Goal: Submit feedback/report problem: Submit feedback/report problem

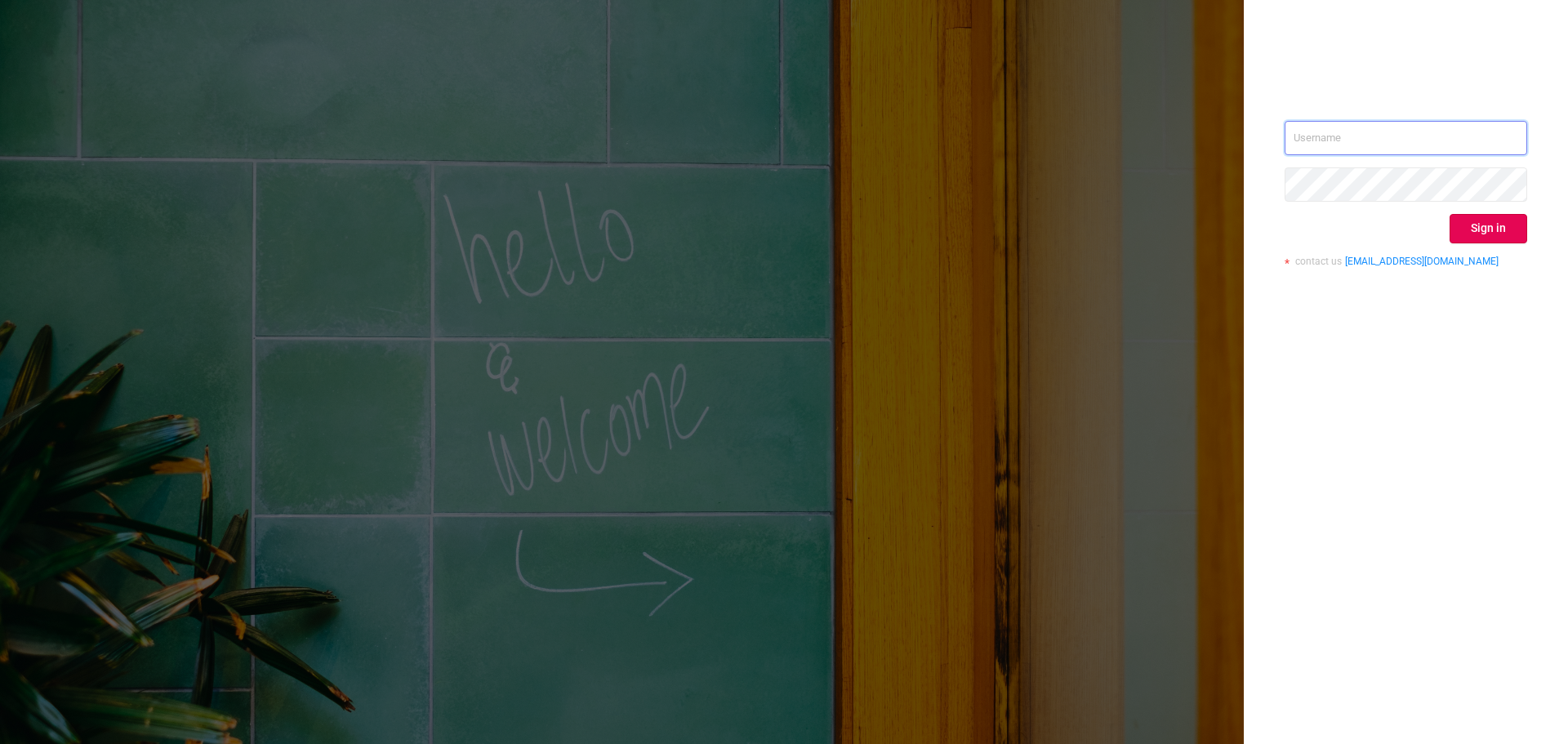
type input "[EMAIL_ADDRESS][PERSON_NAME][DOMAIN_NAME]"
click at [1467, 237] on button "Sign in" at bounding box center [1488, 229] width 77 height 30
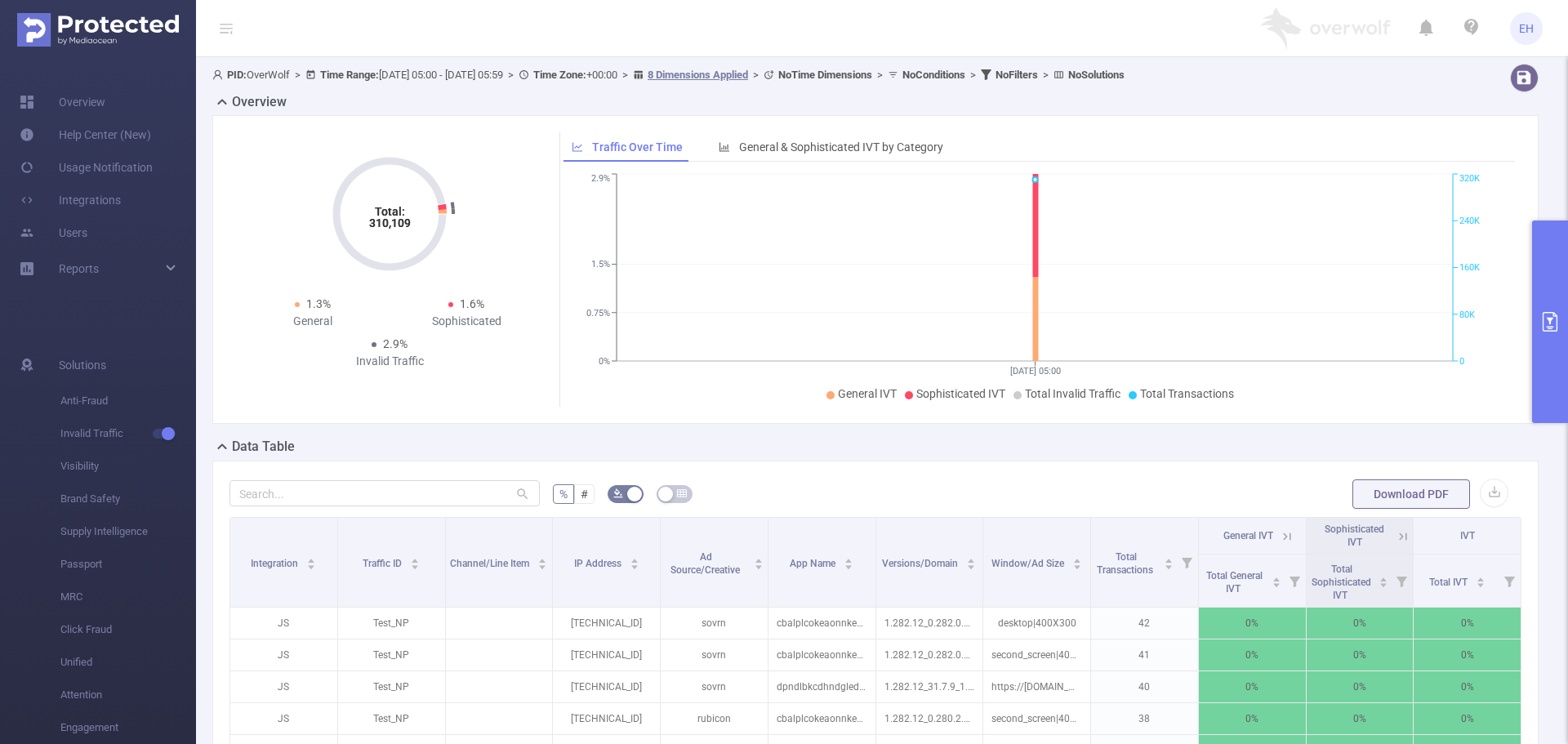
click at [1560, 337] on button "primary" at bounding box center [1550, 321] width 36 height 202
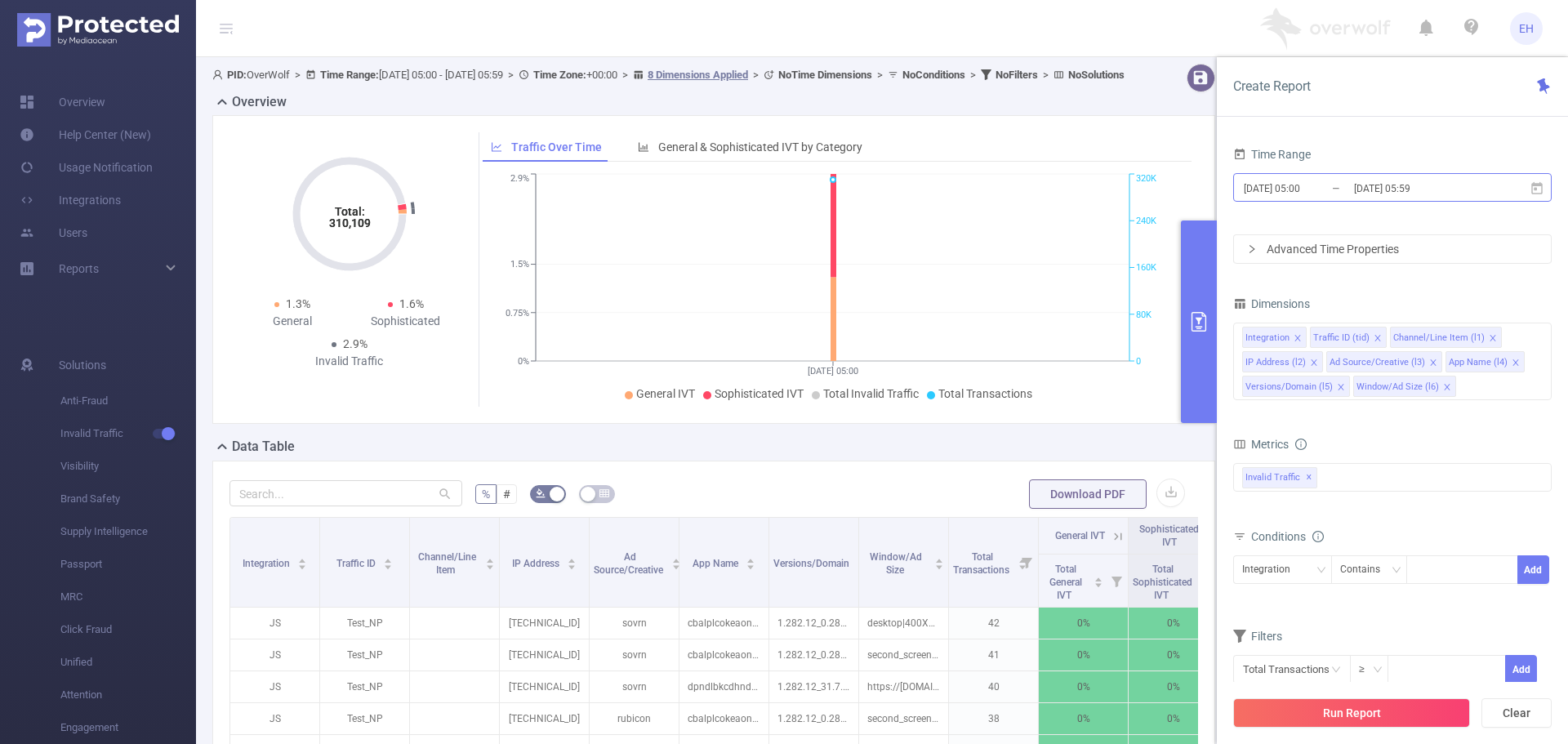
click at [1358, 193] on input "[DATE] 05:59" at bounding box center [1418, 188] width 132 height 22
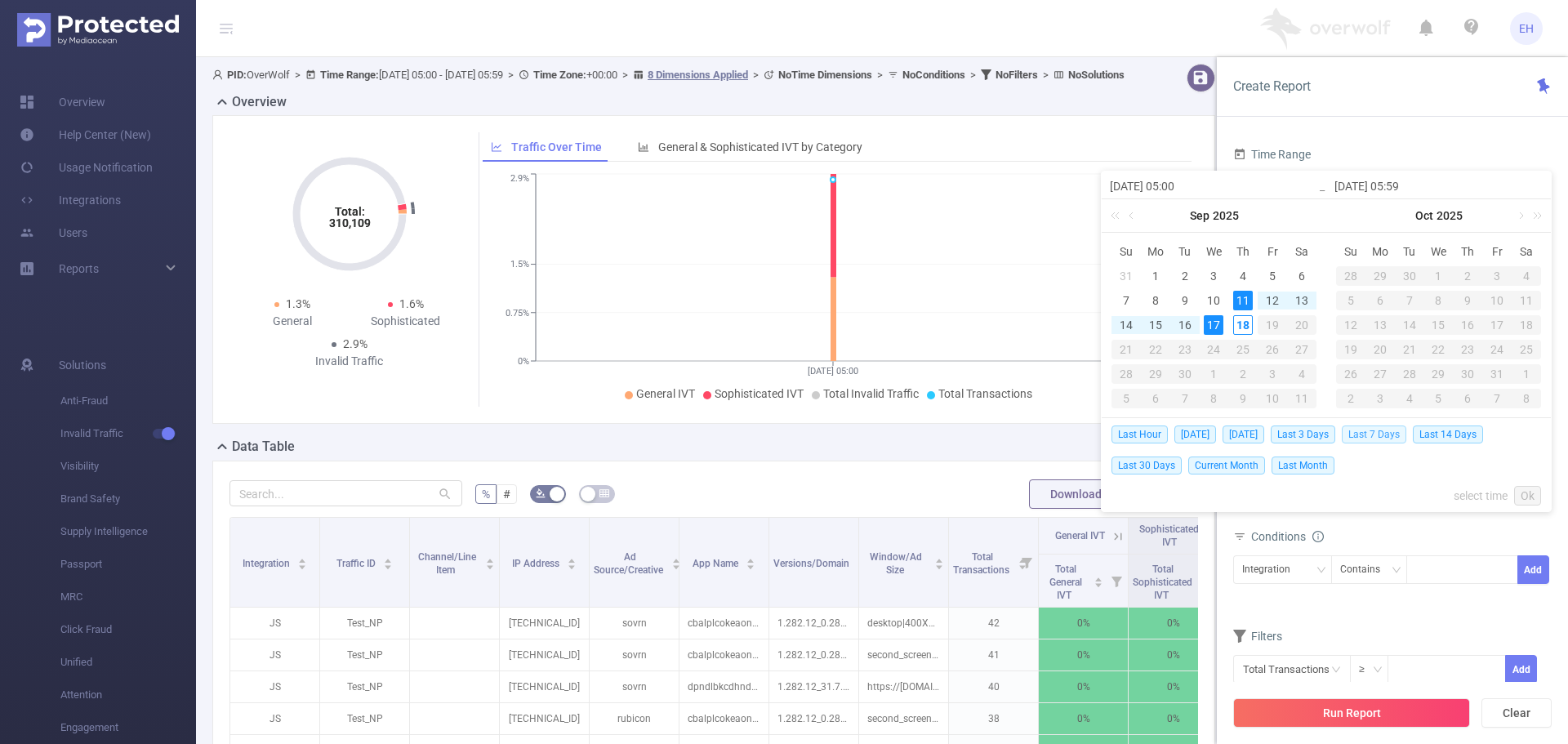
click at [1376, 434] on span "Last 7 Days" at bounding box center [1374, 435] width 65 height 18
type input "[DATE] 00:00"
type input "[DATE] 23:59"
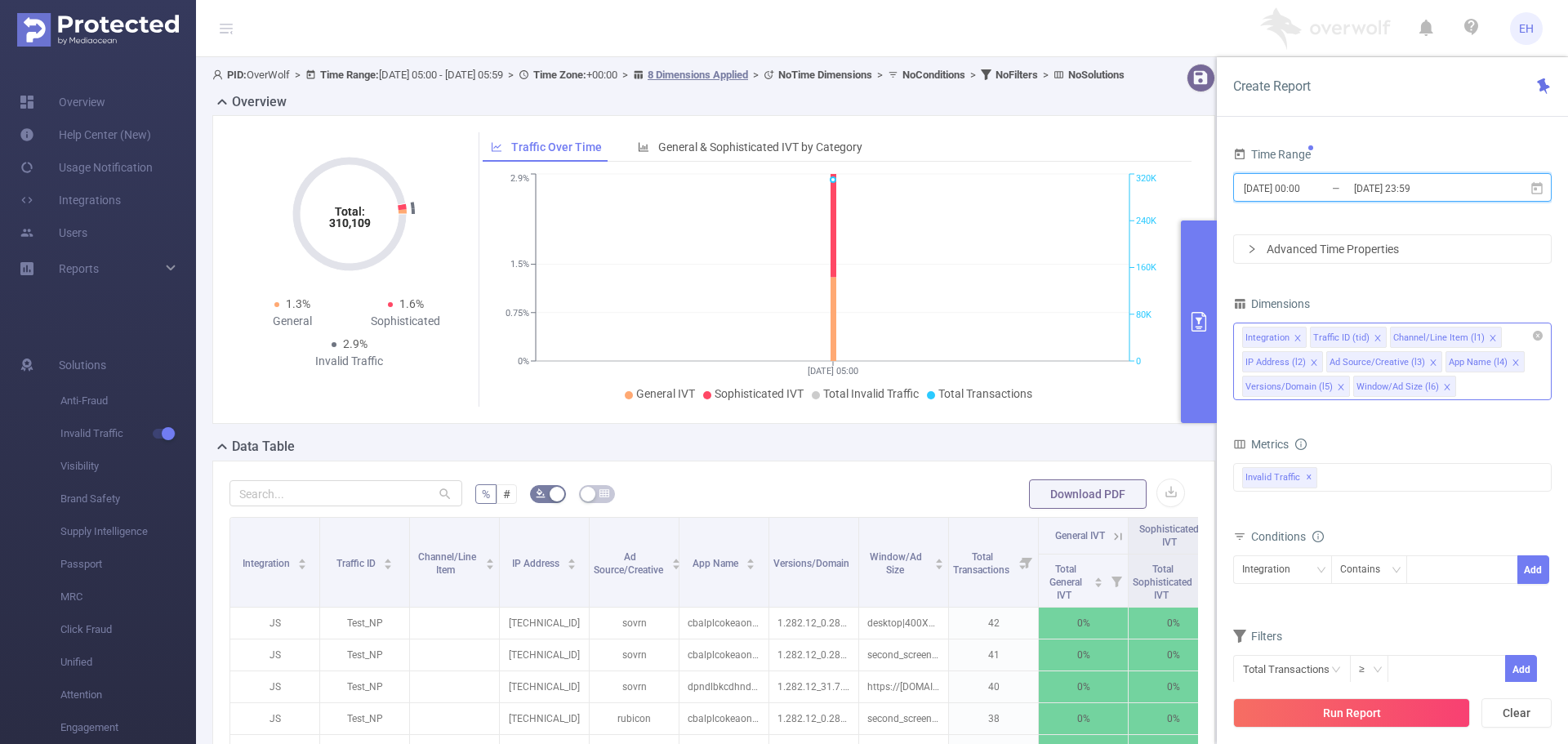
click at [1295, 344] on span at bounding box center [1297, 338] width 8 height 18
click at [1420, 337] on icon "icon: close" at bounding box center [1424, 337] width 8 height 8
click at [1394, 338] on li "IP Address (l2)" at bounding box center [1362, 337] width 81 height 22
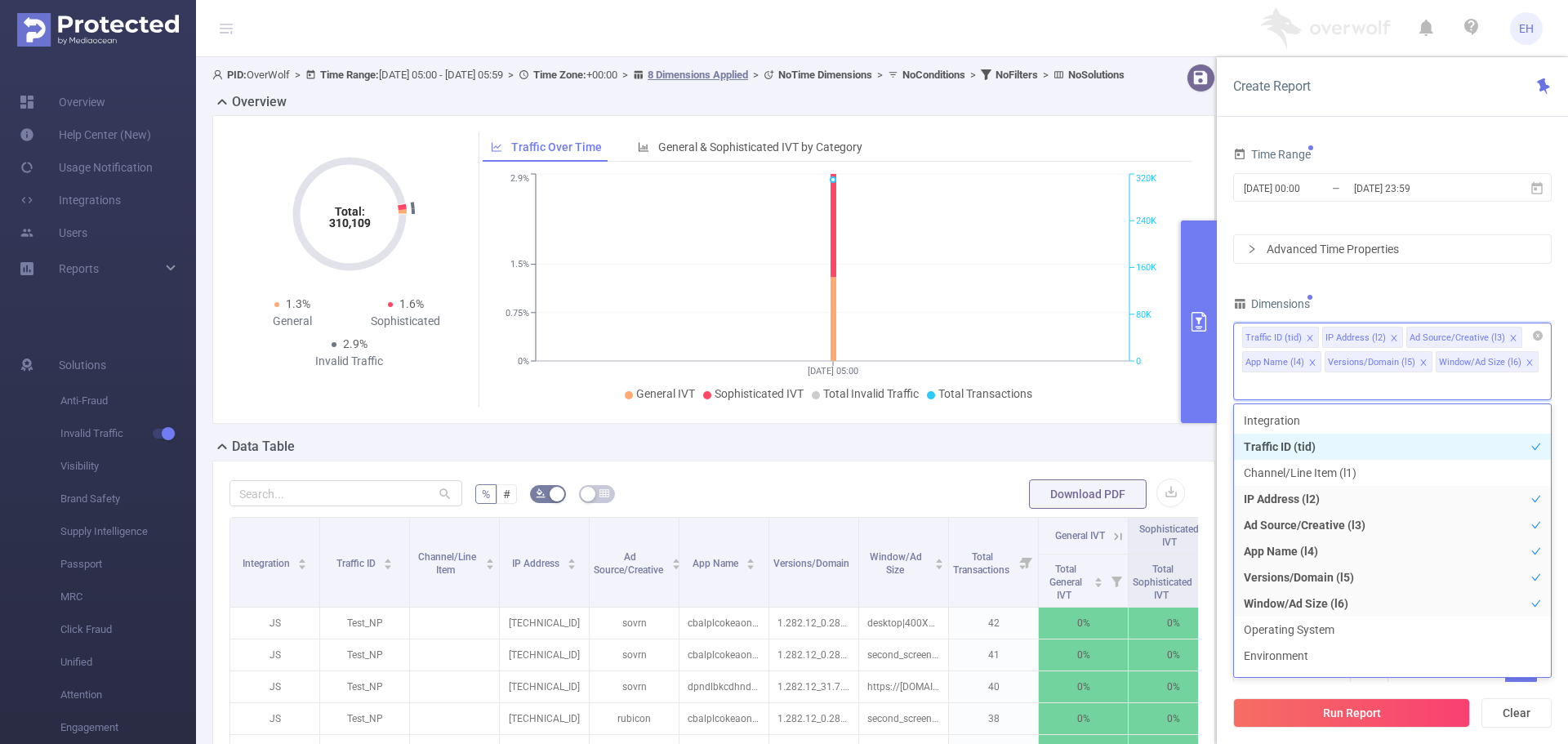
click at [1390, 340] on icon "icon: close" at bounding box center [1393, 337] width 8 height 8
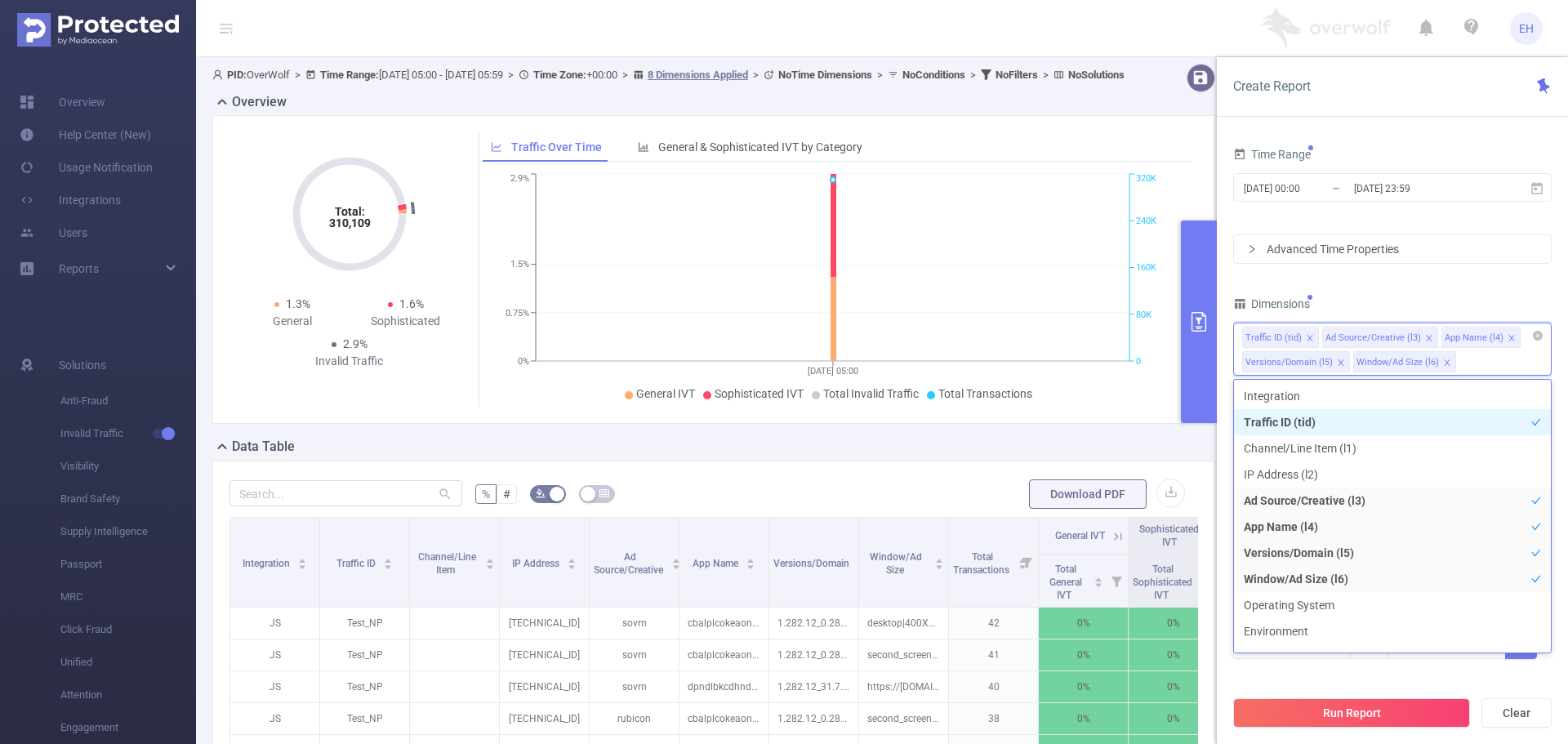
click at [1425, 334] on icon "icon: close" at bounding box center [1429, 337] width 8 height 8
click at [1389, 335] on icon "icon: close" at bounding box center [1392, 337] width 8 height 8
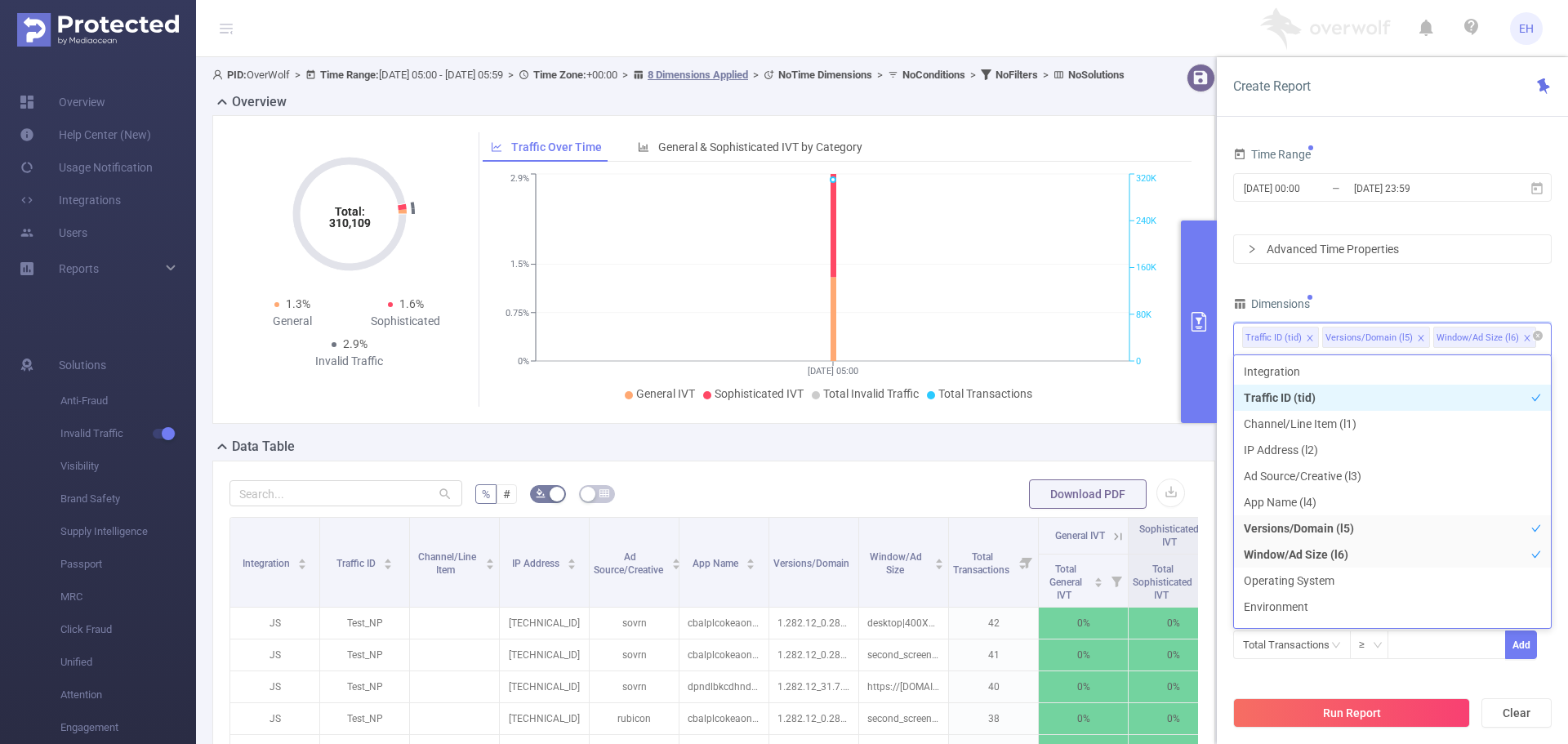
click at [1417, 340] on icon "icon: close" at bounding box center [1420, 337] width 8 height 8
click at [1411, 334] on icon "icon: close" at bounding box center [1415, 337] width 8 height 8
click at [1401, 289] on div "Time Range [DATE] 00:00 _ [DATE] 23:59 Advanced Time Properties Dimensions Traf…" at bounding box center [1393, 399] width 318 height 513
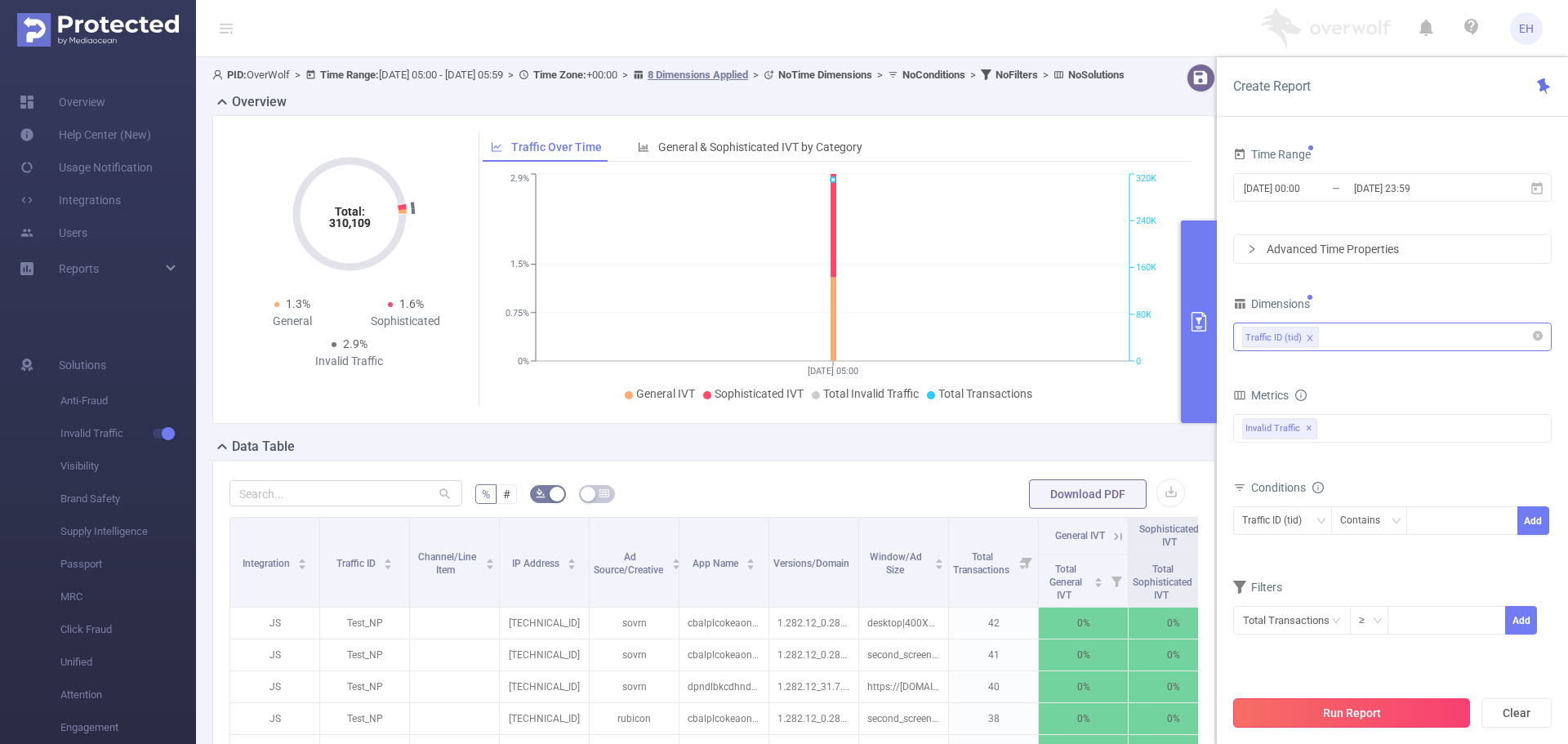
click at [1389, 711] on button "Run Report" at bounding box center [1351, 713] width 237 height 30
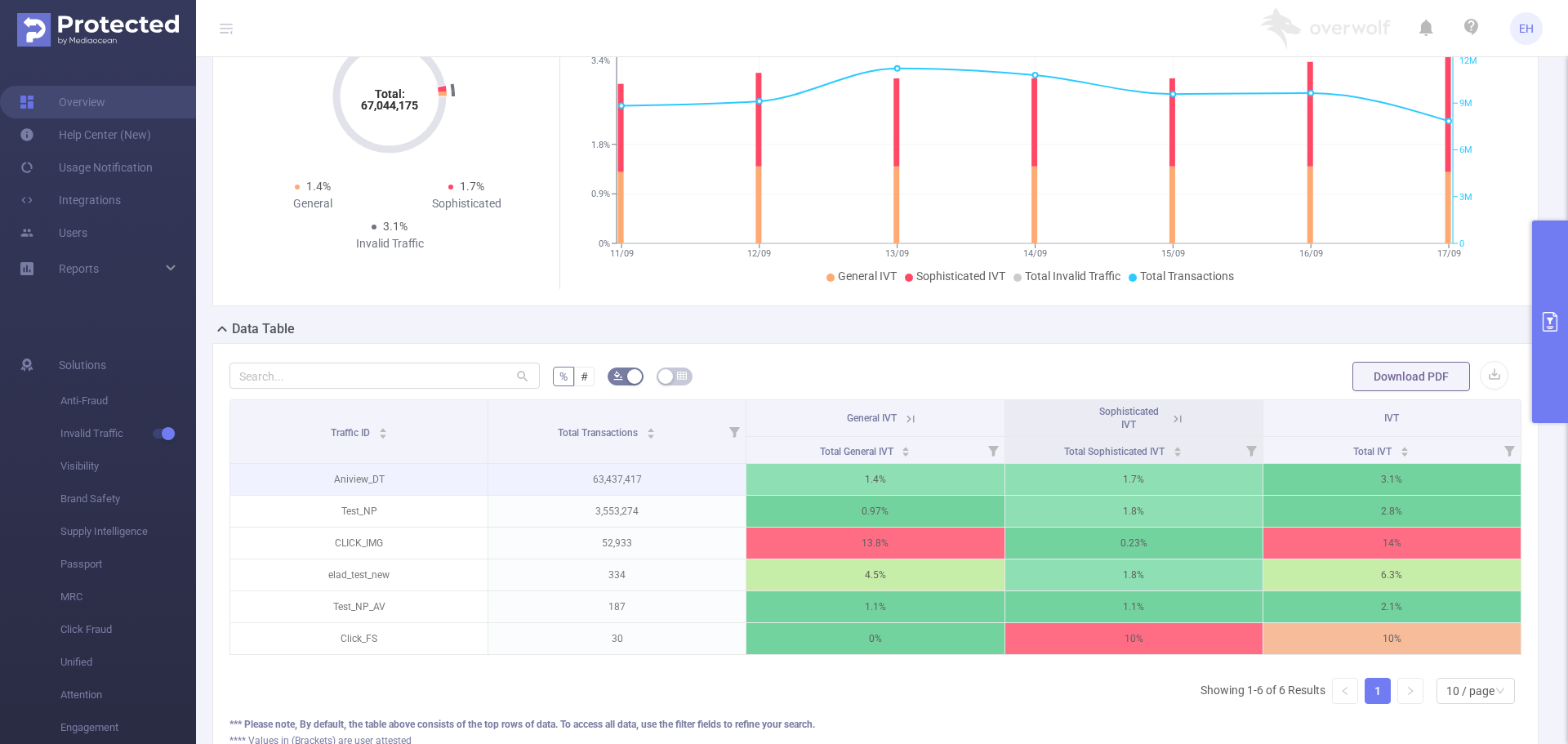
scroll to position [164, 0]
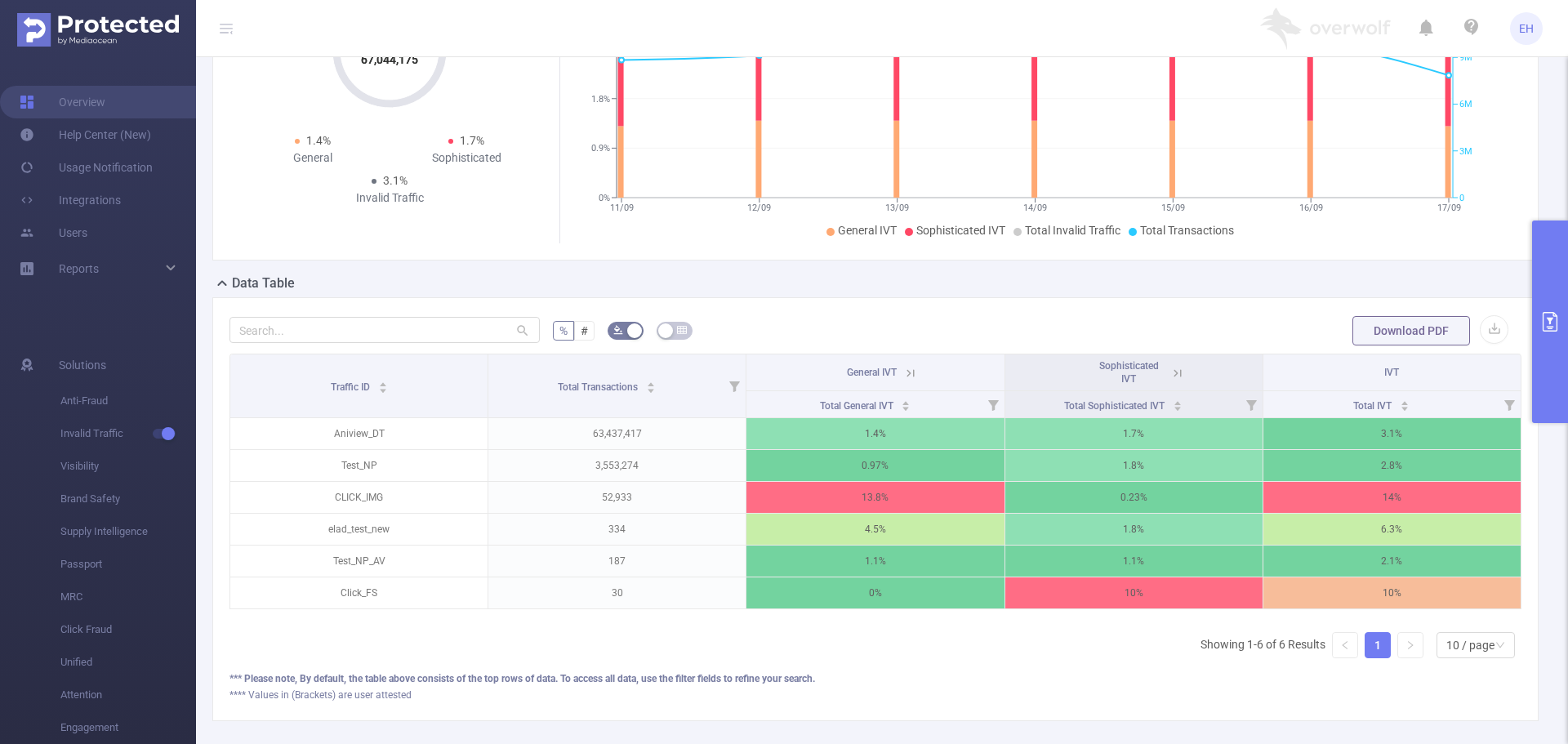
click at [1555, 331] on icon "primary" at bounding box center [1550, 322] width 14 height 20
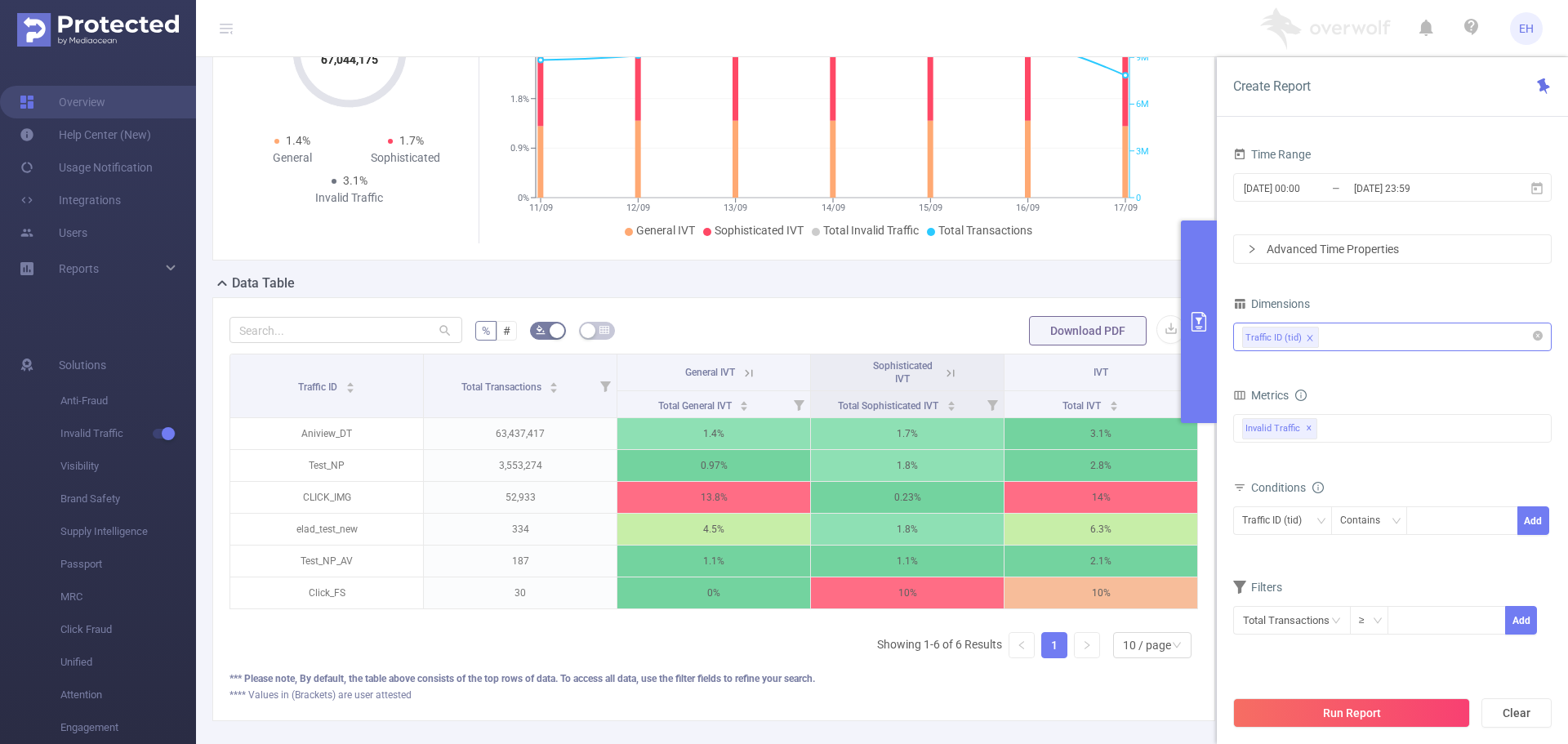
click at [1332, 345] on div "Traffic ID (tid)" at bounding box center [1393, 336] width 300 height 27
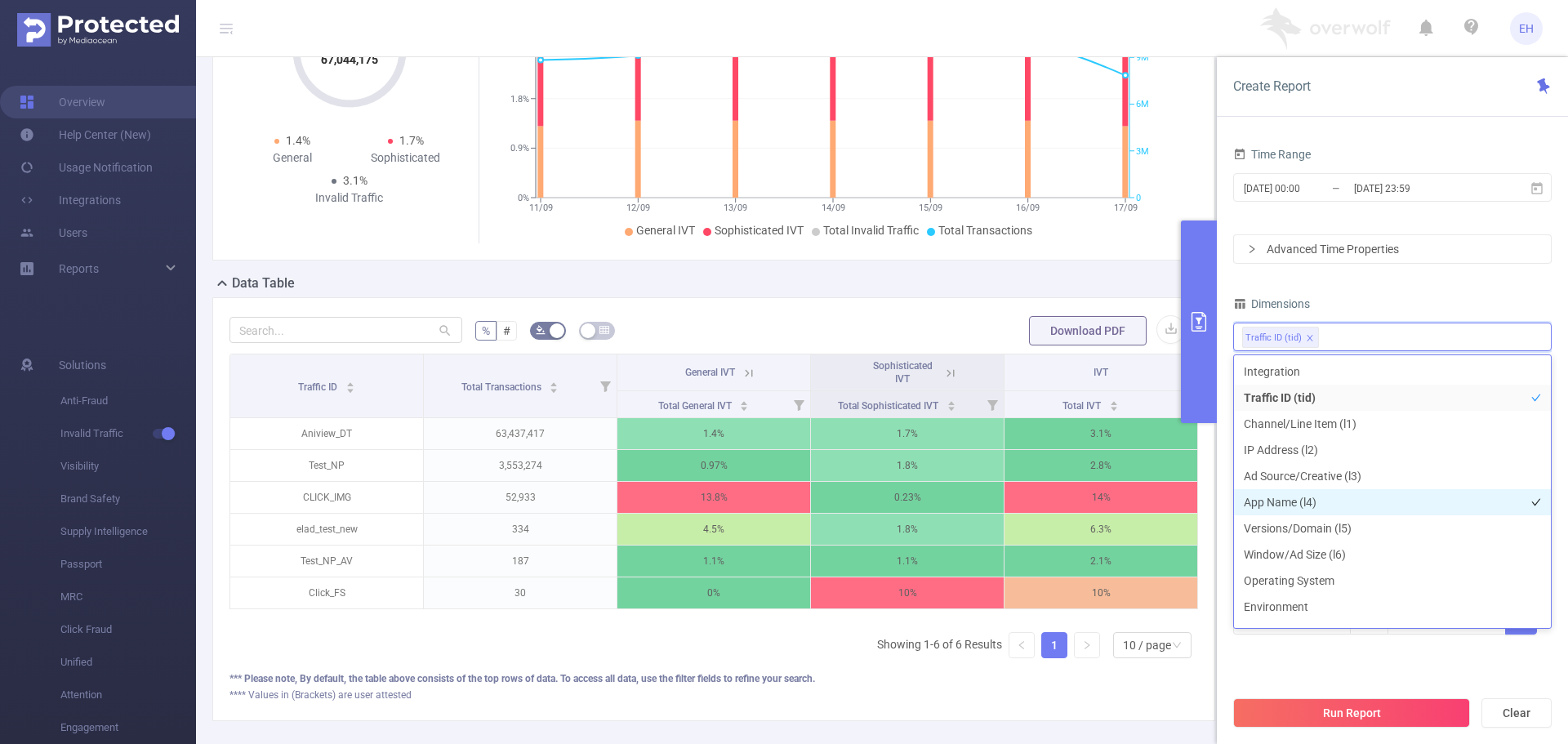
click at [1311, 499] on li "App Name (l4)" at bounding box center [1392, 502] width 317 height 26
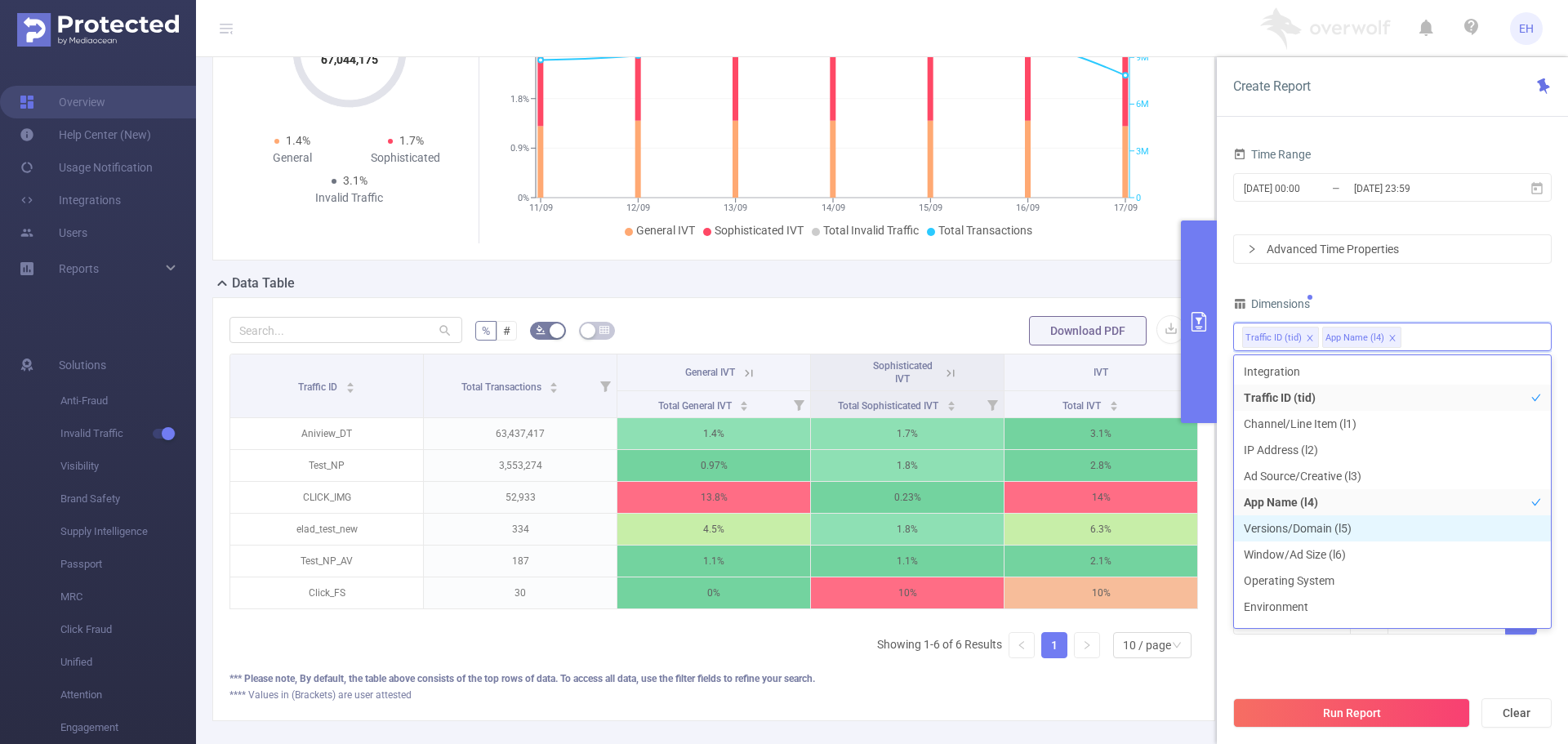
scroll to position [18, 0]
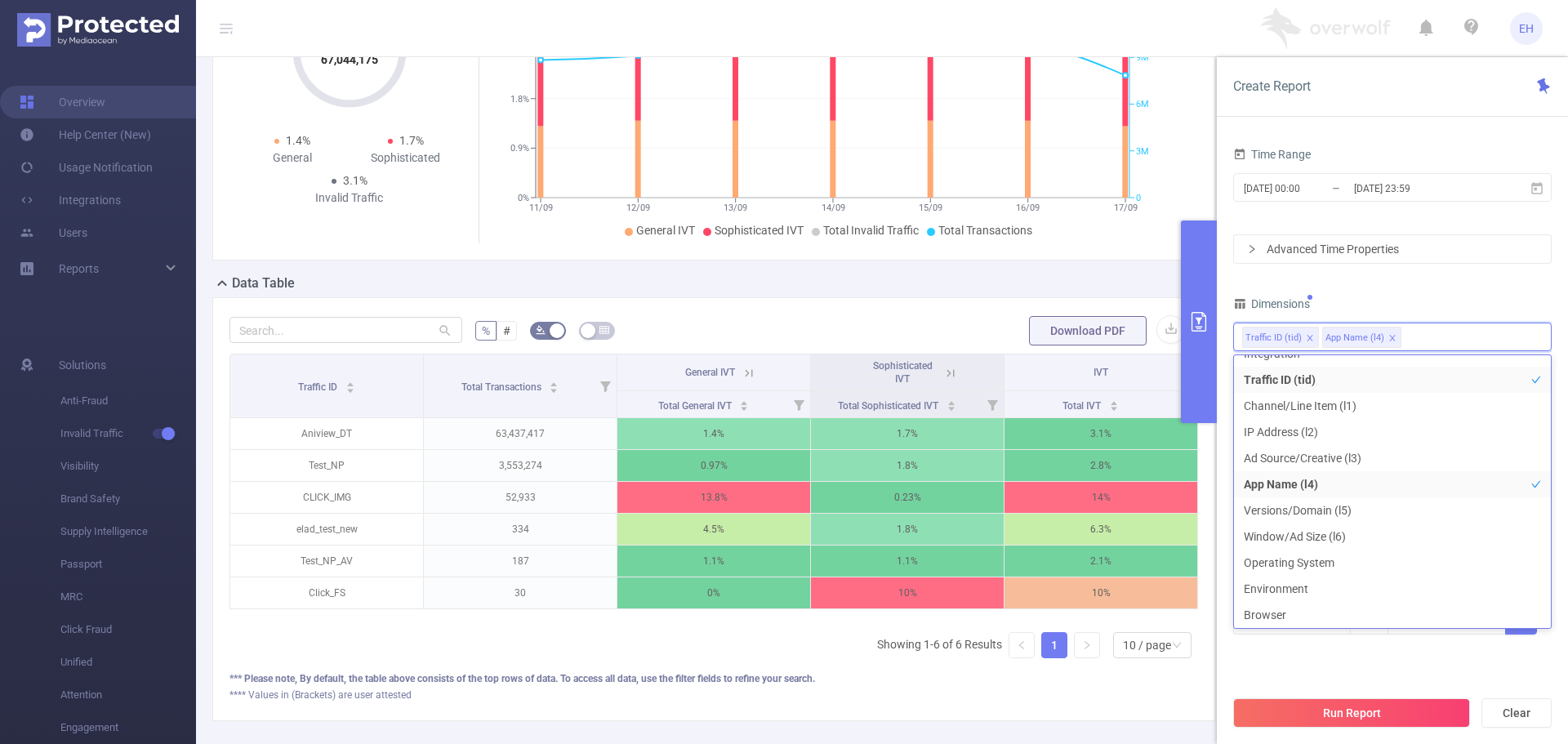
click at [1340, 704] on button "Run Report" at bounding box center [1351, 713] width 237 height 30
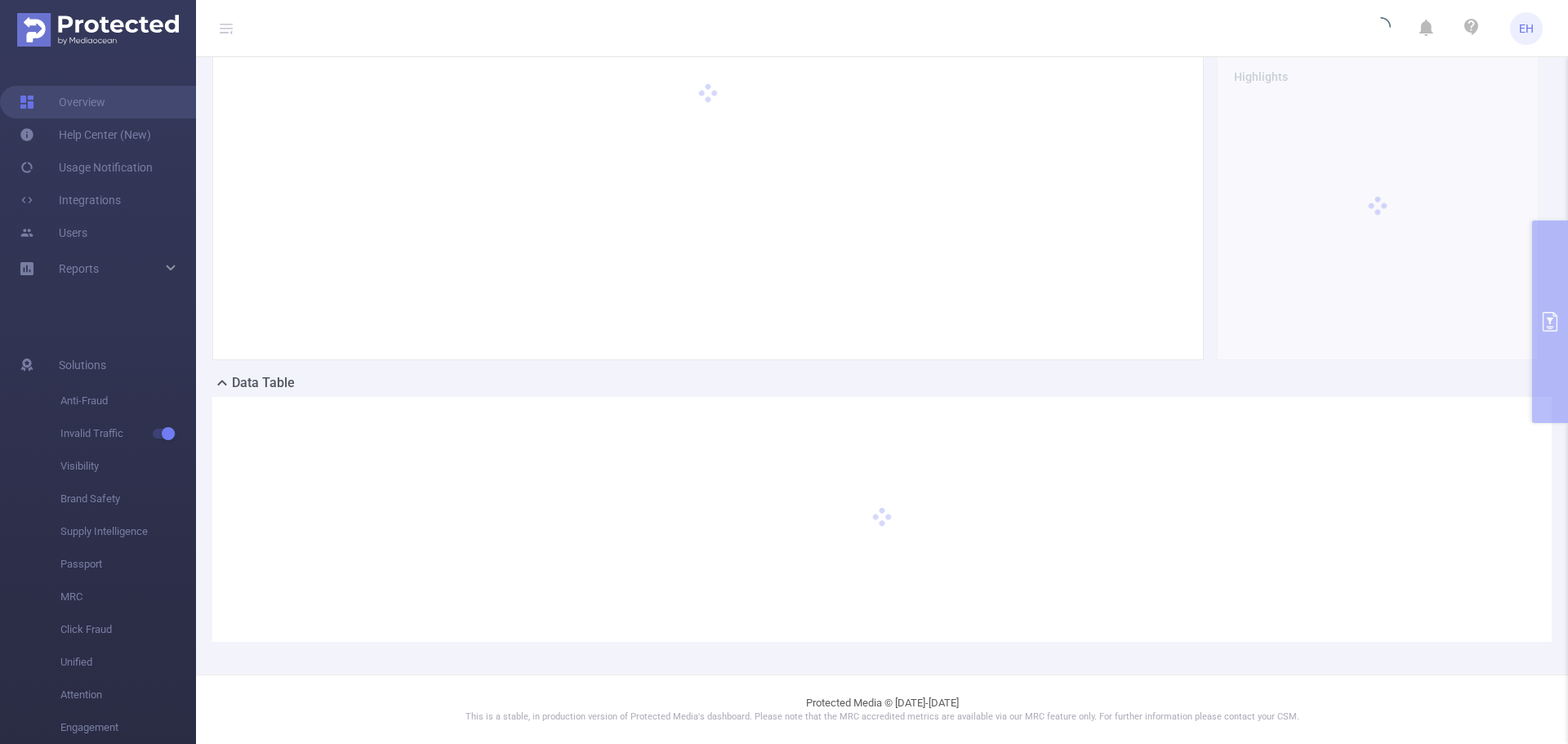
scroll to position [64, 0]
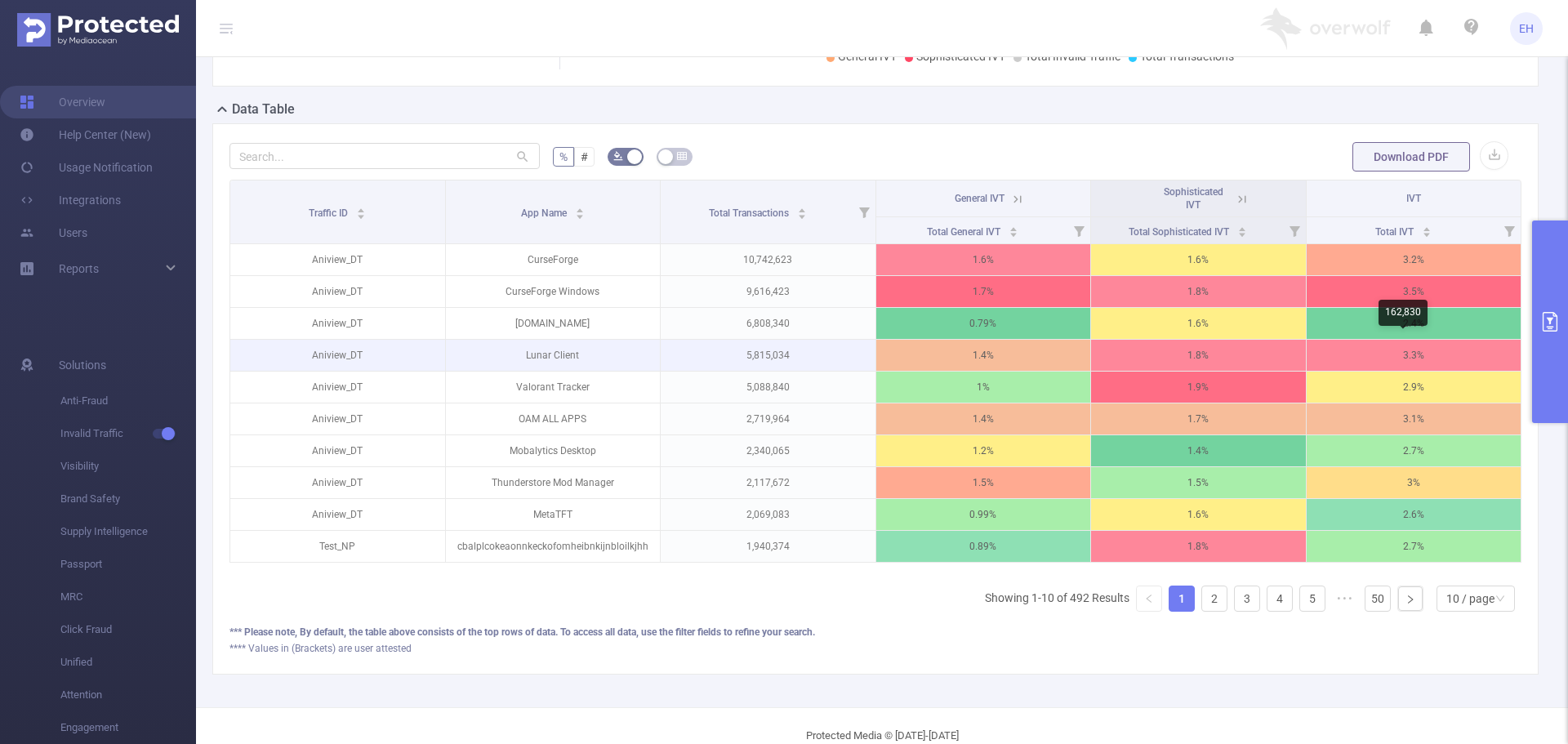
scroll to position [382, 0]
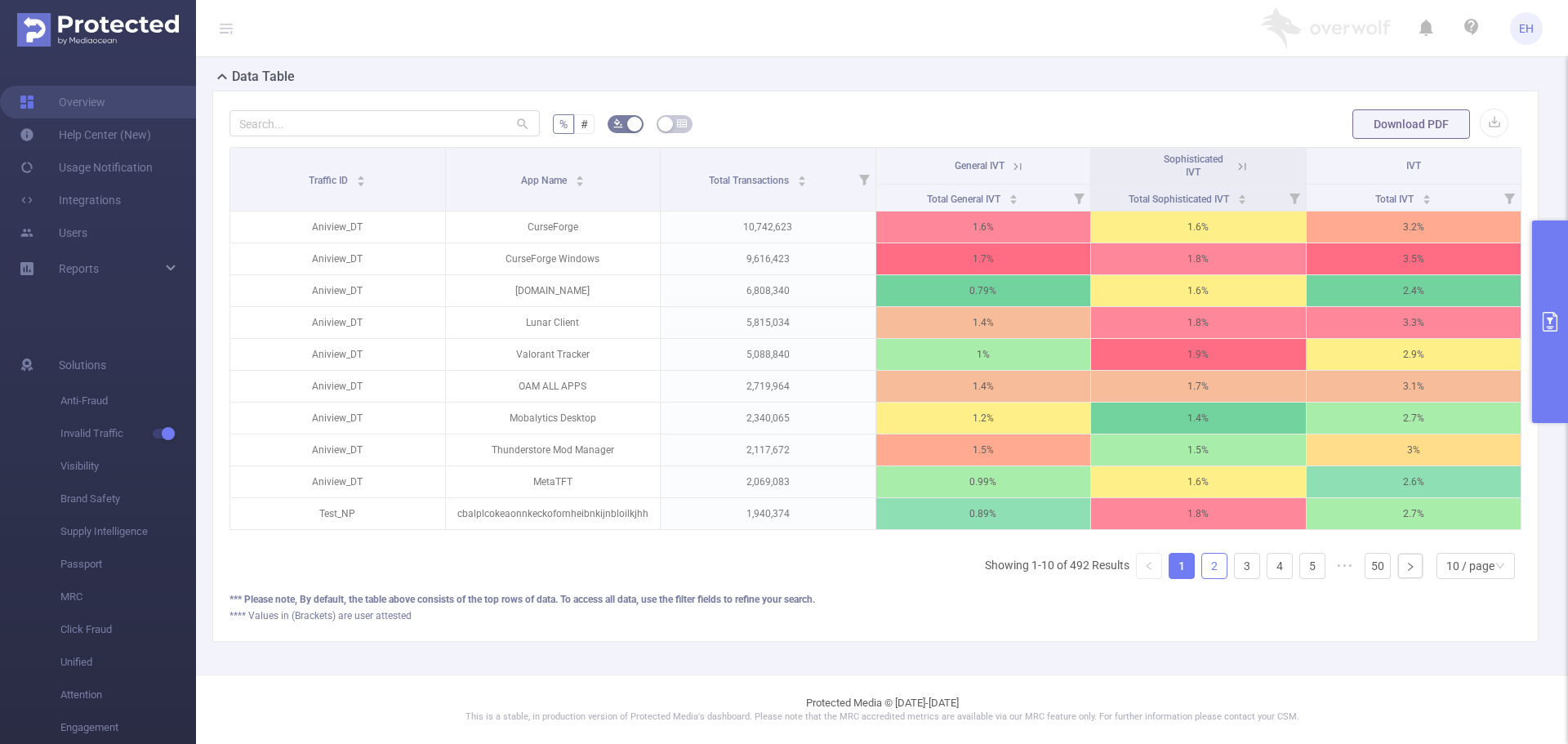
click at [1202, 561] on link "2" at bounding box center [1214, 565] width 24 height 24
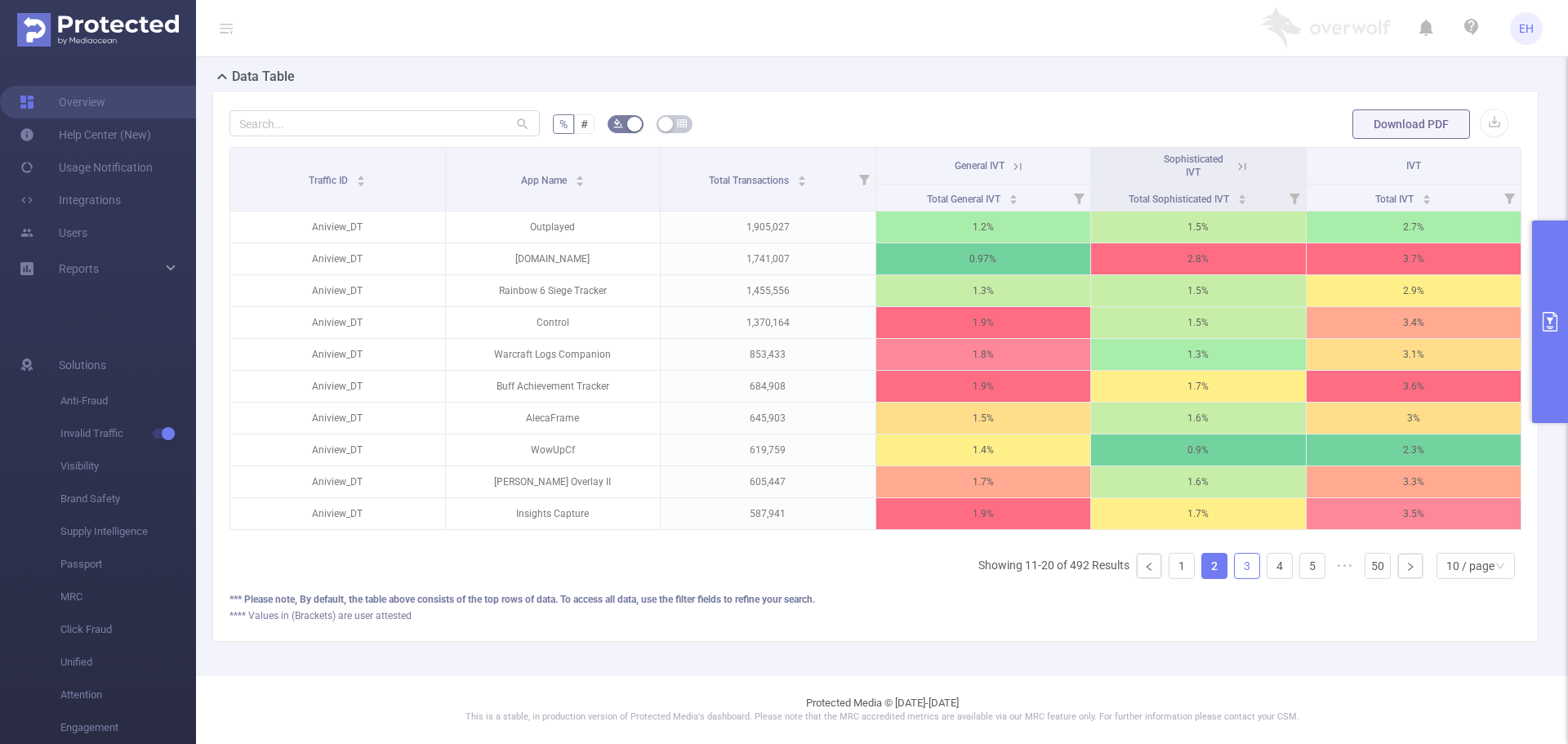
click at [1234, 559] on link "3" at bounding box center [1246, 565] width 24 height 24
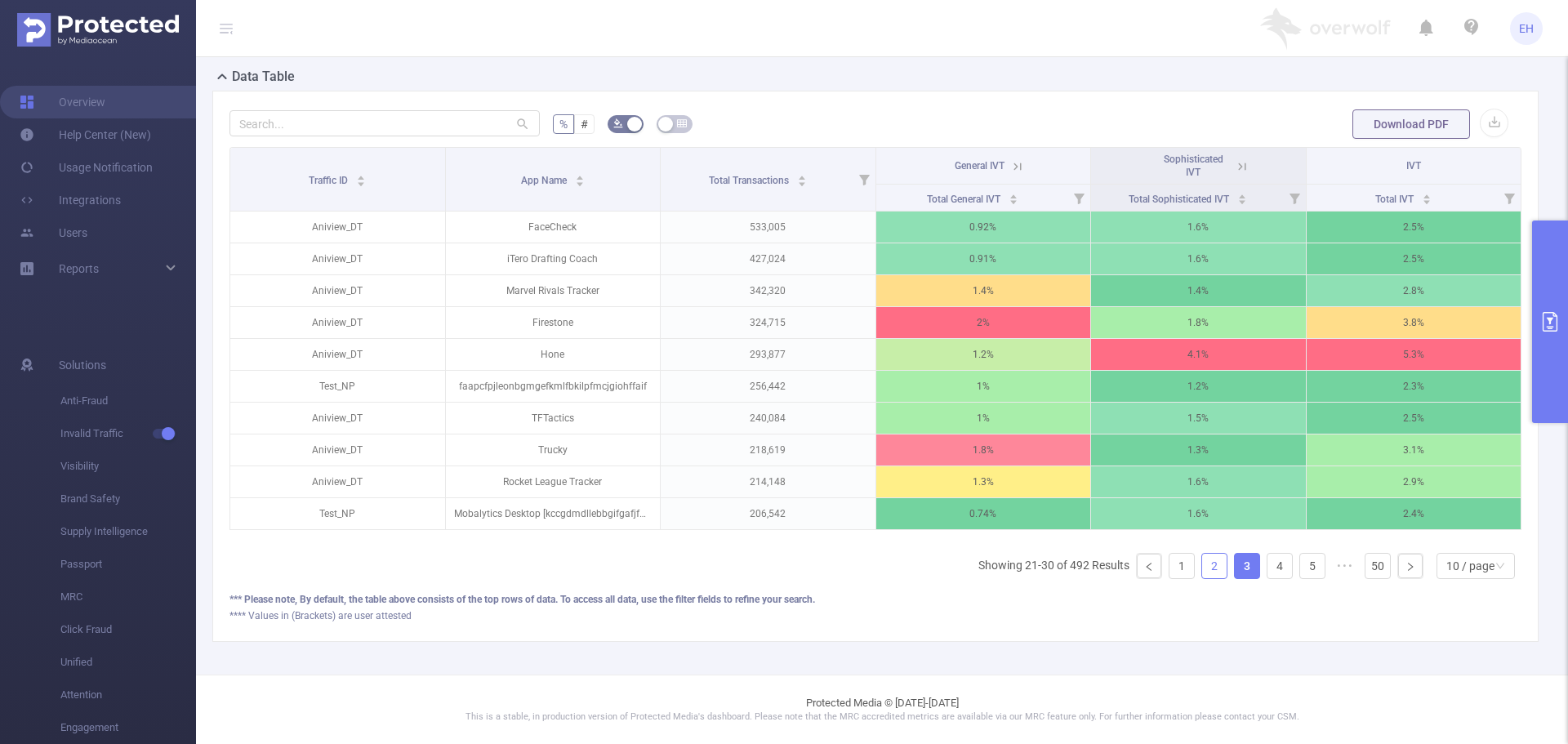
click at [1205, 561] on link "2" at bounding box center [1214, 565] width 24 height 24
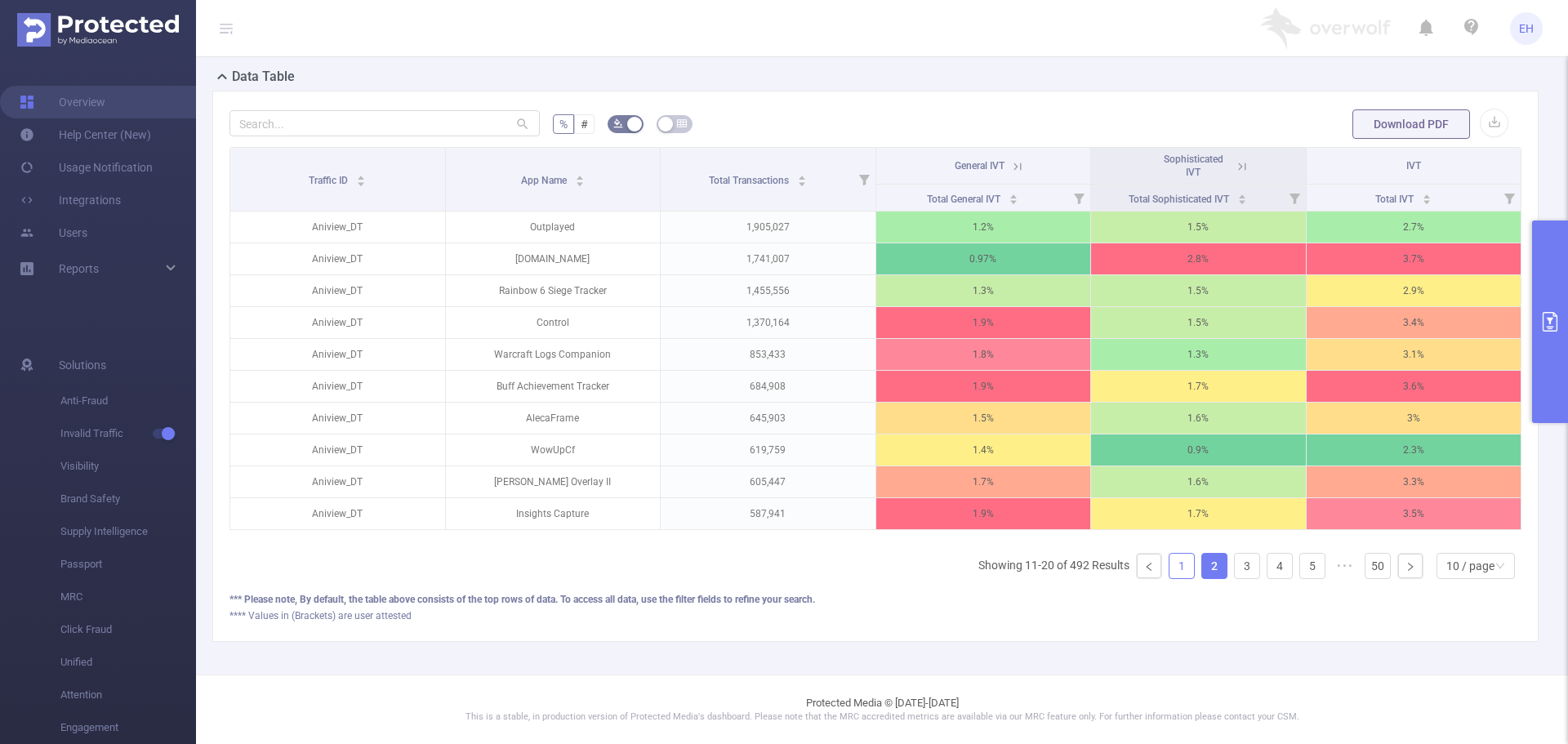
click at [1174, 565] on link "1" at bounding box center [1181, 565] width 24 height 24
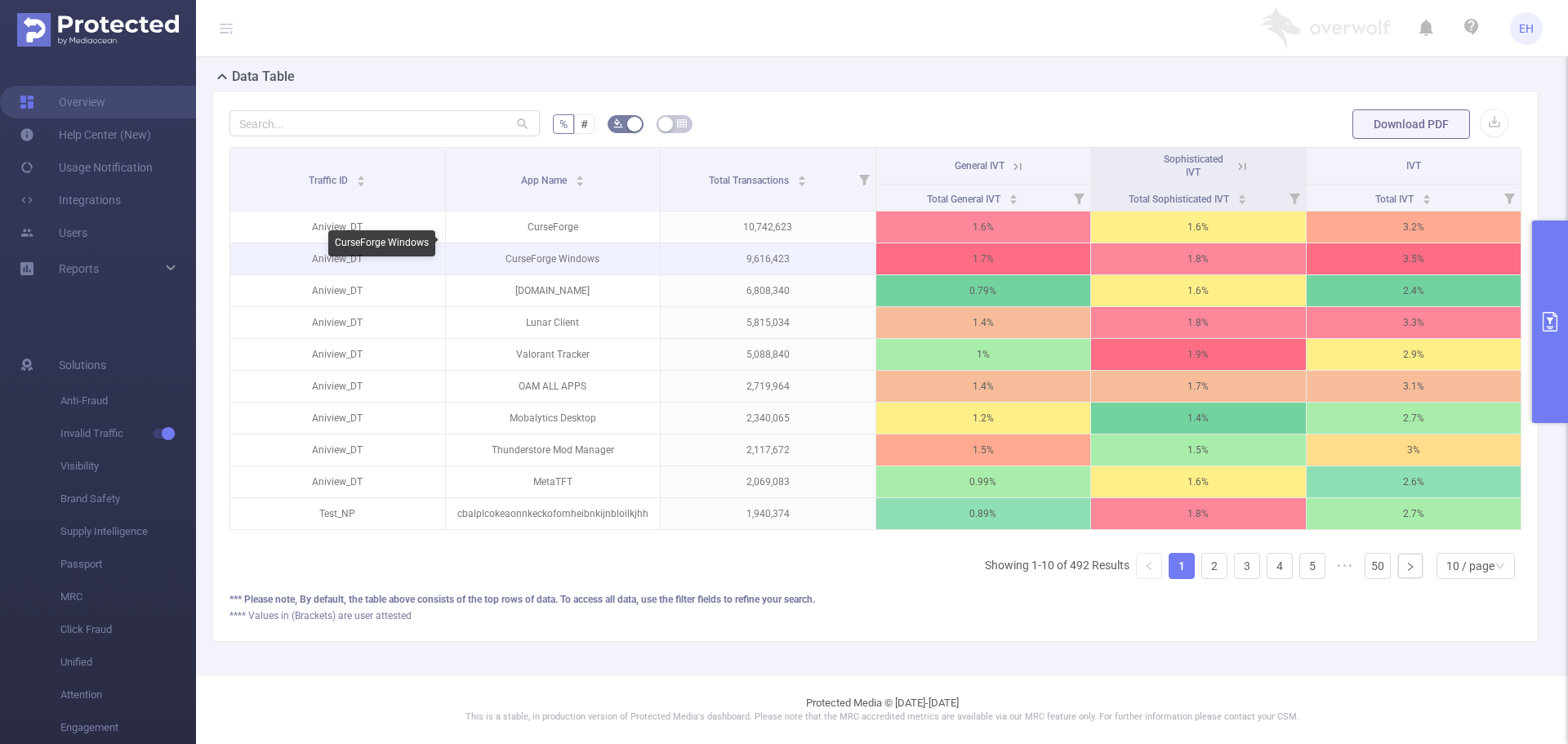
click at [593, 246] on p "CurseForge Windows" at bounding box center [553, 258] width 215 height 31
click at [572, 248] on p "CurseForge Windows" at bounding box center [553, 258] width 215 height 31
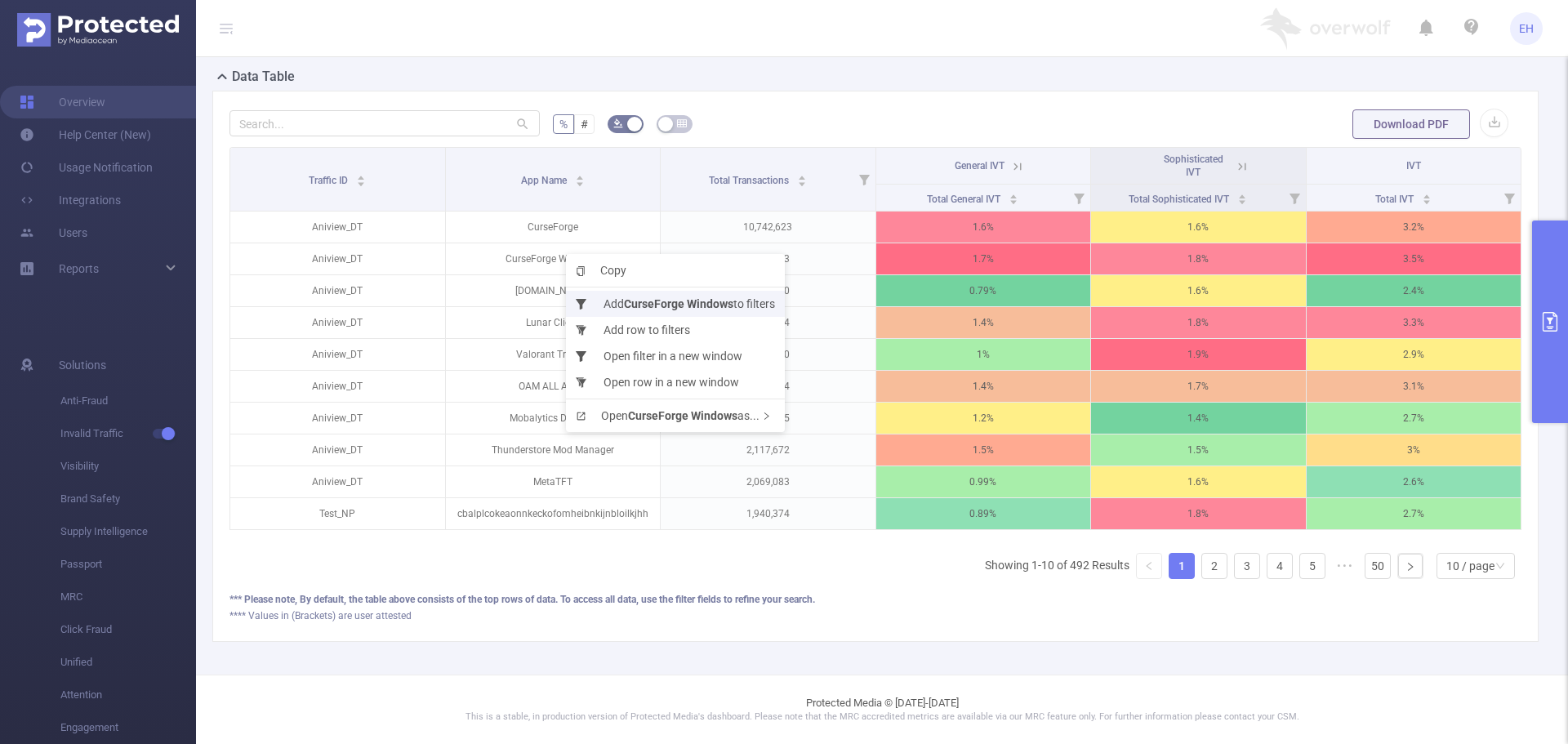
click at [685, 305] on b "CurseForge Windows" at bounding box center [678, 303] width 110 height 13
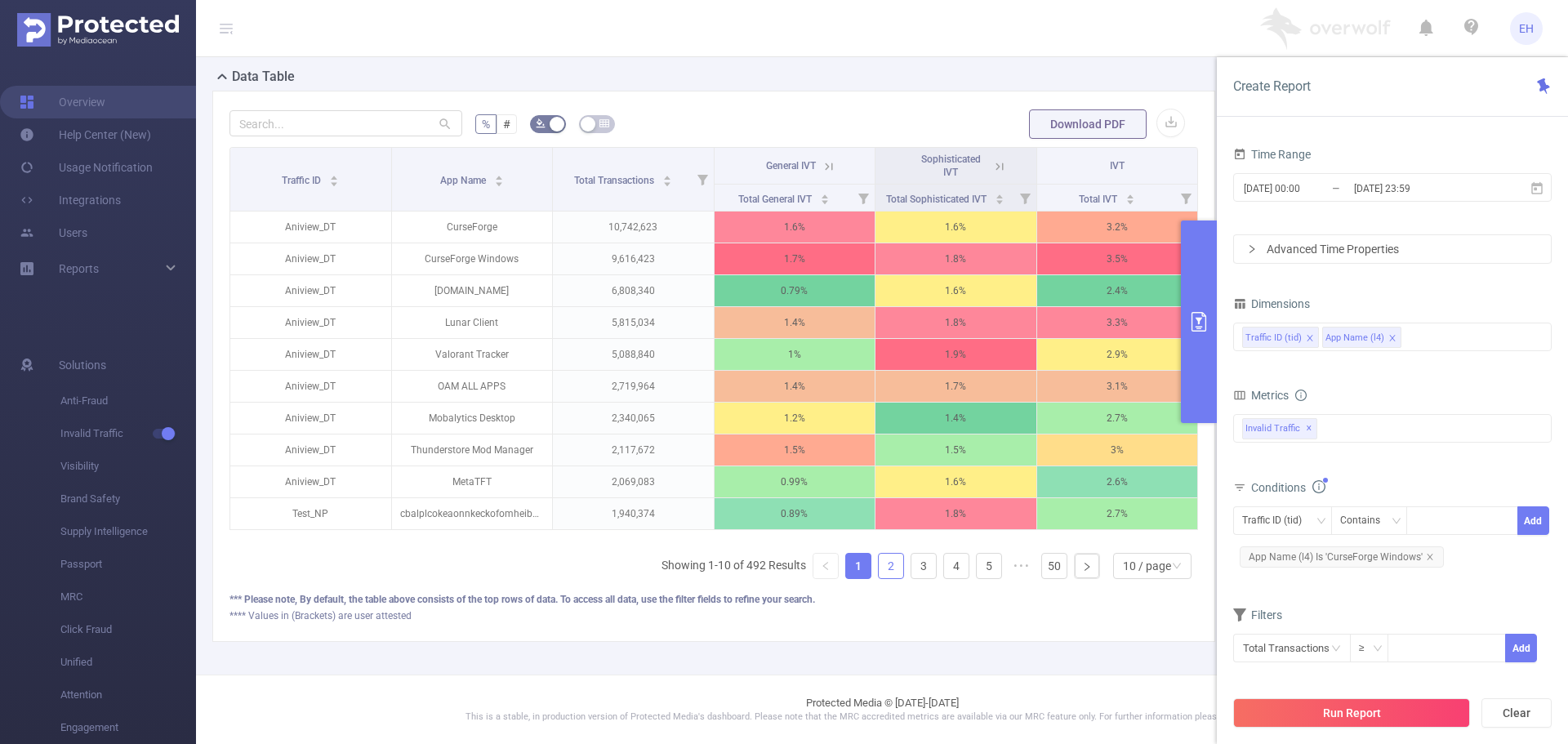
click at [882, 578] on link "2" at bounding box center [891, 565] width 24 height 24
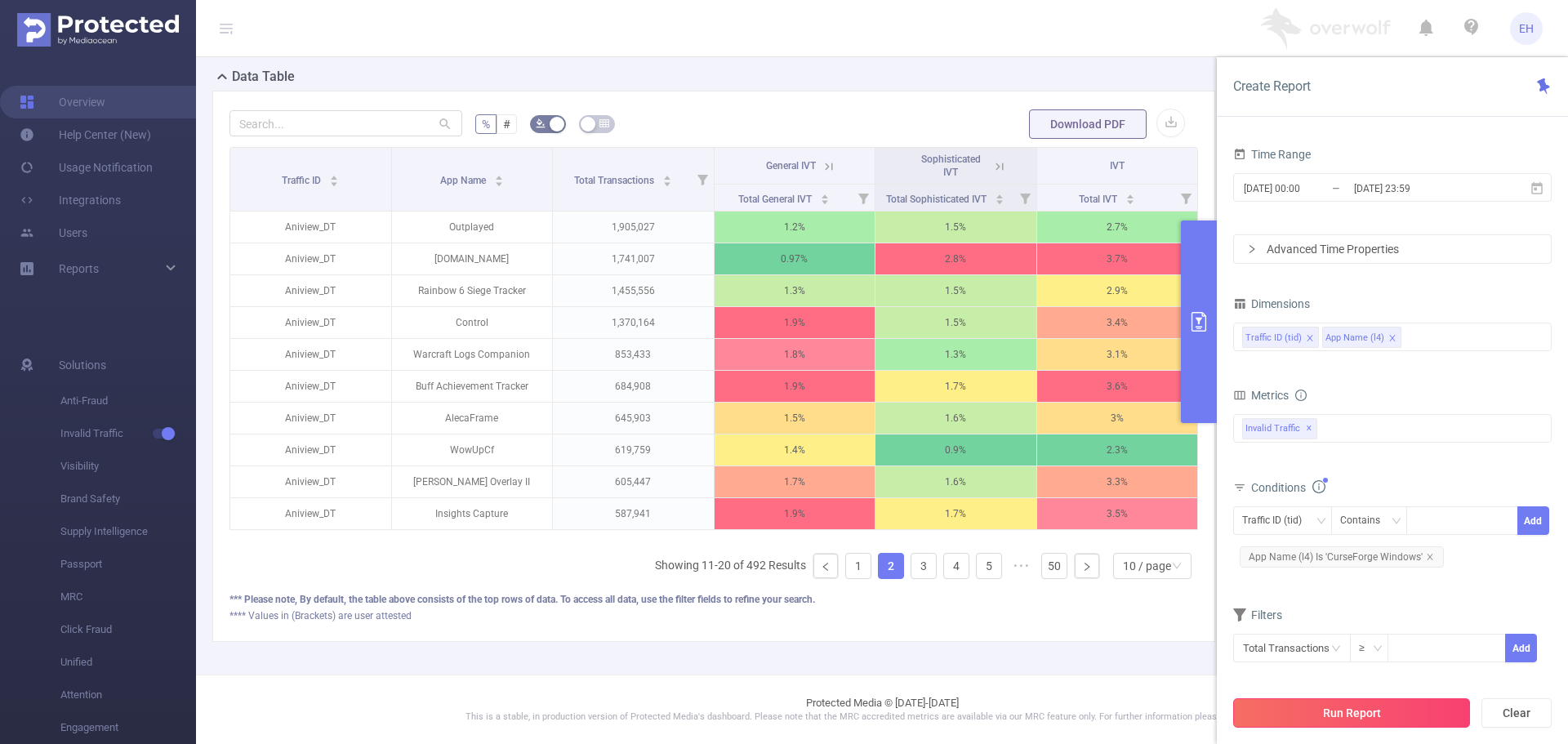
click at [1359, 712] on button "Run Report" at bounding box center [1351, 713] width 237 height 30
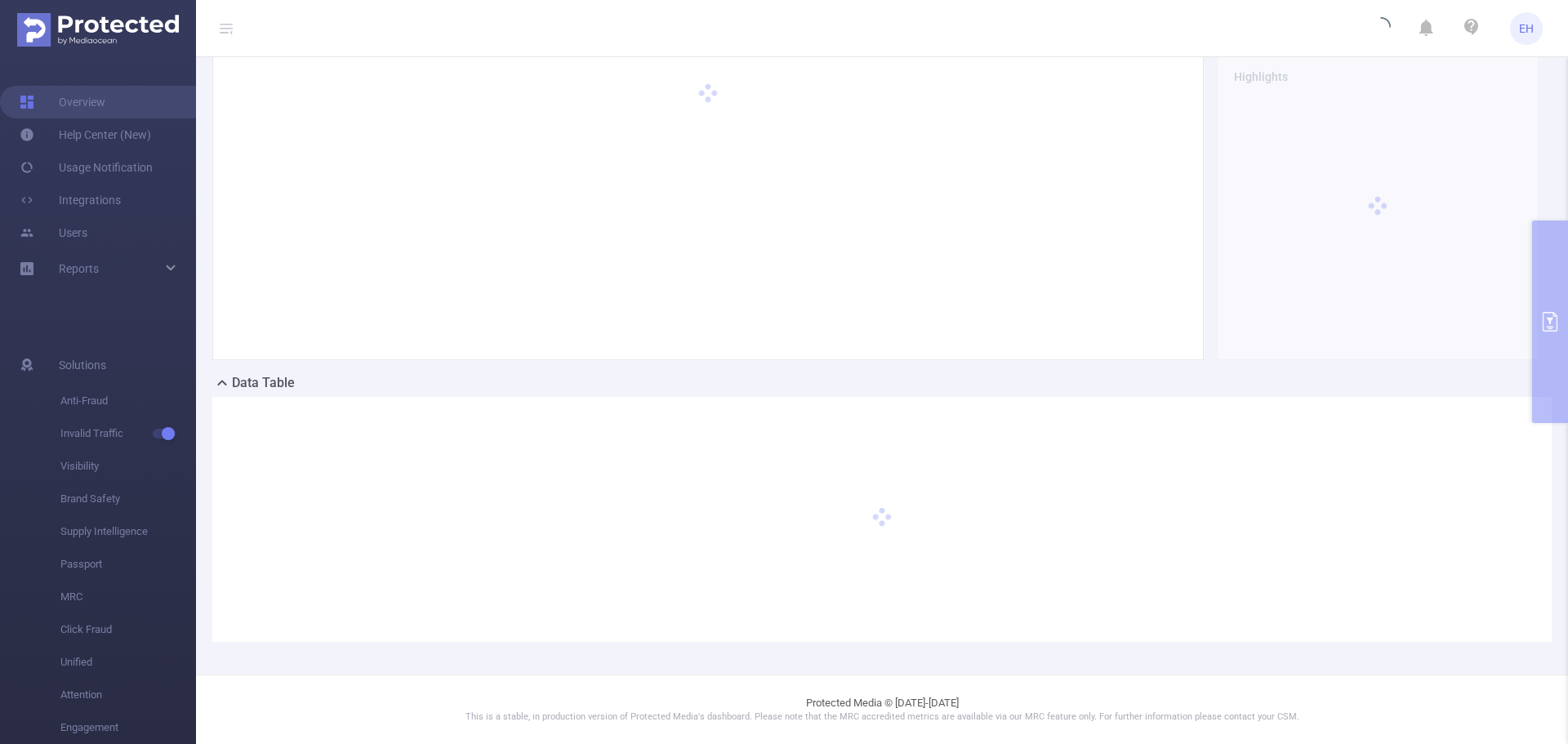
scroll to position [64, 0]
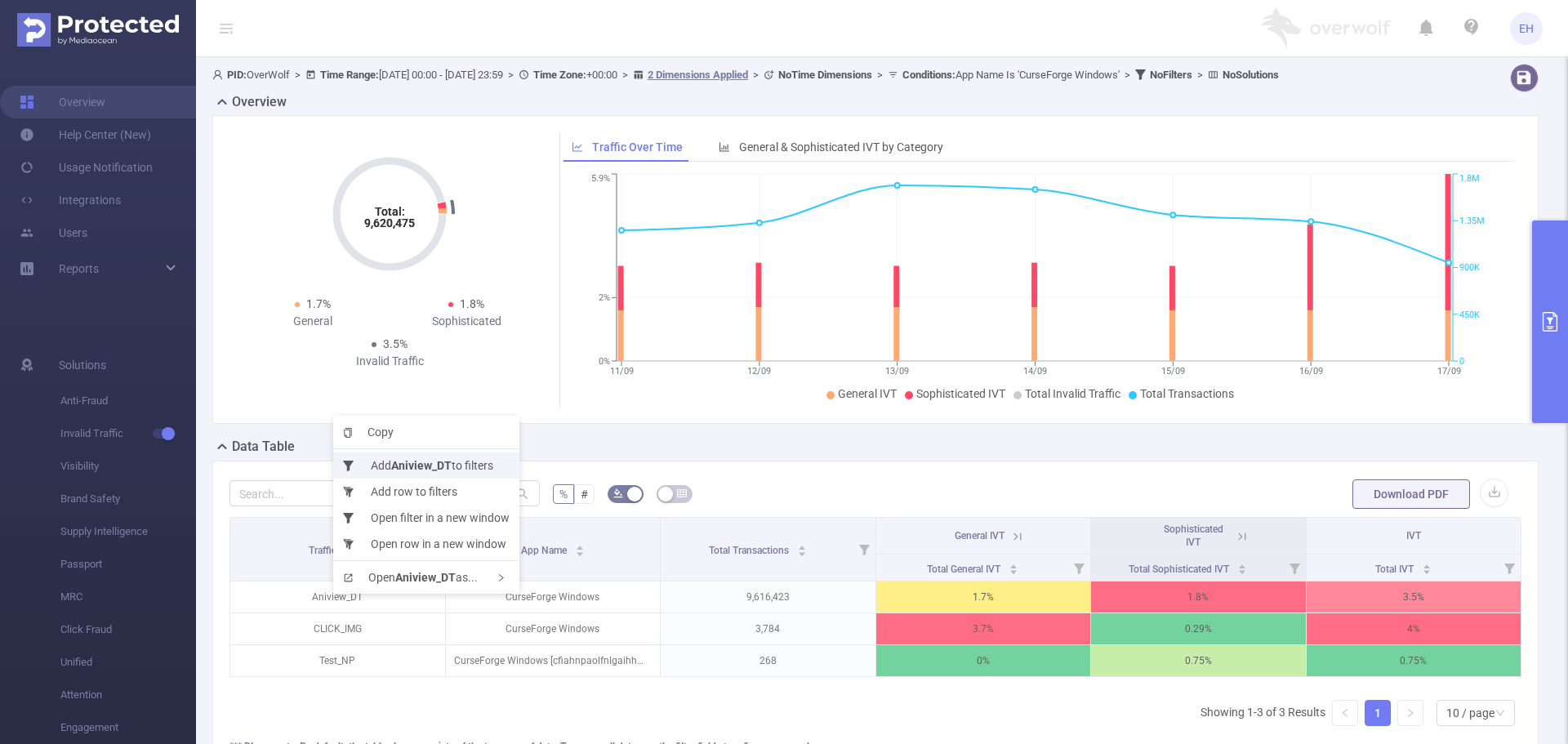
click at [430, 464] on b "Aniview_DT" at bounding box center [421, 465] width 60 height 13
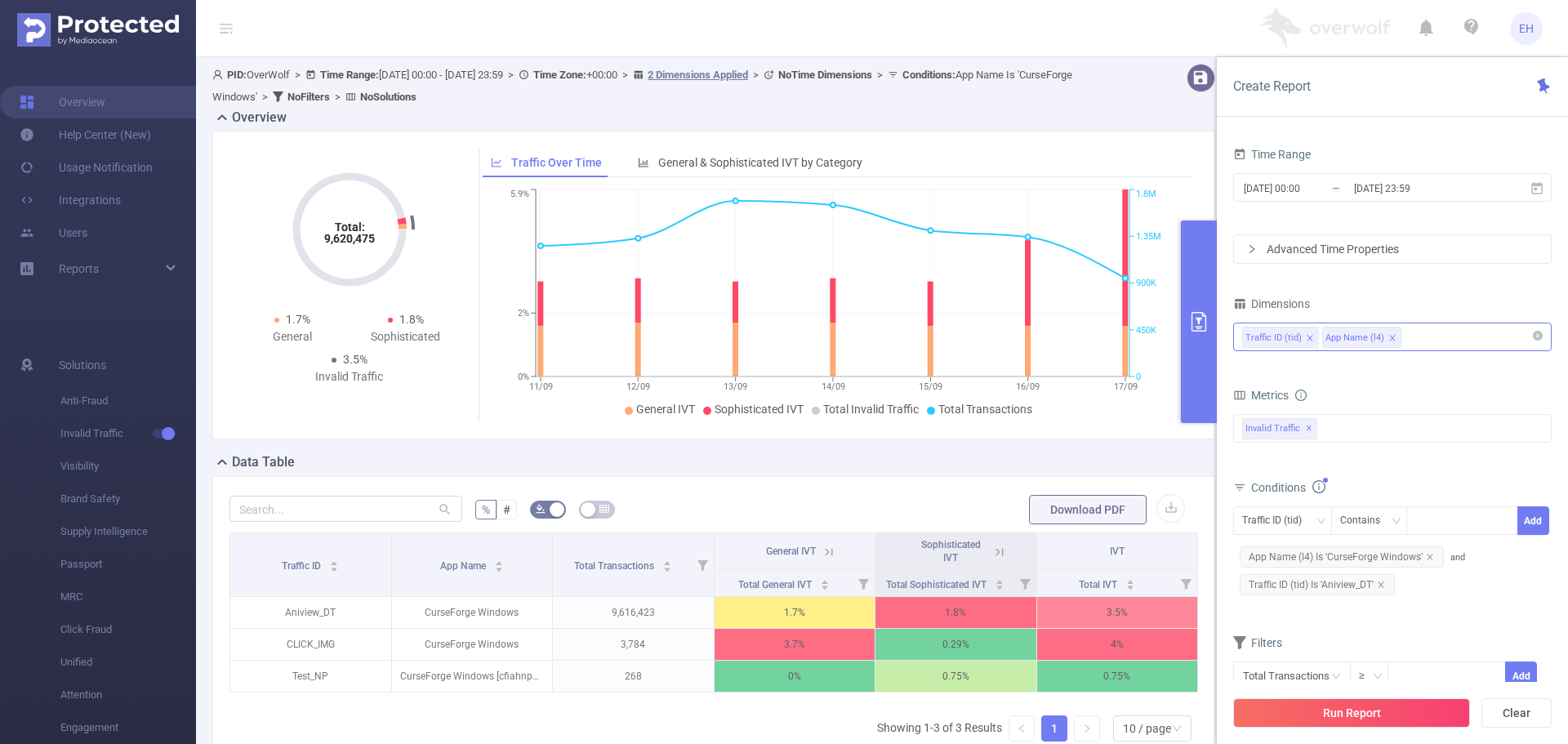
click at [1435, 341] on div "Traffic ID (tid) App Name (l4)" at bounding box center [1393, 336] width 300 height 27
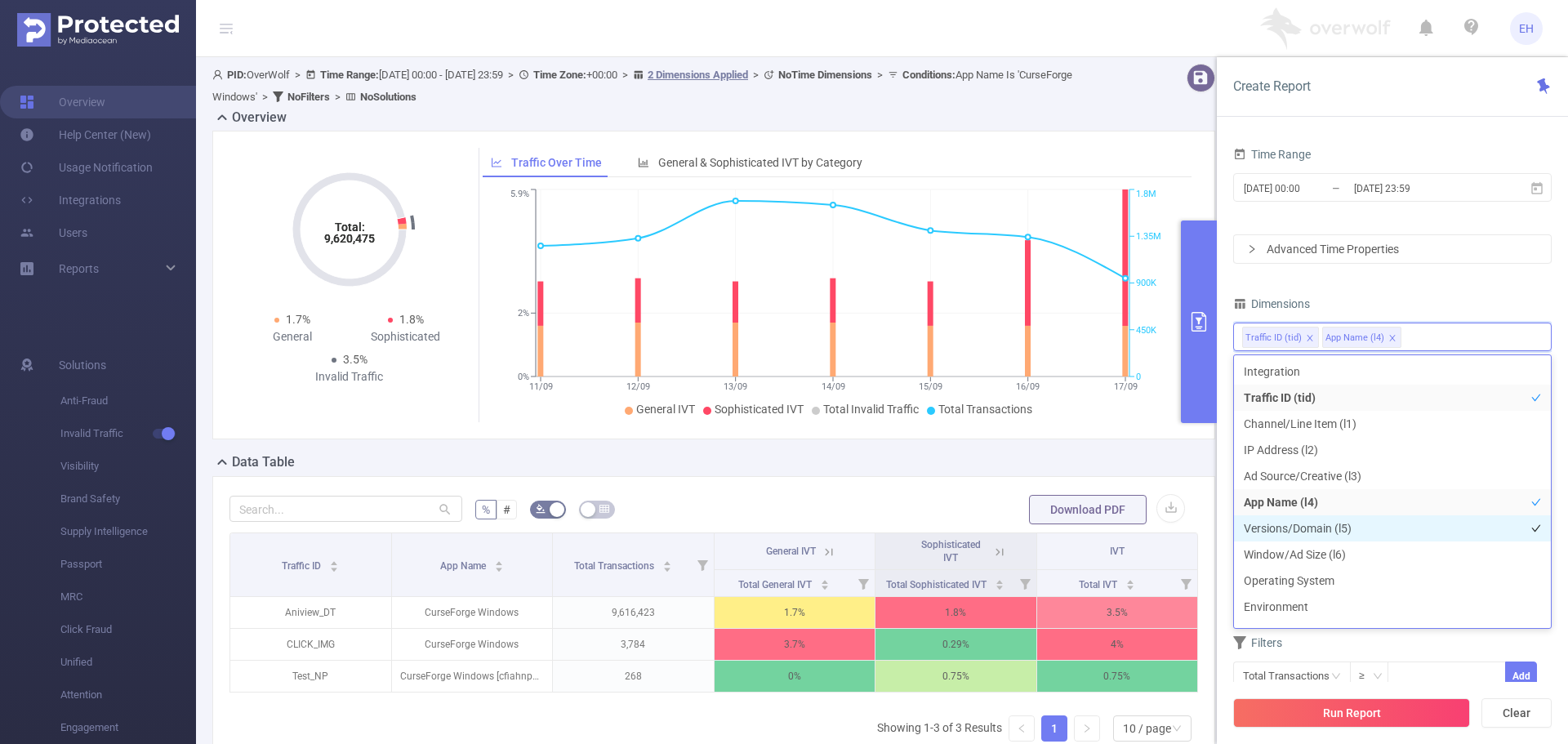
click at [1300, 521] on li "Versions/Domain (l5)" at bounding box center [1392, 528] width 317 height 26
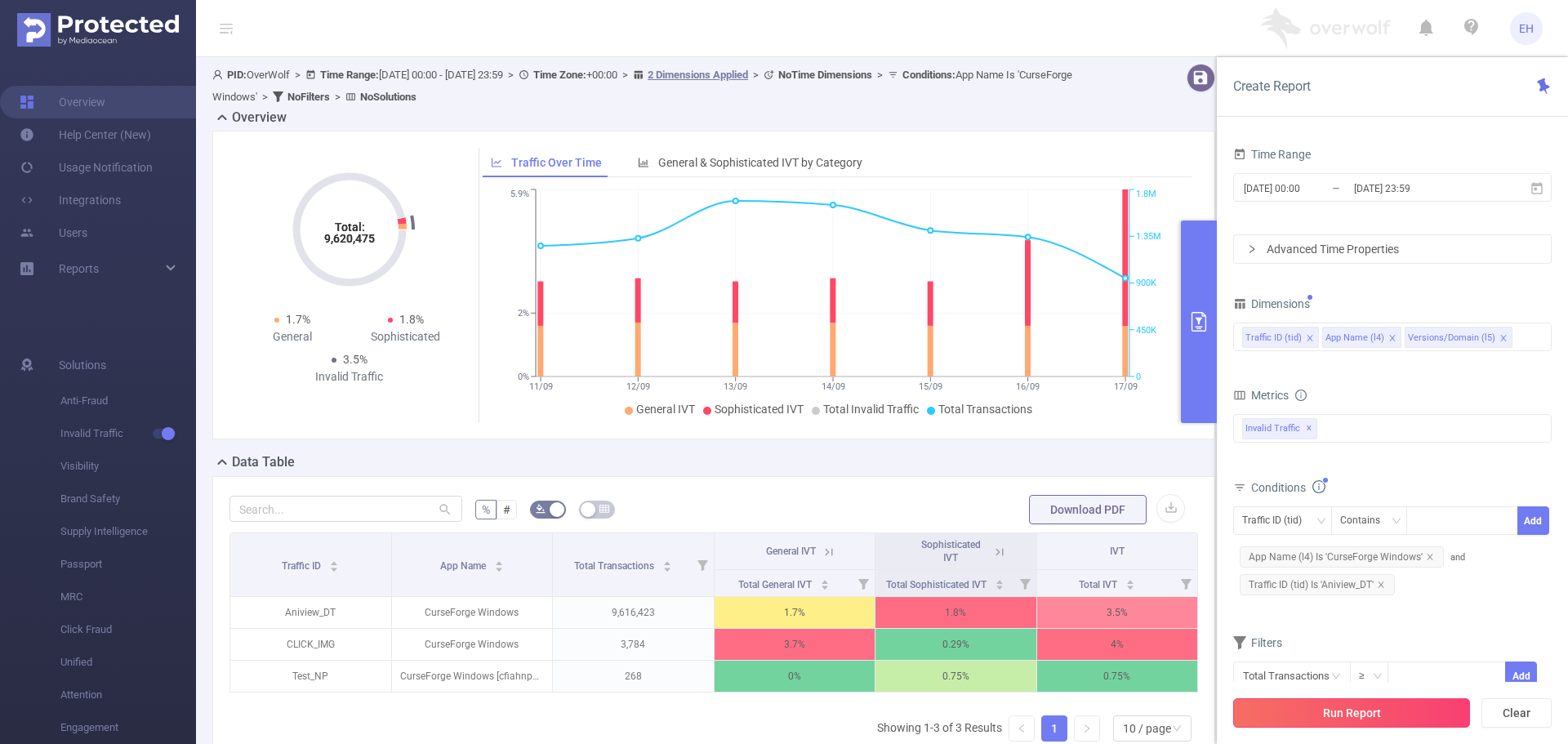
click at [1375, 719] on button "Run Report" at bounding box center [1351, 713] width 237 height 30
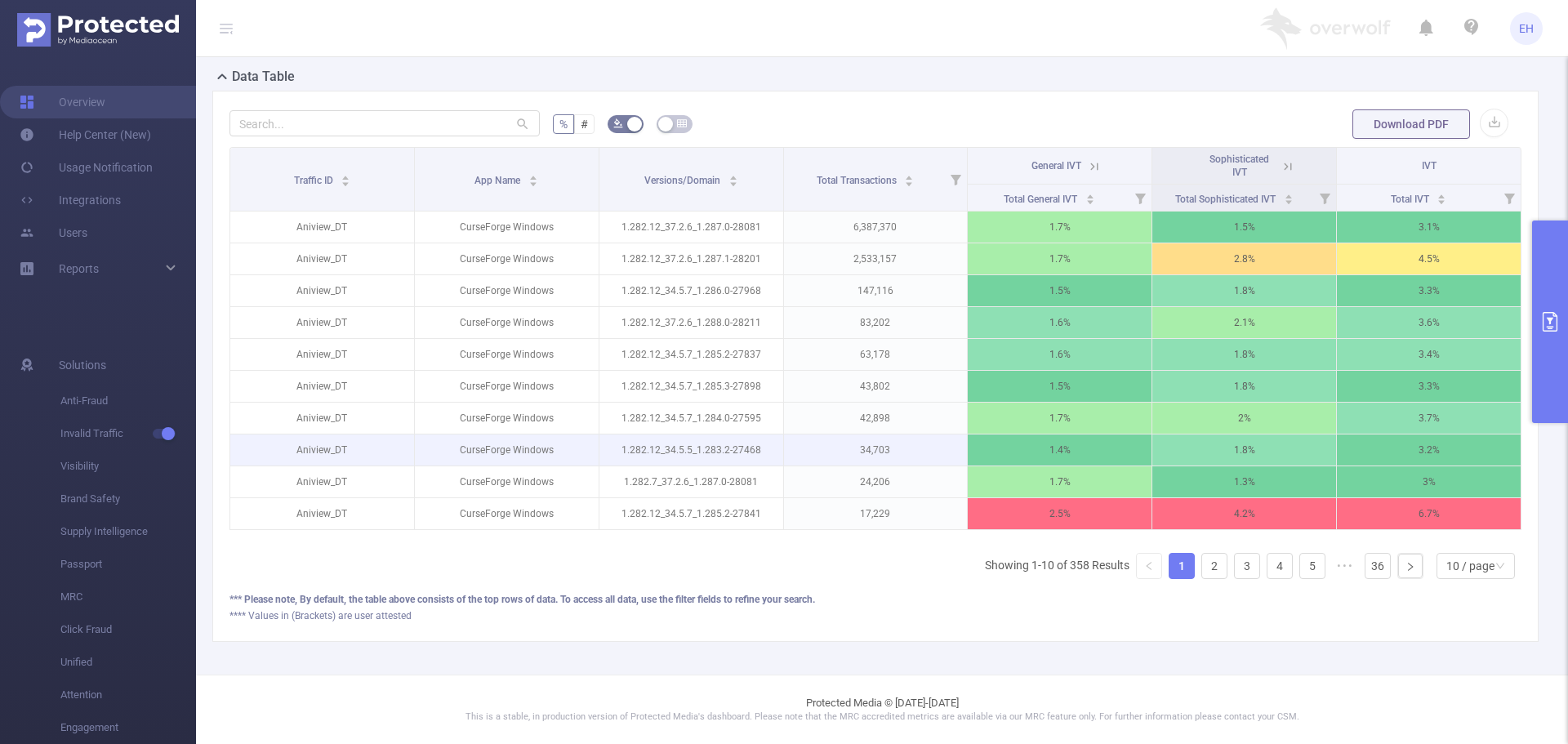
scroll to position [382, 0]
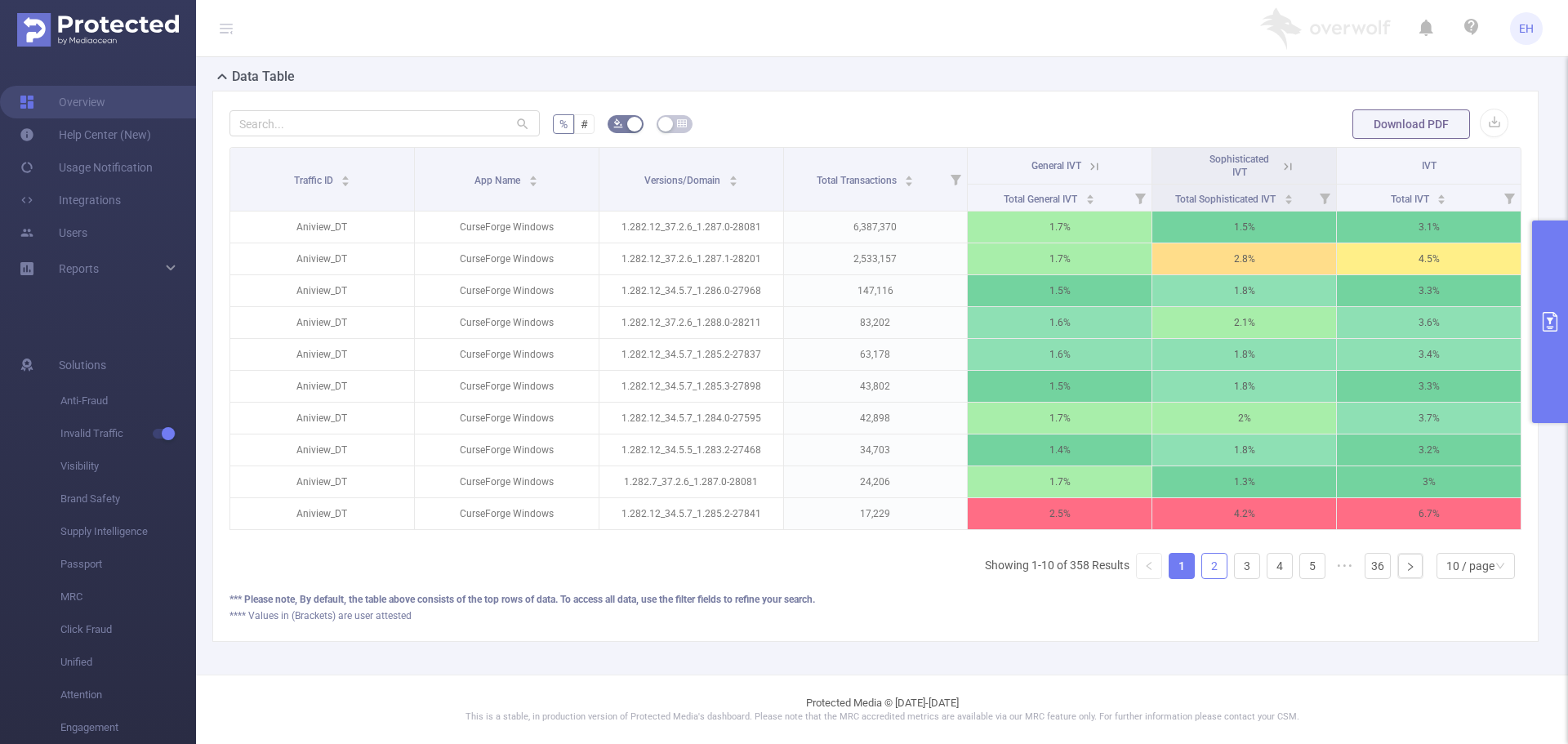
click at [1203, 574] on link "2" at bounding box center [1214, 565] width 24 height 24
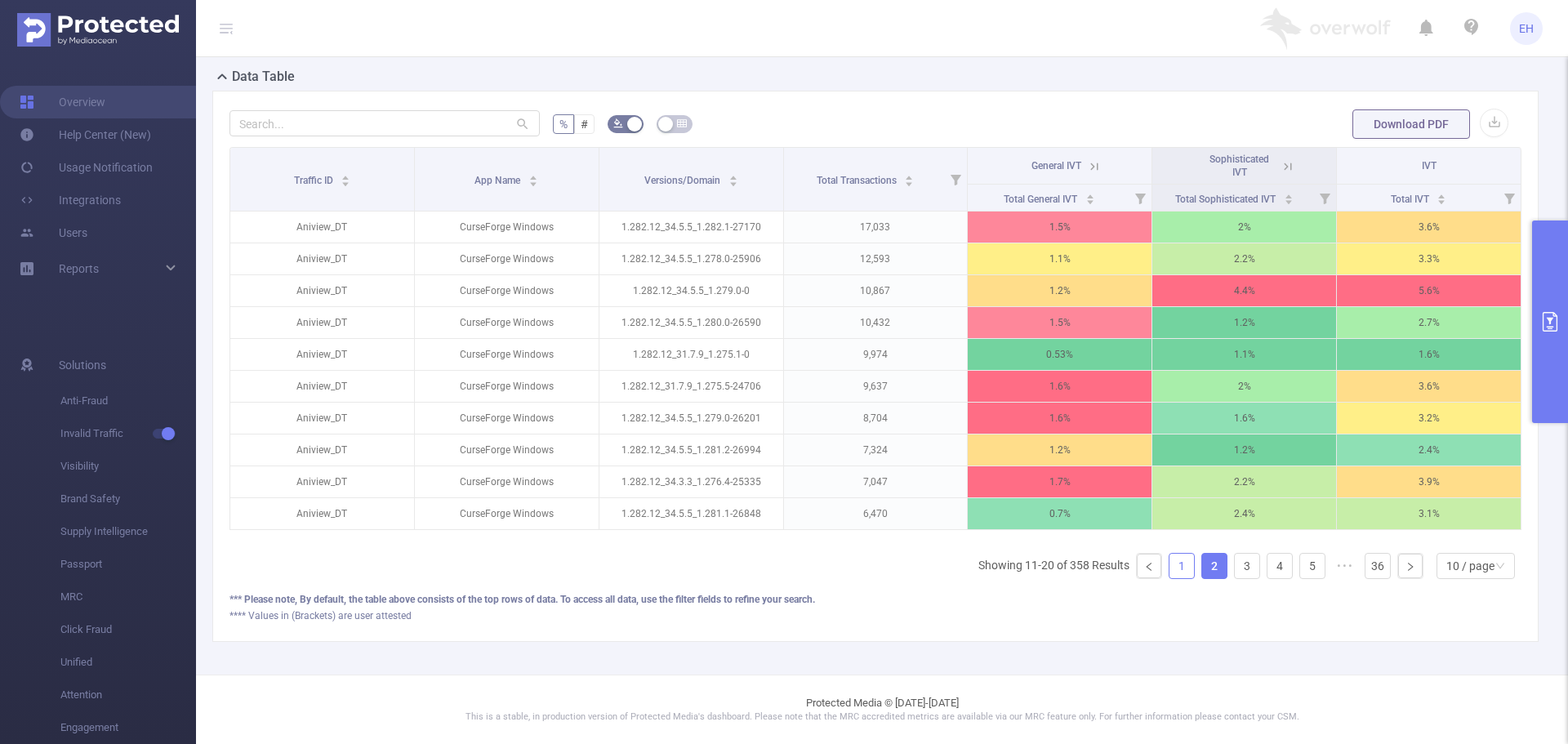
click at [1169, 571] on link "1" at bounding box center [1181, 565] width 24 height 24
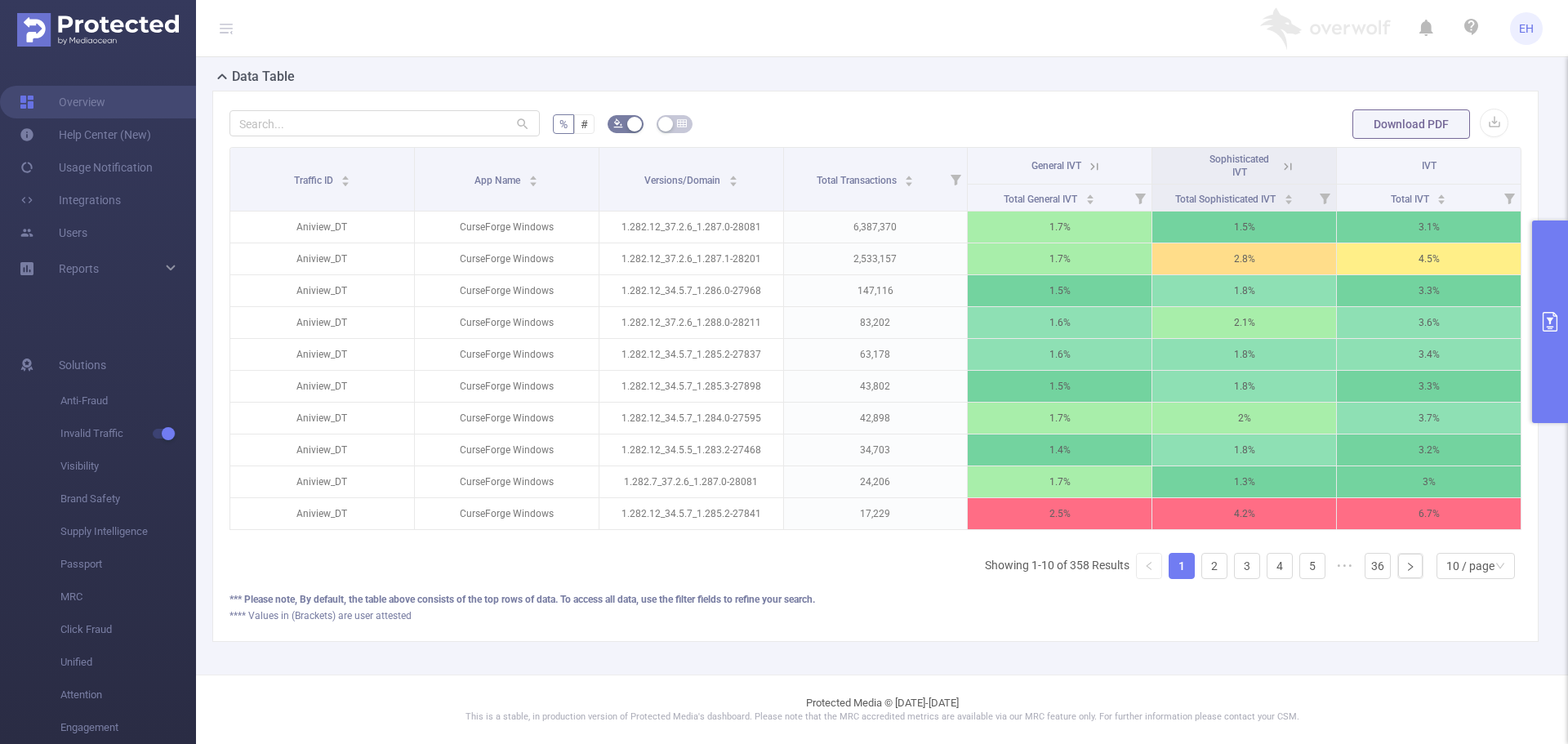
click at [1088, 159] on icon at bounding box center [1094, 166] width 14 height 14
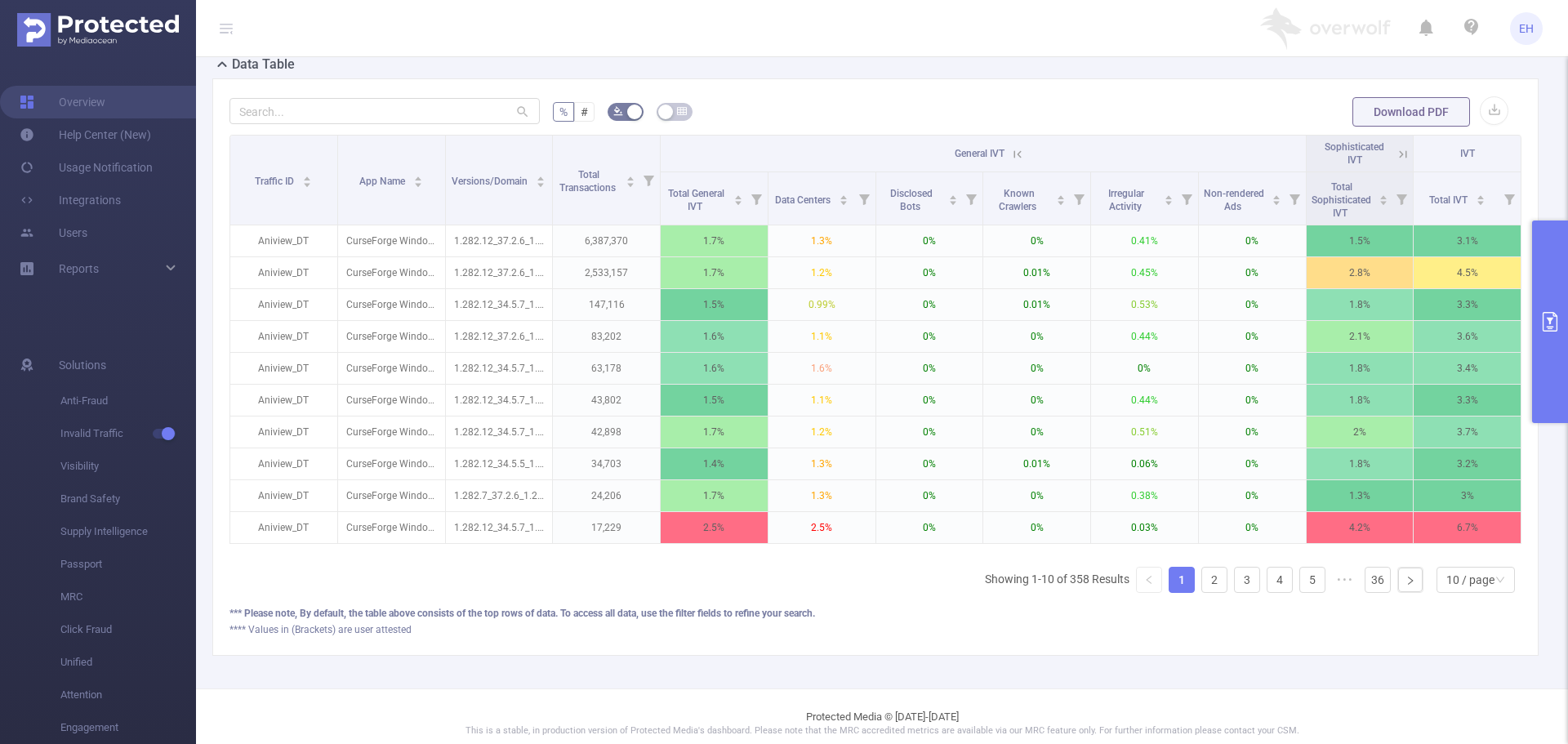
click at [1010, 155] on icon at bounding box center [1017, 154] width 14 height 14
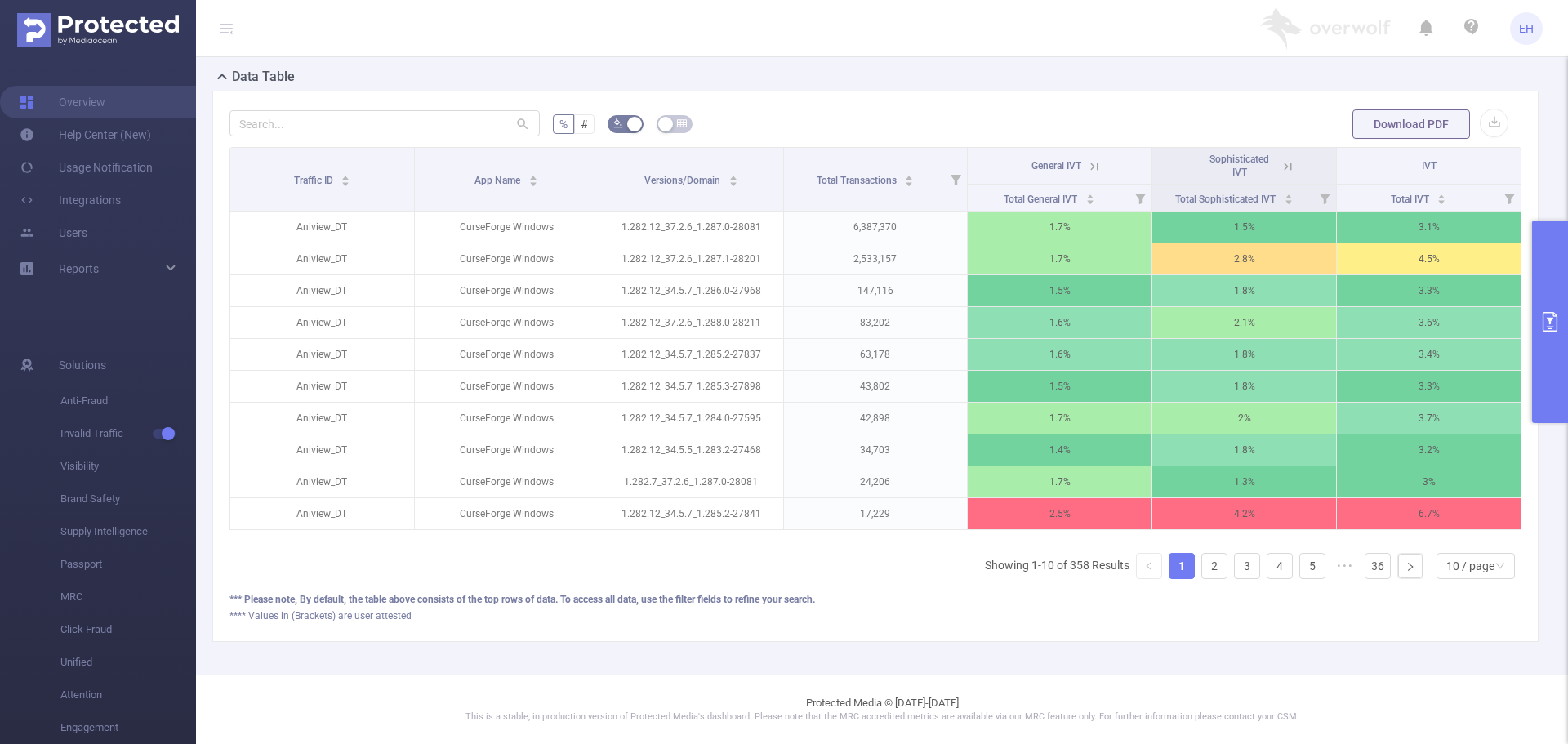
click at [1284, 163] on icon at bounding box center [1287, 166] width 7 height 7
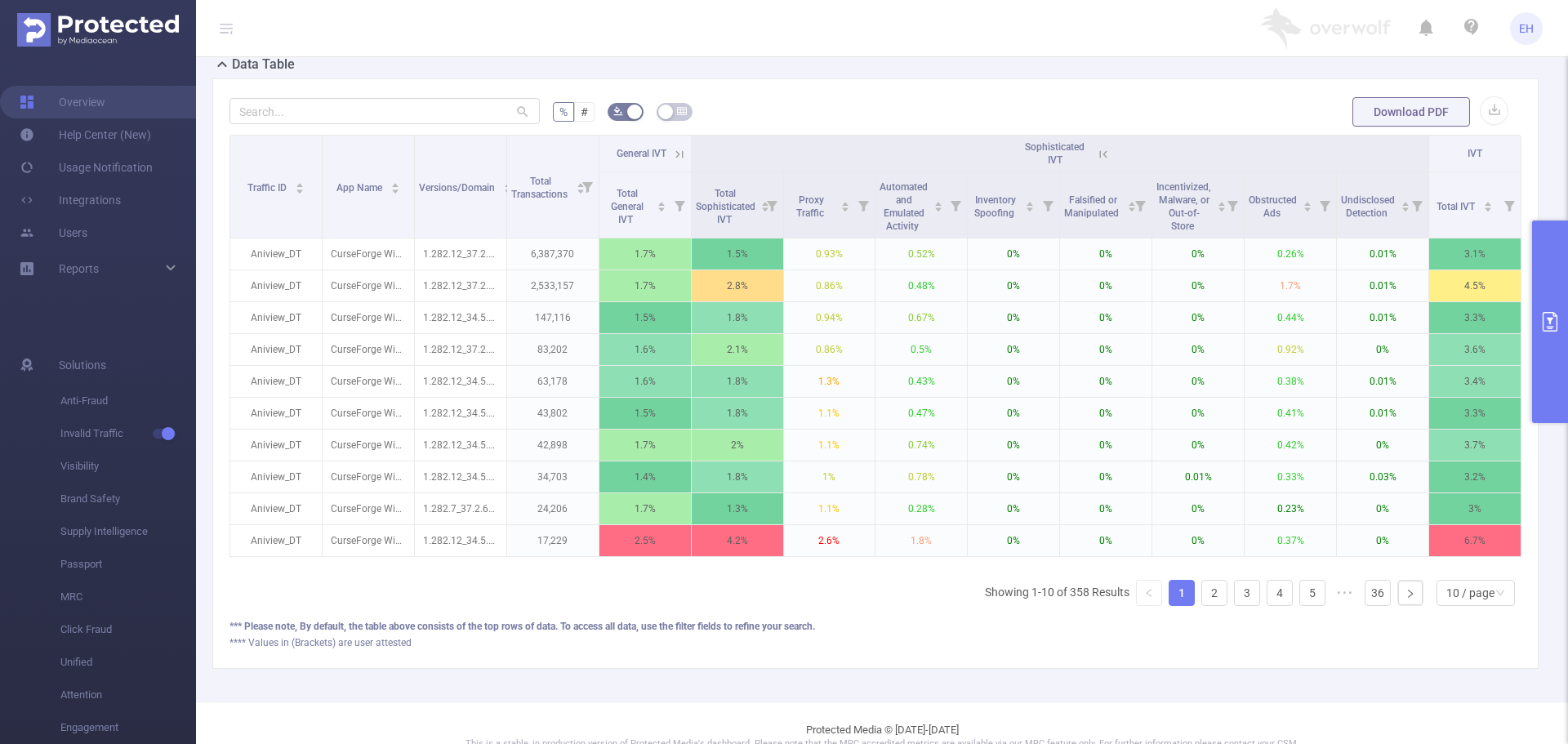
click at [1096, 151] on icon at bounding box center [1103, 154] width 14 height 14
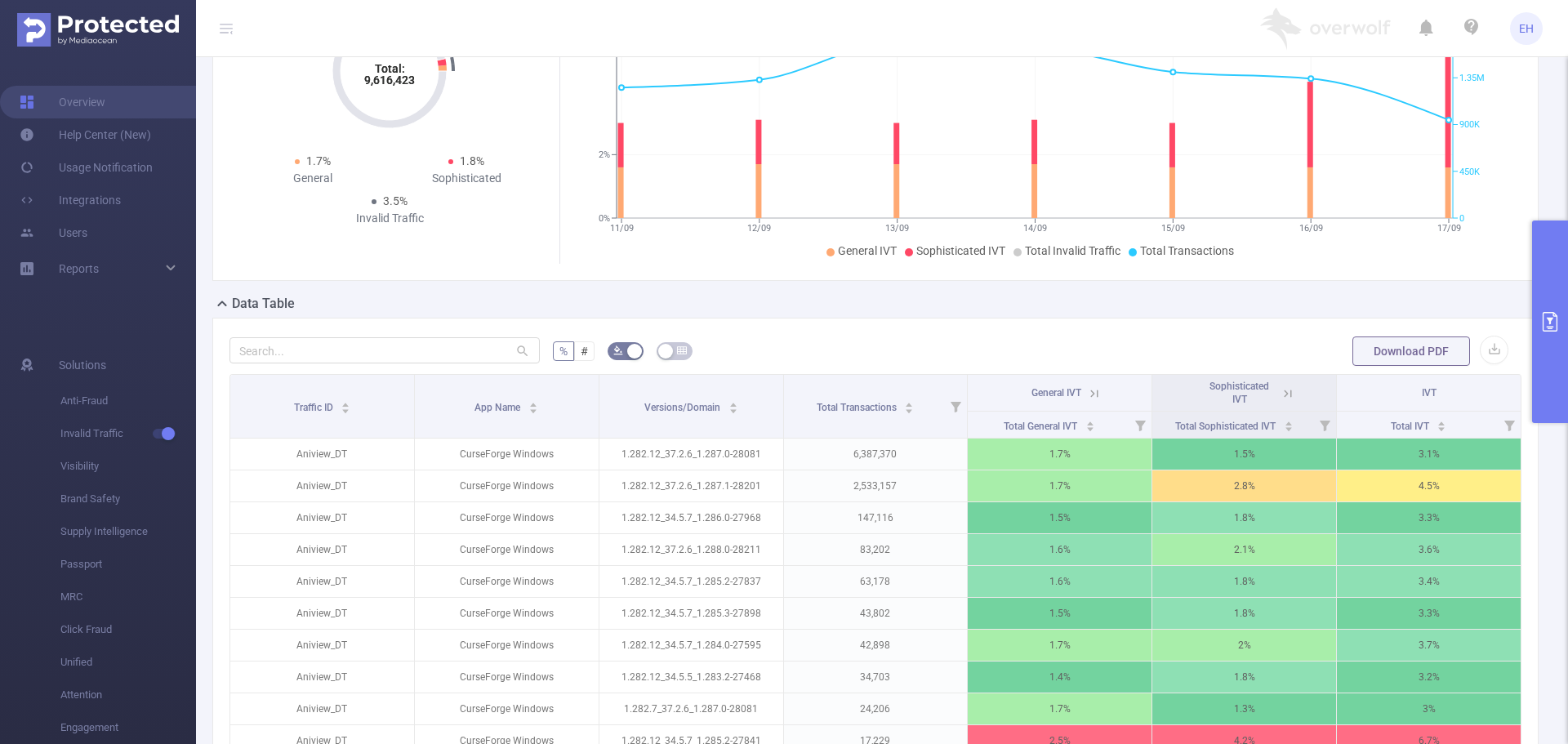
scroll to position [137, 0]
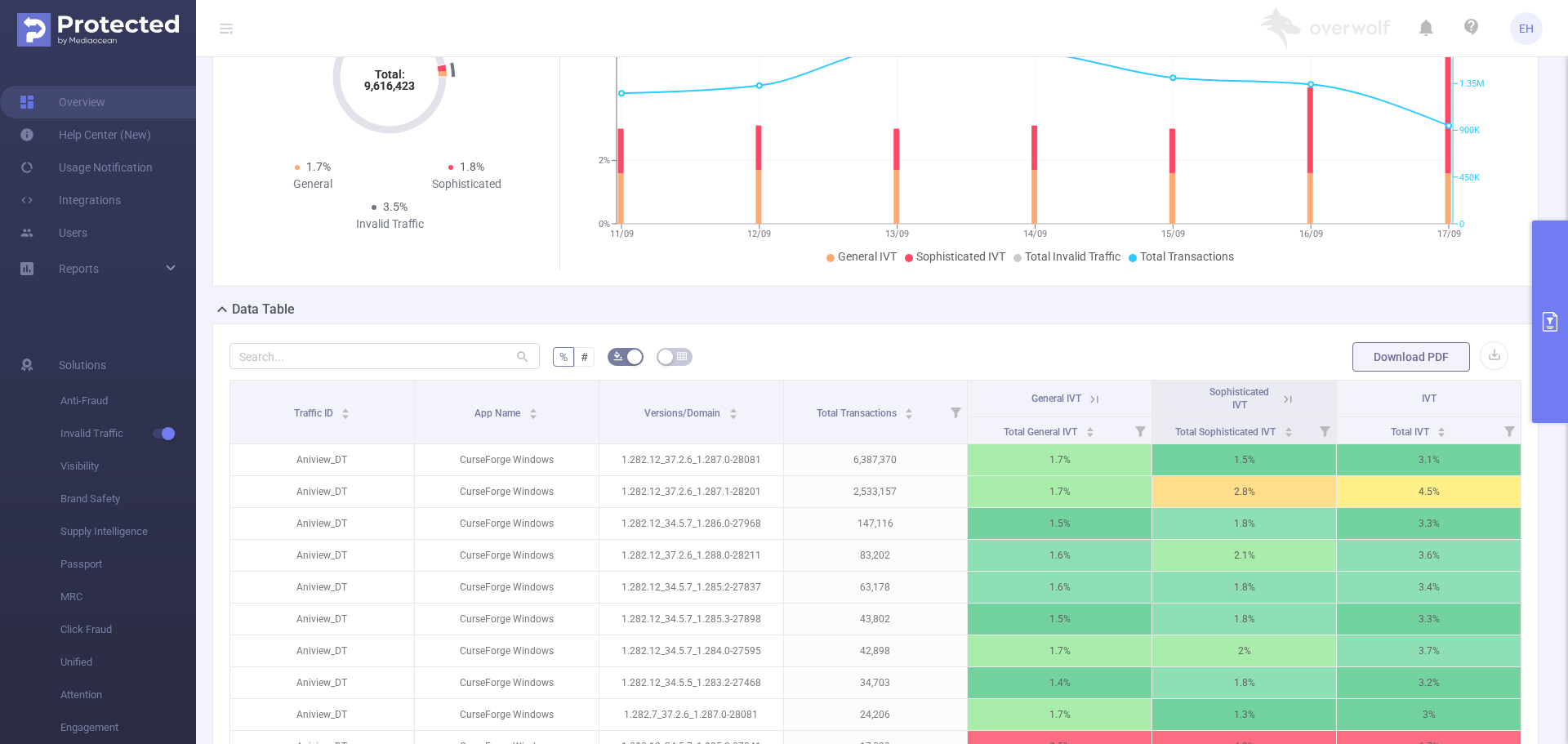
click at [1548, 306] on button "primary" at bounding box center [1550, 321] width 36 height 202
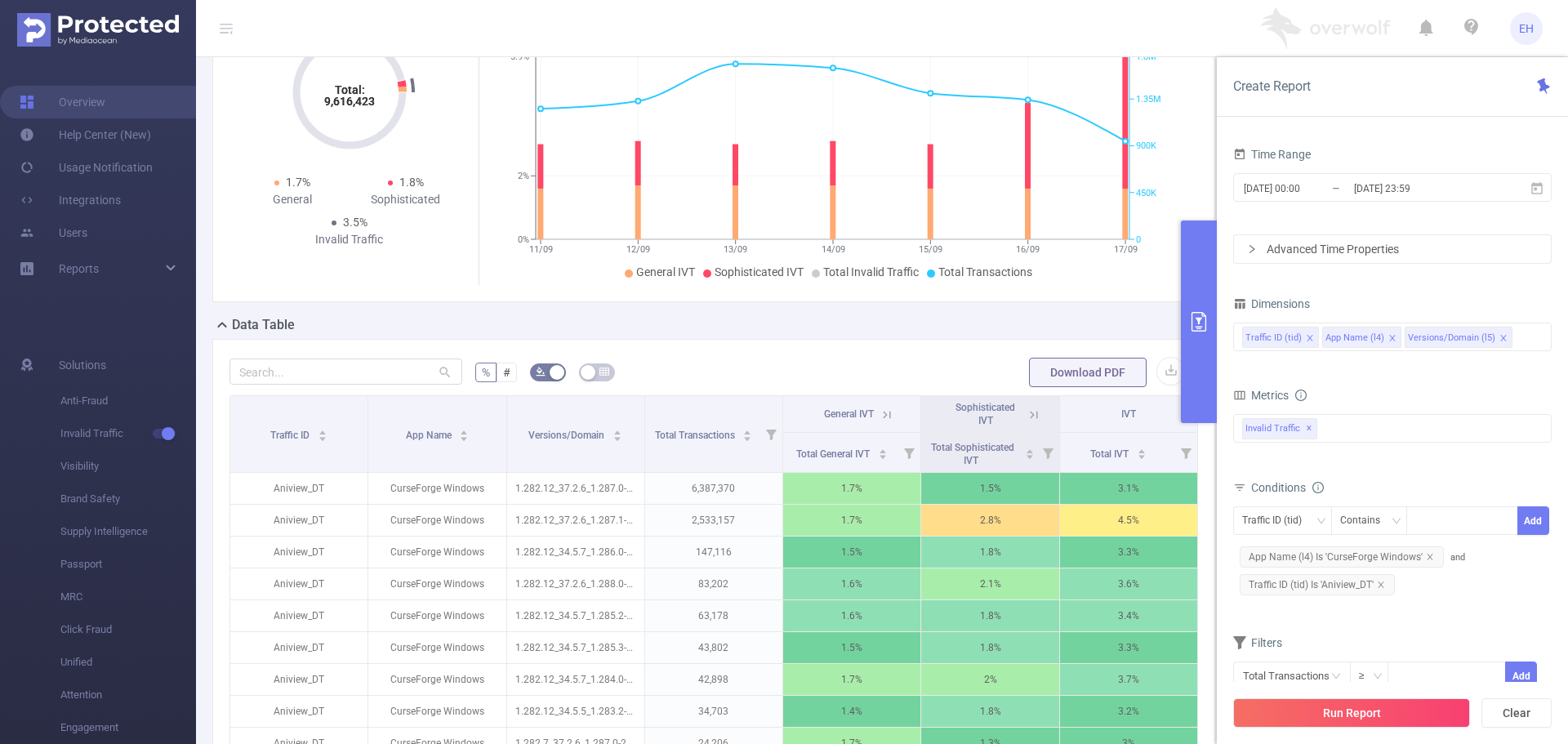
click at [1195, 355] on button "primary" at bounding box center [1198, 321] width 36 height 202
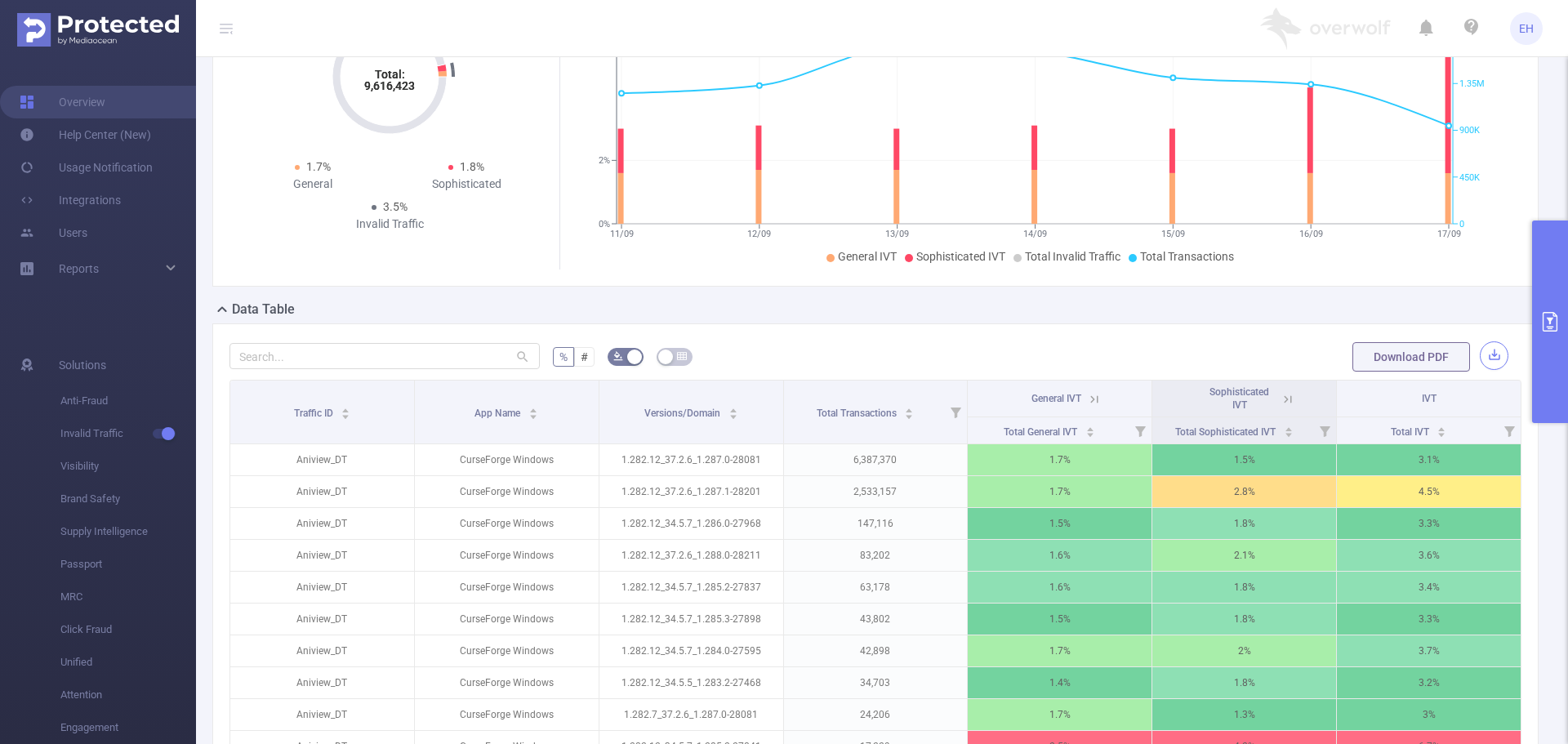
click at [1482, 358] on button "button" at bounding box center [1494, 355] width 29 height 29
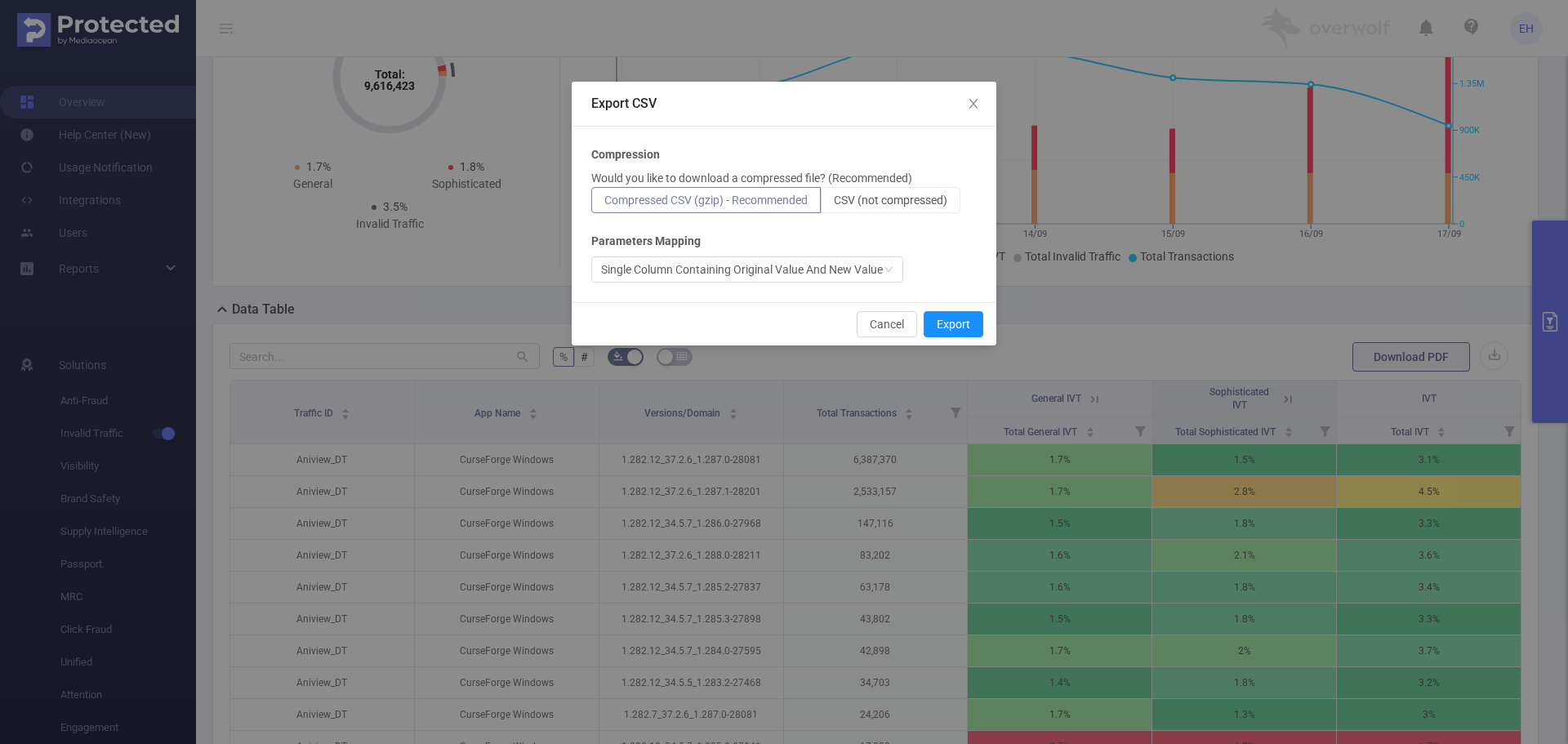
click at [760, 208] on label "Compressed CSV (gzip) - Recommended" at bounding box center [705, 200] width 229 height 26
click at [605, 204] on input "Compressed CSV (gzip) - Recommended" at bounding box center [605, 204] width 0 height 0
click at [903, 196] on span "CSV (not compressed)" at bounding box center [891, 200] width 113 height 13
click at [834, 204] on input "CSV (not compressed)" at bounding box center [834, 204] width 0 height 0
click at [771, 261] on div "Single Column Containing Original Value And New Value" at bounding box center [741, 269] width 282 height 24
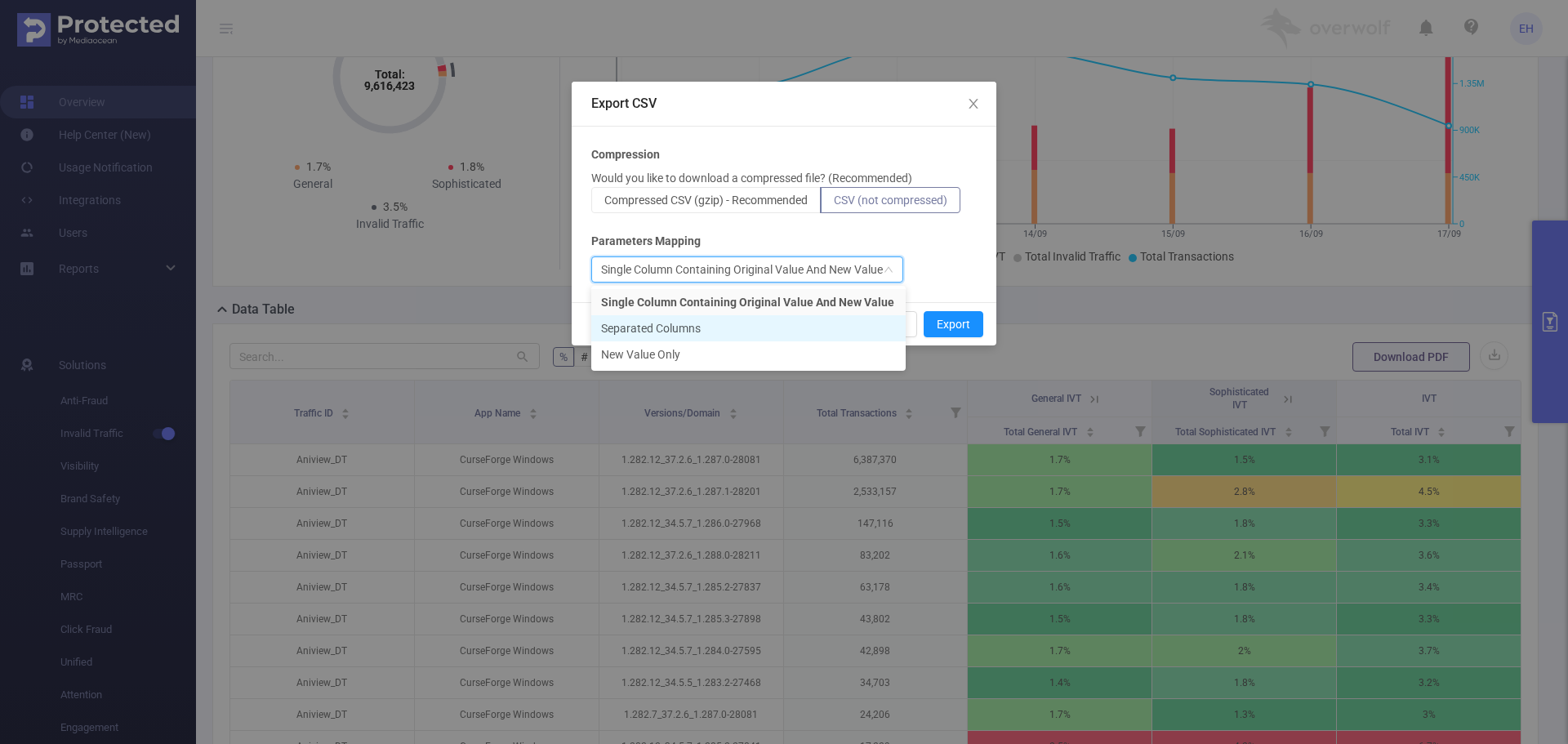
click at [714, 328] on li "Separated Columns" at bounding box center [748, 327] width 314 height 26
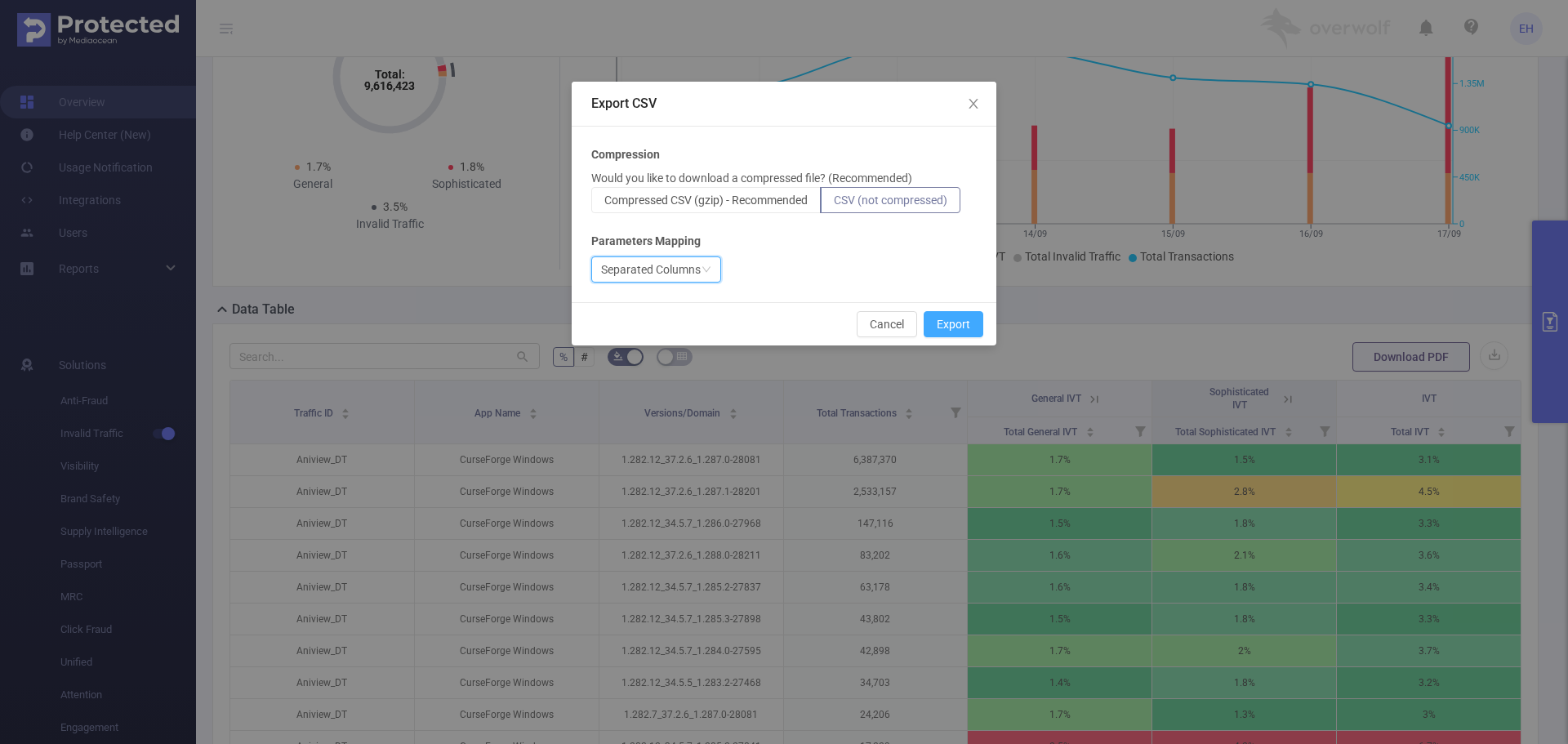
click at [951, 318] on button "Export" at bounding box center [954, 324] width 59 height 26
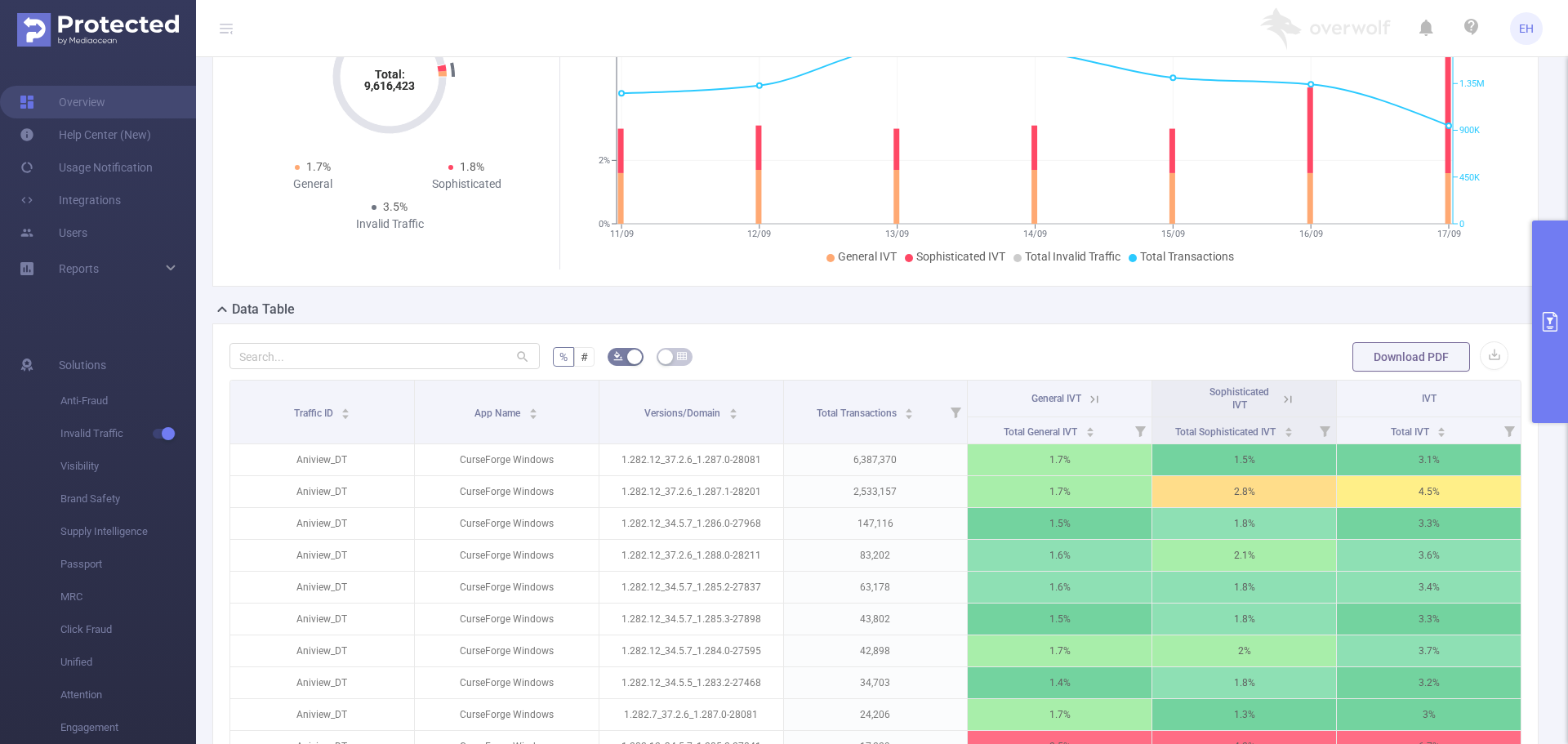
click at [1551, 318] on icon "primary" at bounding box center [1550, 322] width 14 height 20
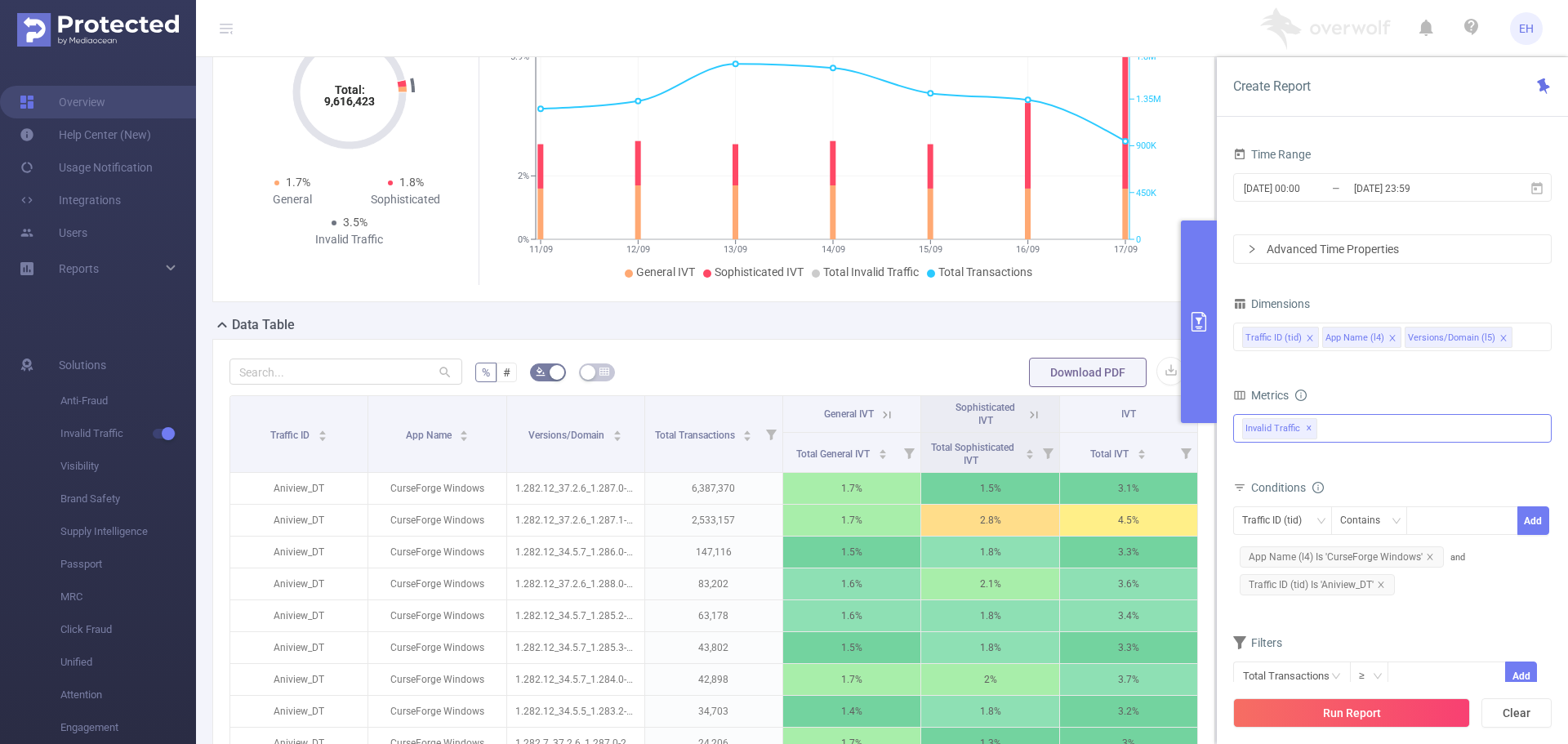
click at [1344, 424] on div "Invalid Traffic ✕" at bounding box center [1393, 428] width 318 height 29
click at [1516, 340] on input at bounding box center [1519, 337] width 8 height 22
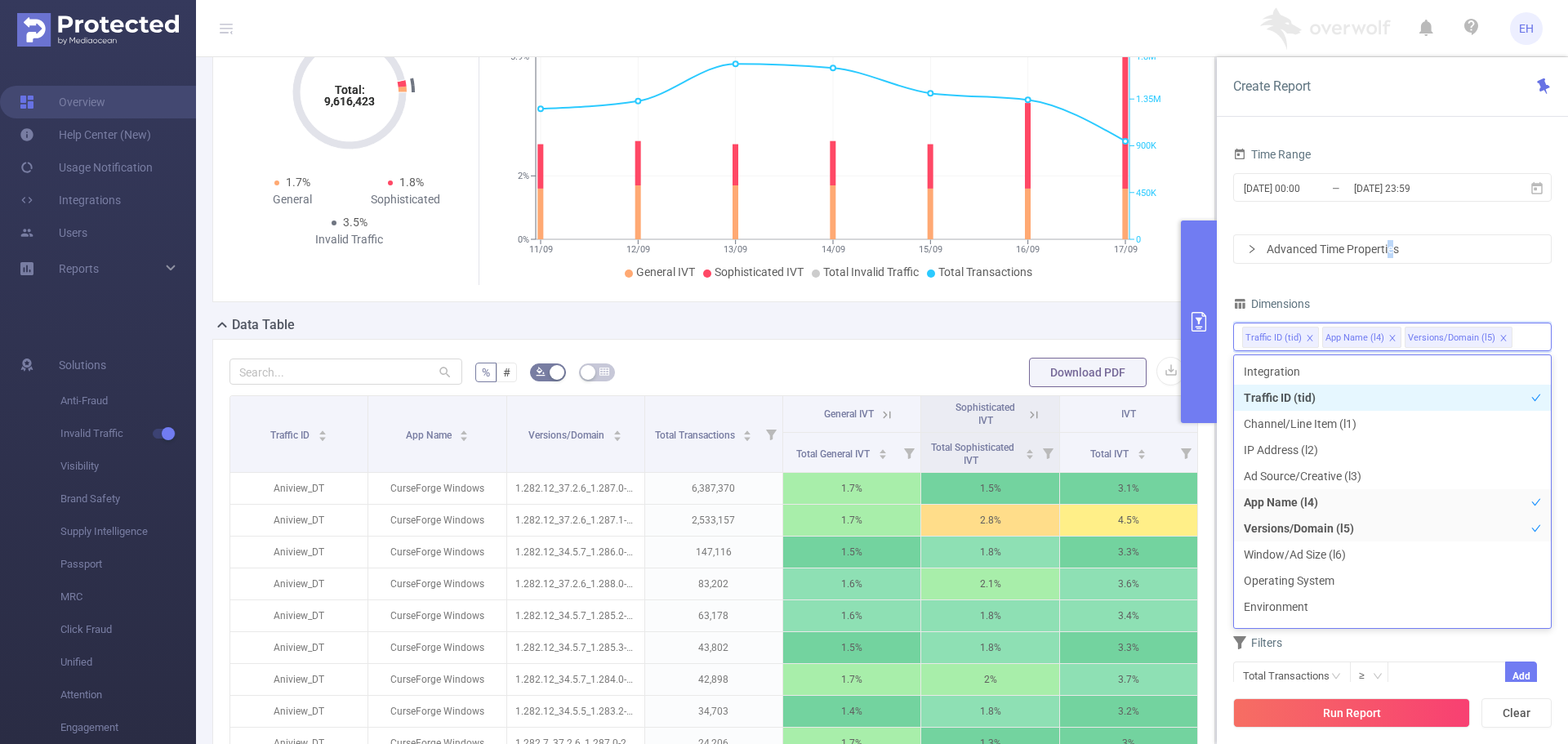
click at [1392, 248] on div "Advanced Time Properties" at bounding box center [1392, 248] width 317 height 28
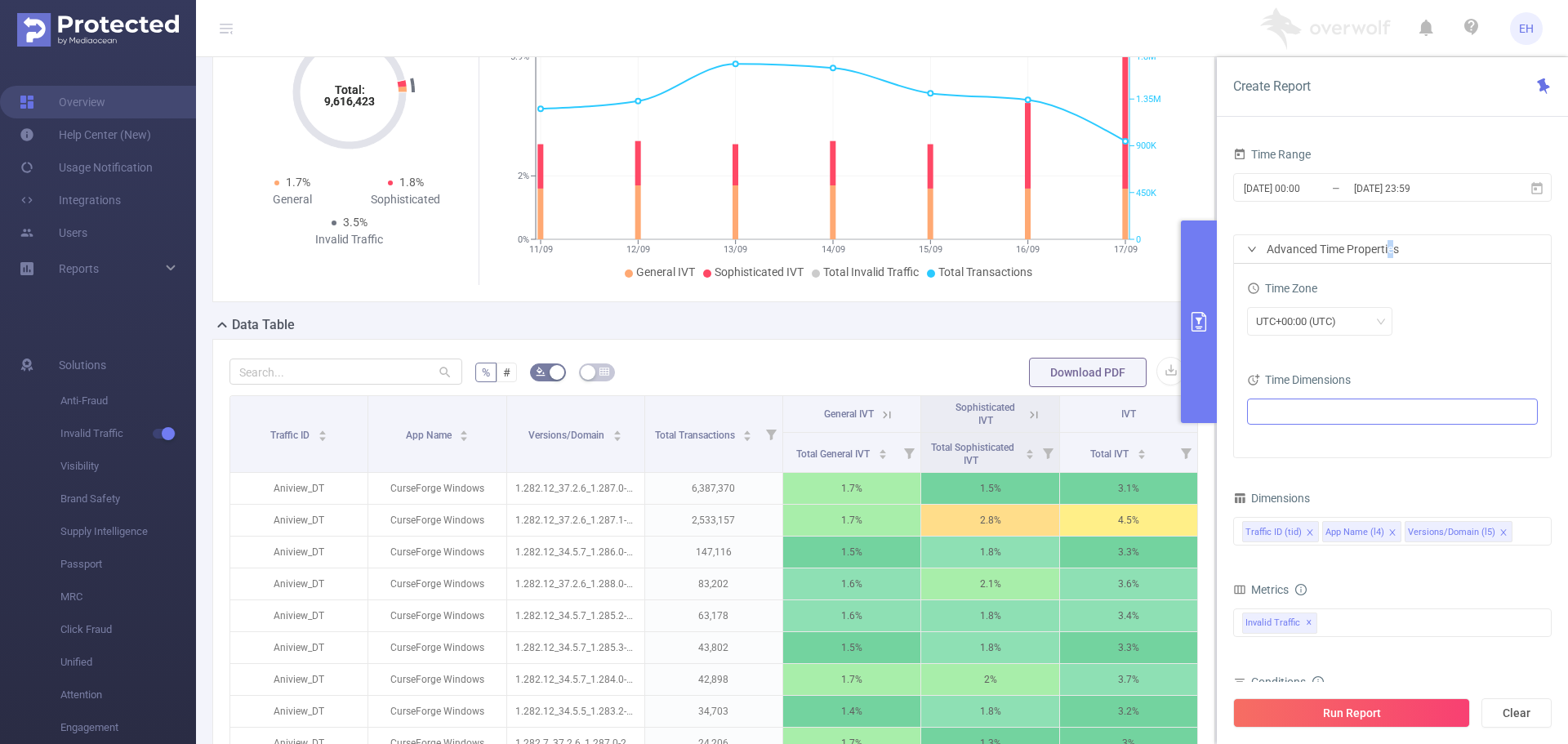
click at [1357, 406] on ul at bounding box center [1385, 411] width 269 height 24
click at [1277, 442] on span at bounding box center [1276, 442] width 13 height 13
click at [1388, 721] on button "Run Report" at bounding box center [1351, 713] width 237 height 30
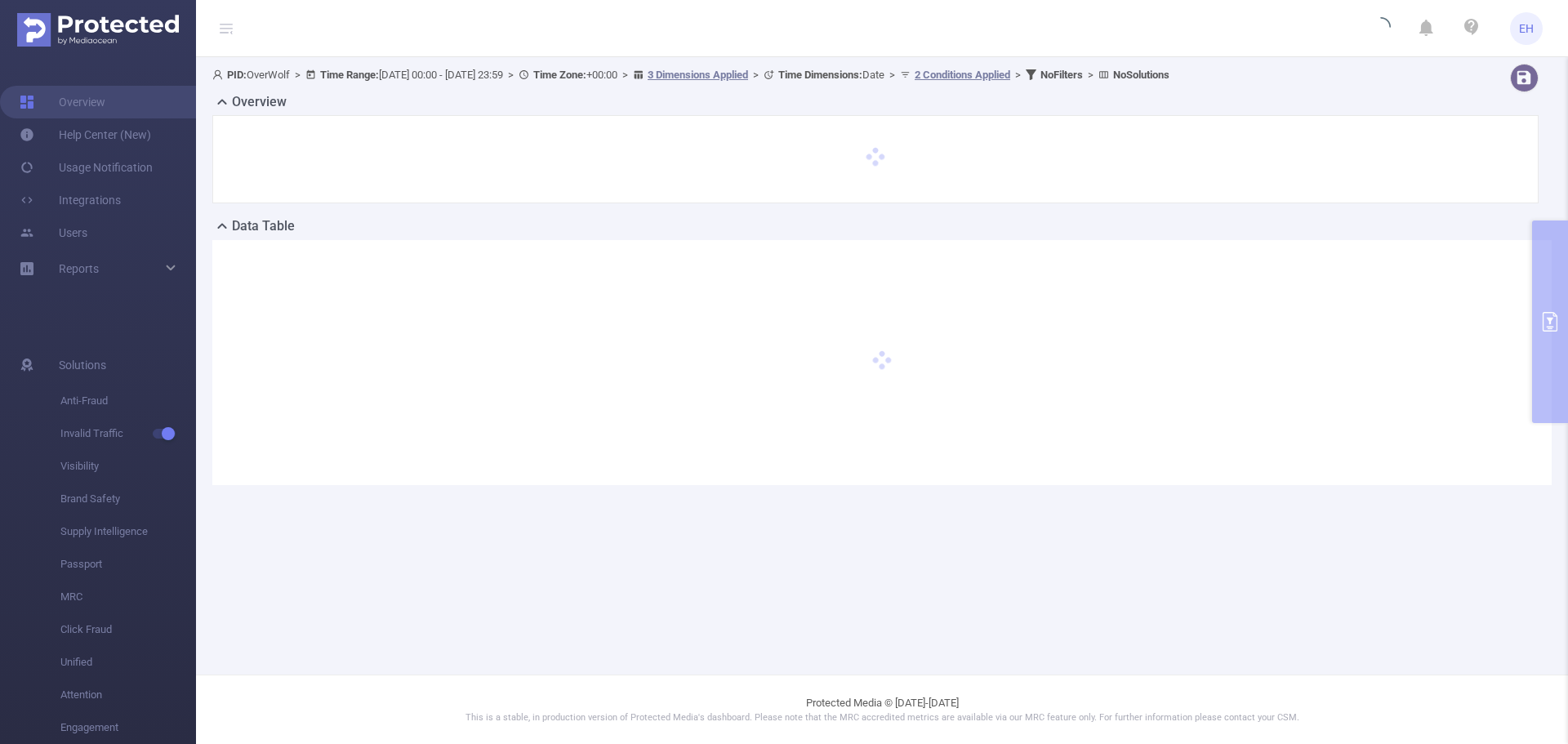
scroll to position [0, 0]
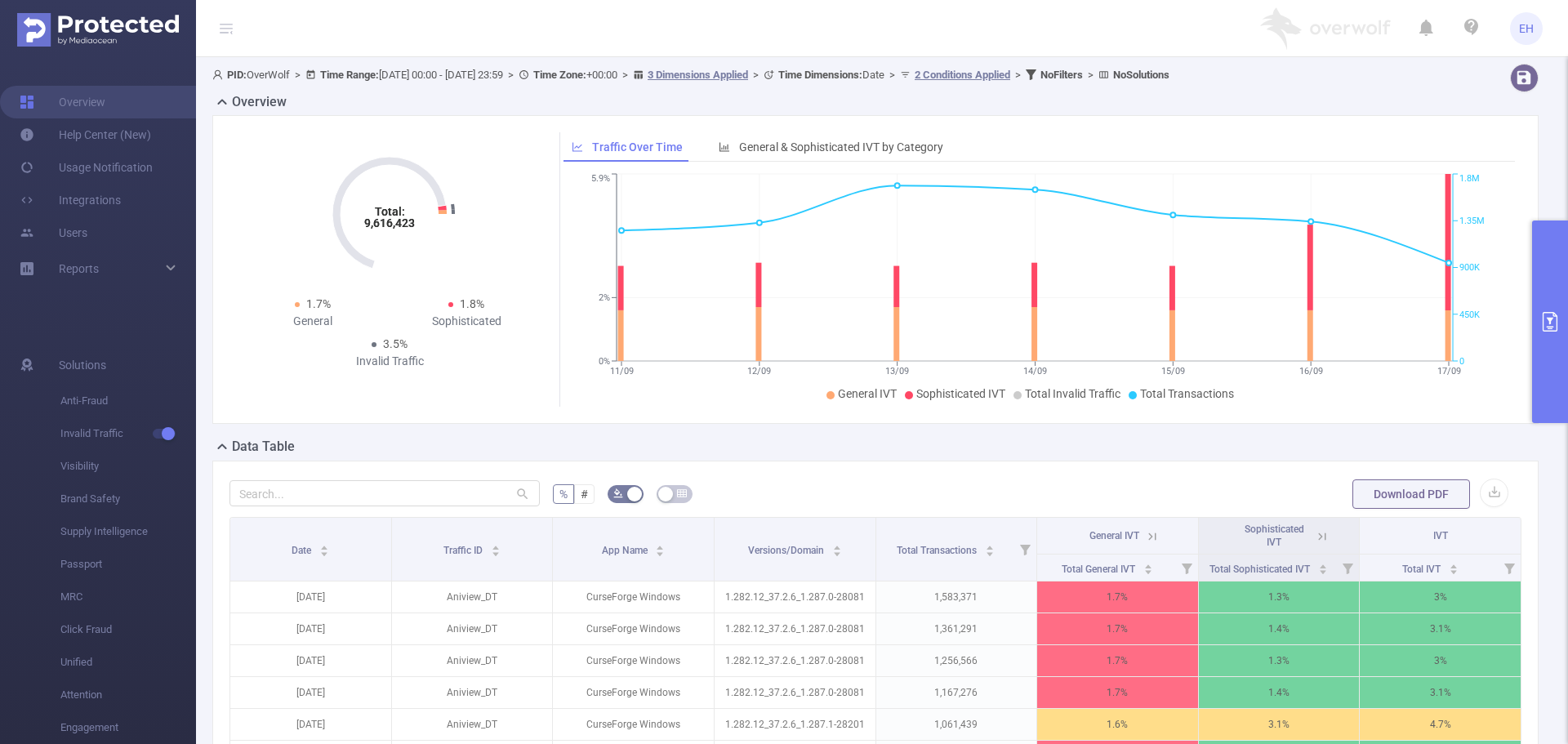
click at [1486, 270] on icon "11/09 12/09 13/09 14/09 15/09 16/09 17/09 0% 2% 5.9% 0 450K 900K 1.35M 1.8M" at bounding box center [1034, 288] width 942 height 237
click at [1488, 492] on button "button" at bounding box center [1494, 493] width 29 height 29
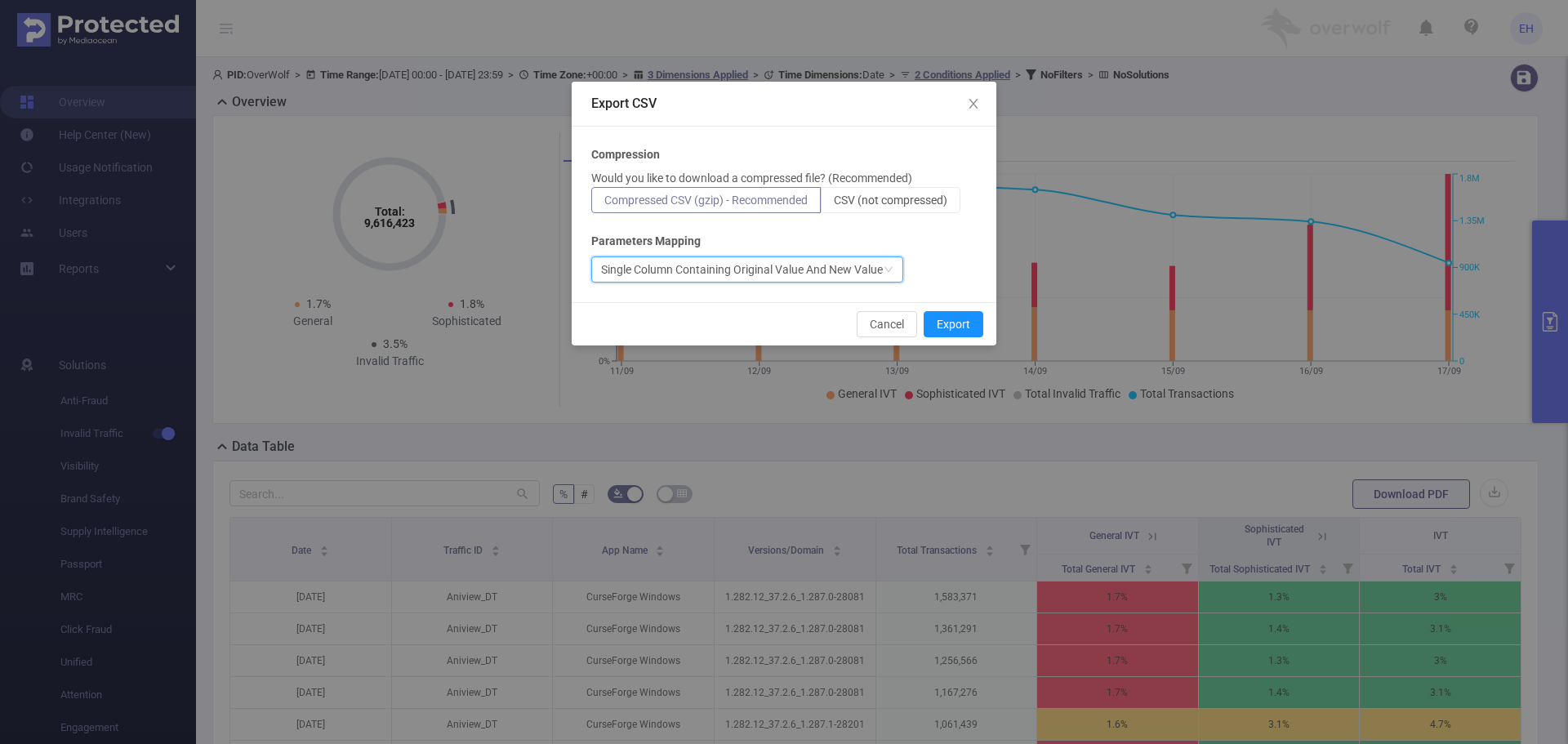
click at [748, 268] on div "Single Column Containing Original Value And New Value" at bounding box center [741, 269] width 282 height 24
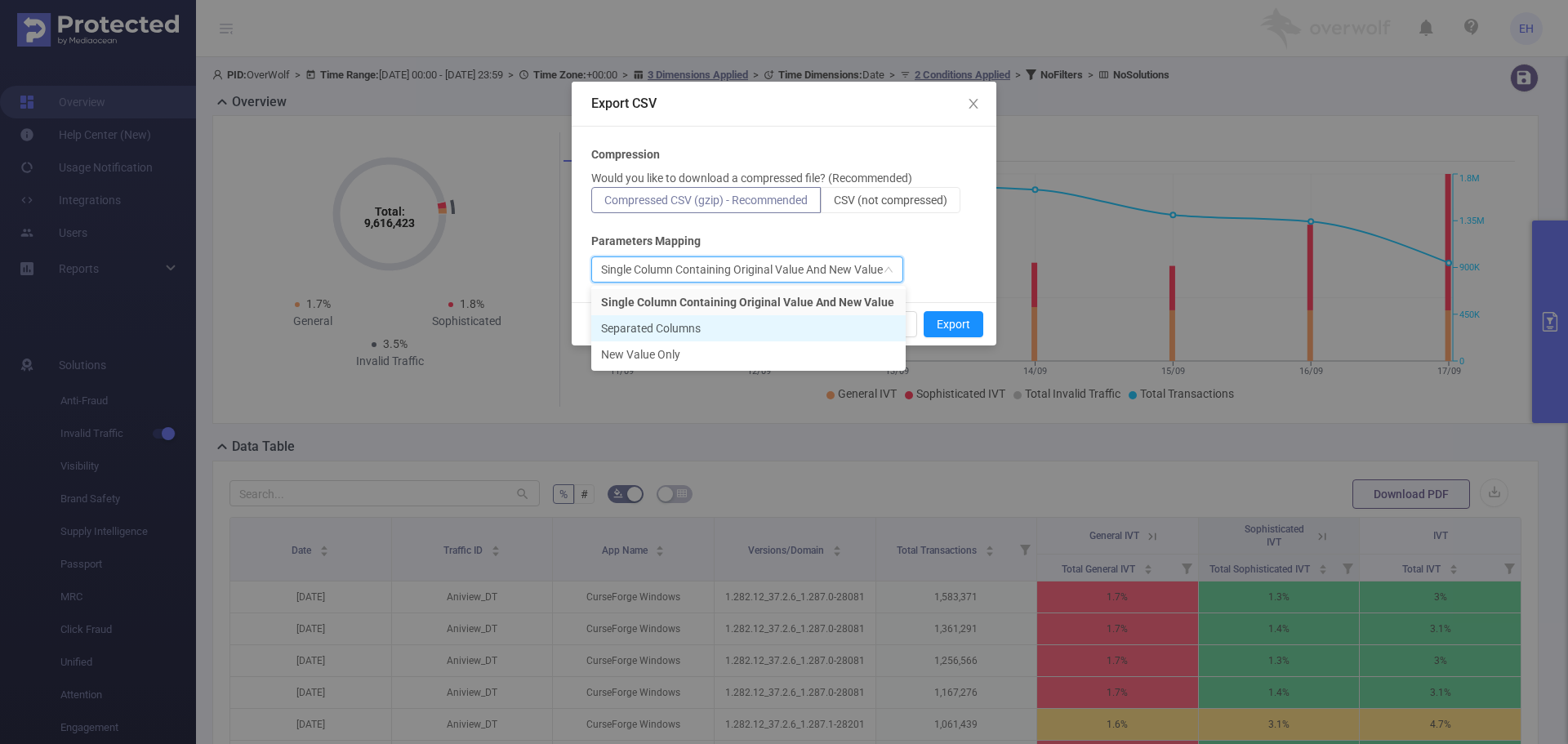
click at [713, 327] on li "Separated Columns" at bounding box center [748, 327] width 314 height 26
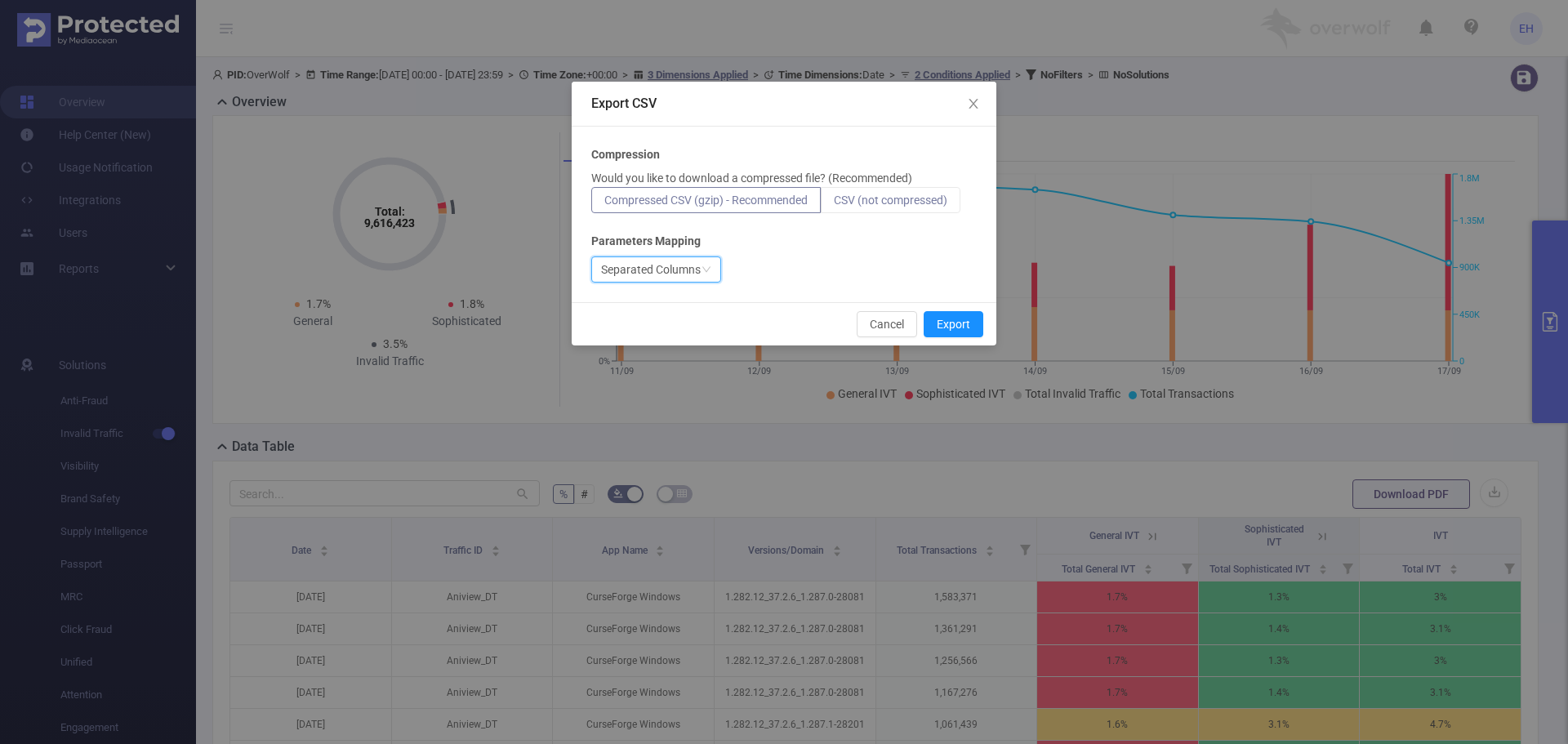
click at [865, 201] on span "CSV (not compressed)" at bounding box center [891, 200] width 113 height 13
click at [834, 204] on input "CSV (not compressed)" at bounding box center [834, 204] width 0 height 0
click at [959, 326] on button "Export" at bounding box center [954, 324] width 59 height 26
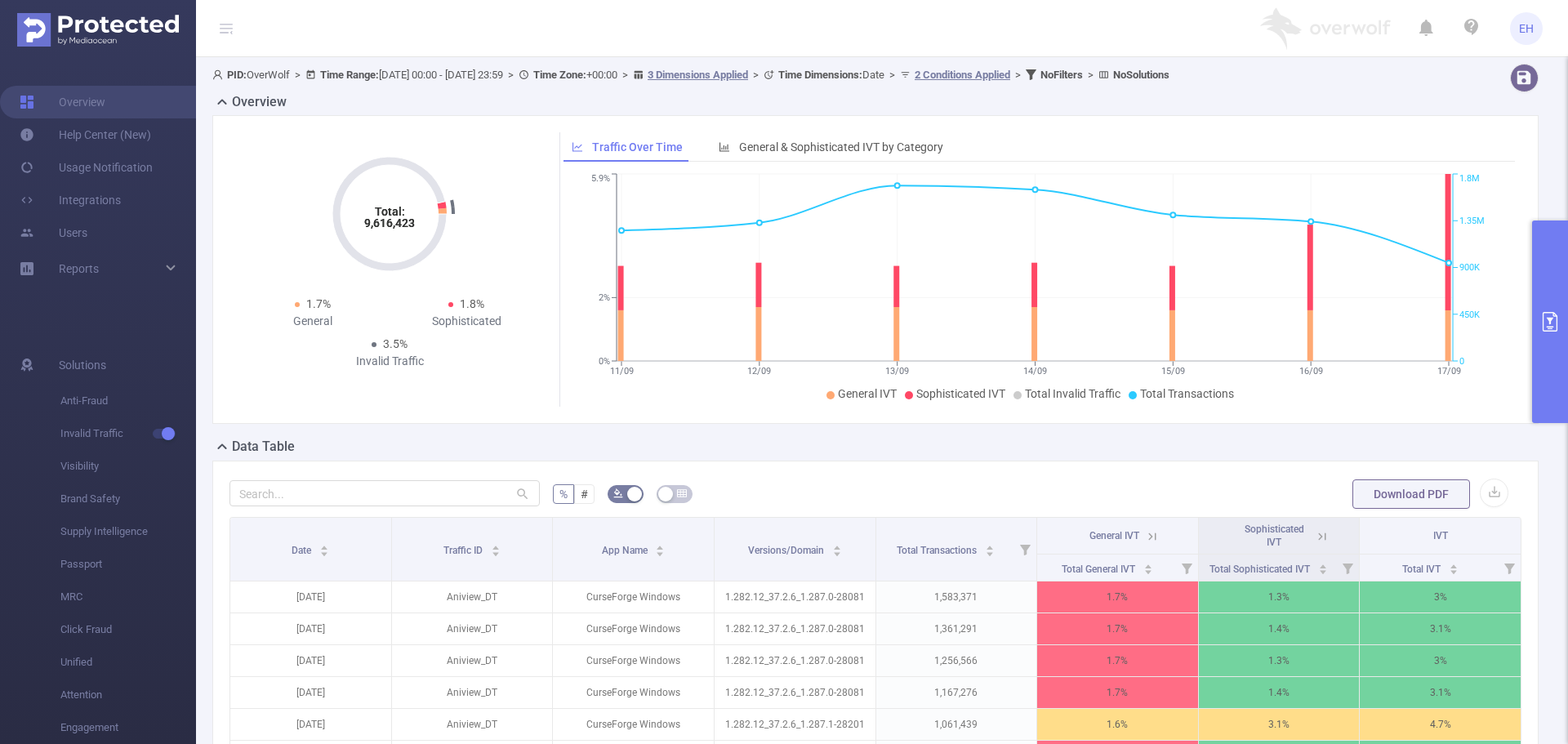
click at [1537, 315] on button "primary" at bounding box center [1550, 321] width 36 height 202
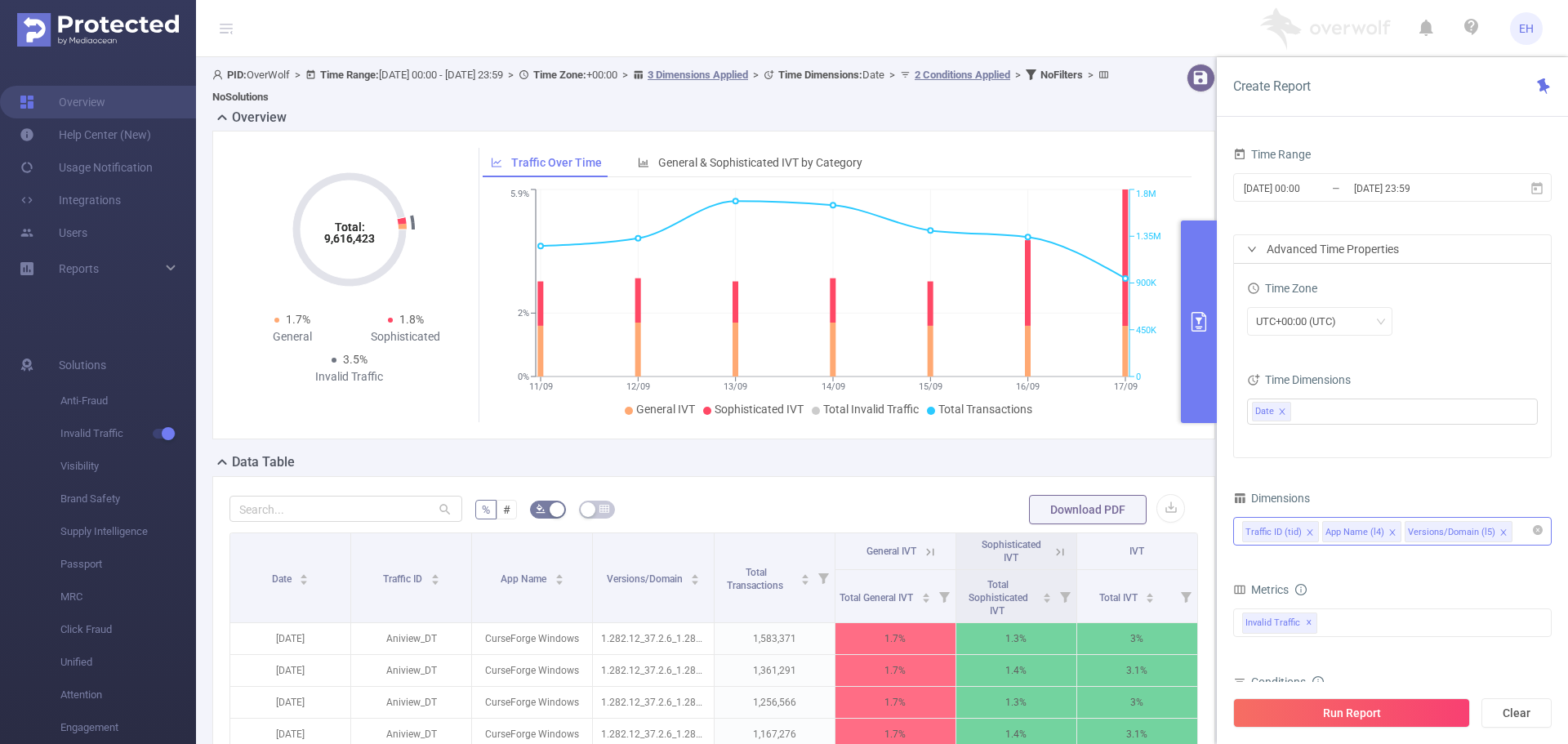
click at [1499, 530] on icon "icon: close" at bounding box center [1502, 532] width 8 height 8
click at [1384, 415] on ul "Date" at bounding box center [1385, 411] width 269 height 24
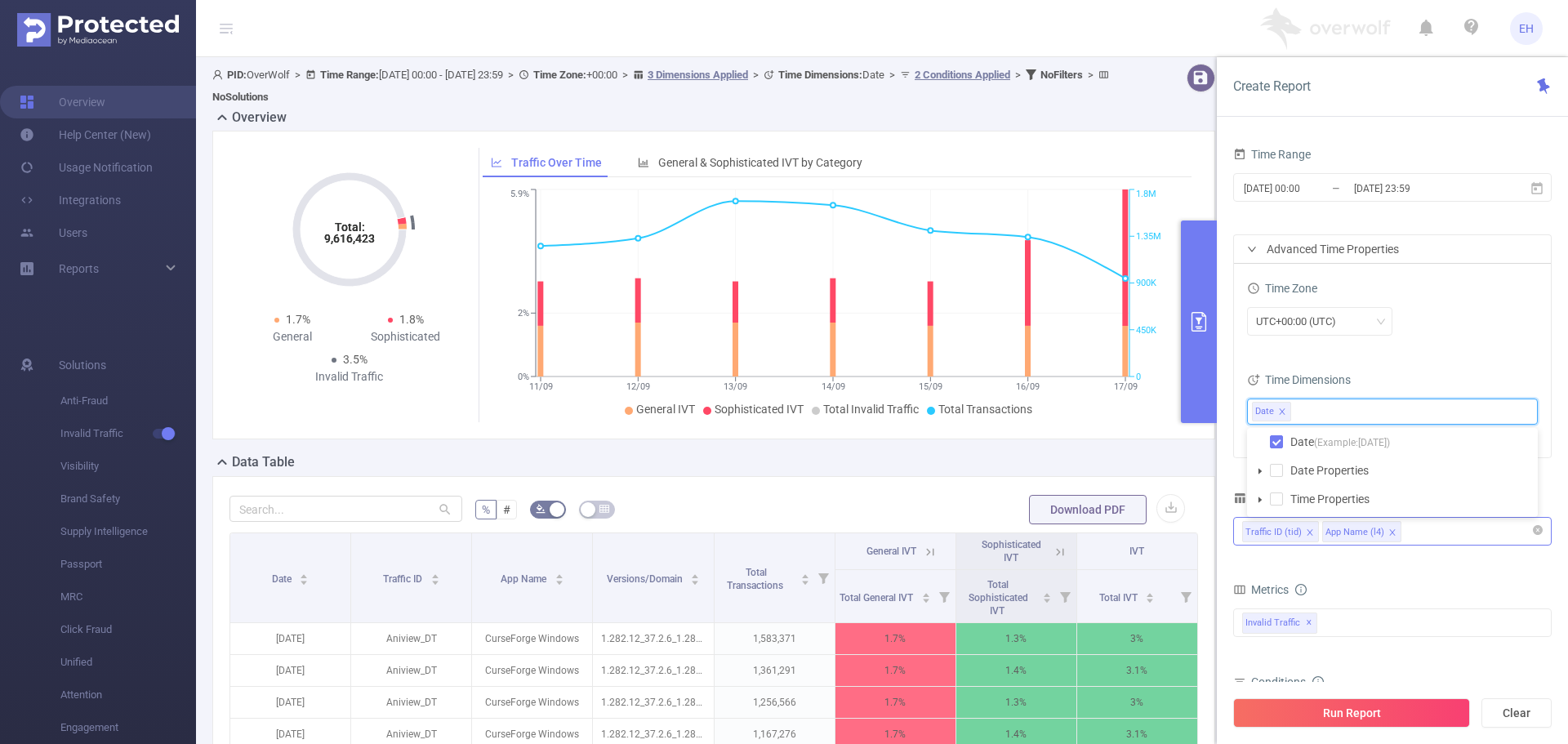
click at [1398, 340] on div "UTC+00:00 (UTC)" at bounding box center [1392, 323] width 291 height 39
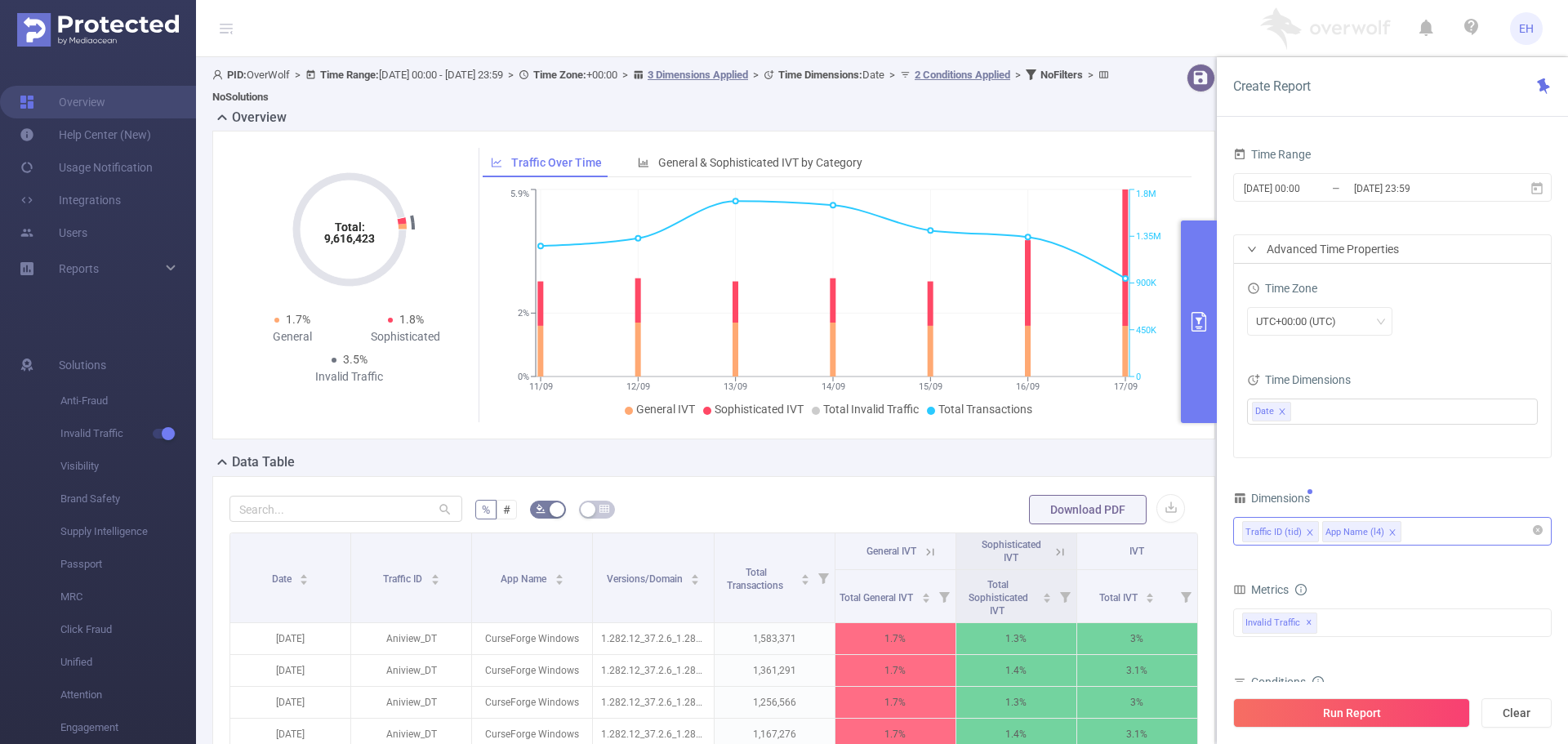
click at [1422, 535] on div "Traffic ID (tid) App Name (l4)" at bounding box center [1393, 531] width 300 height 27
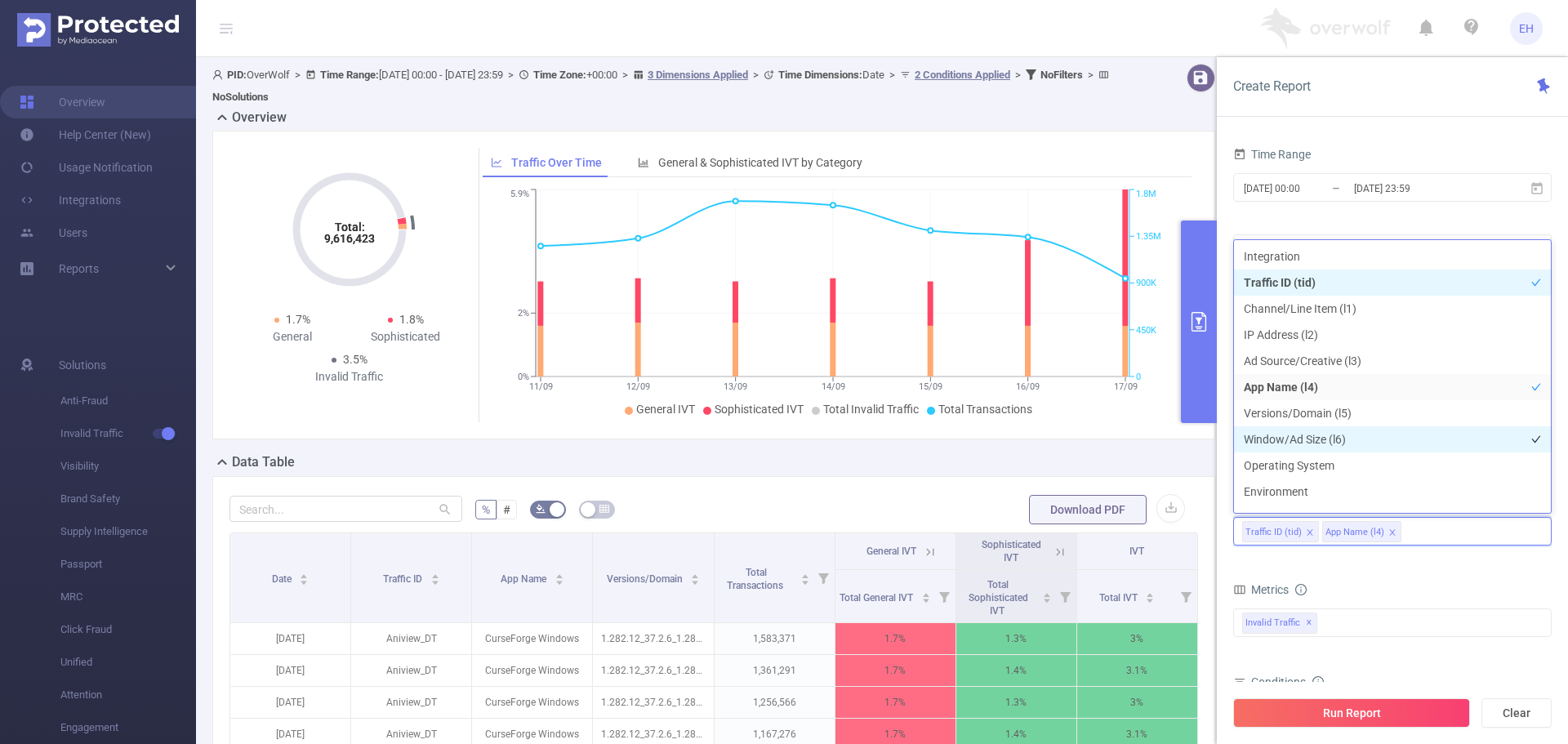
scroll to position [18, 0]
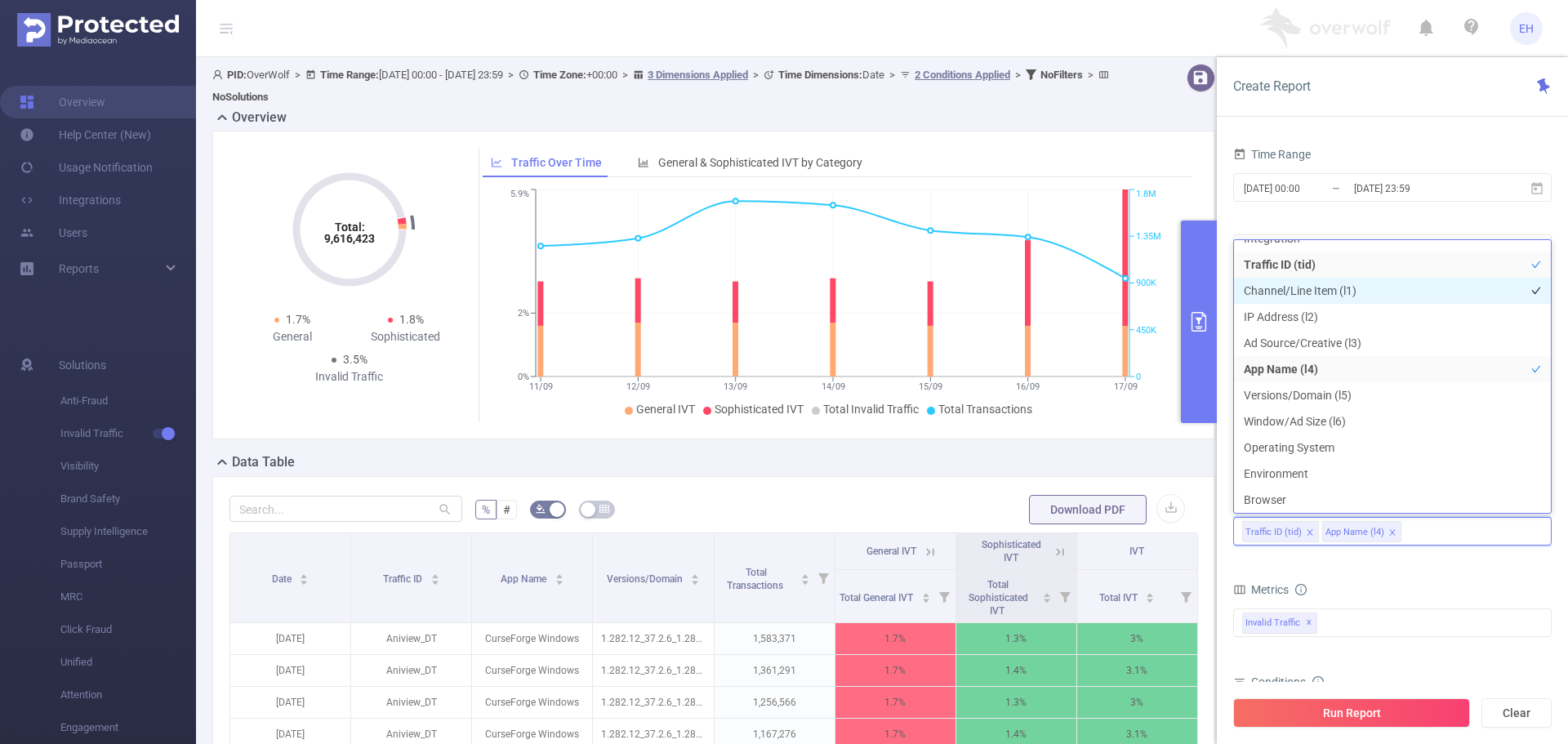
click at [1313, 291] on li "Channel/Line Item (l1)" at bounding box center [1392, 291] width 317 height 26
click at [1384, 722] on button "Run Report" at bounding box center [1351, 713] width 237 height 30
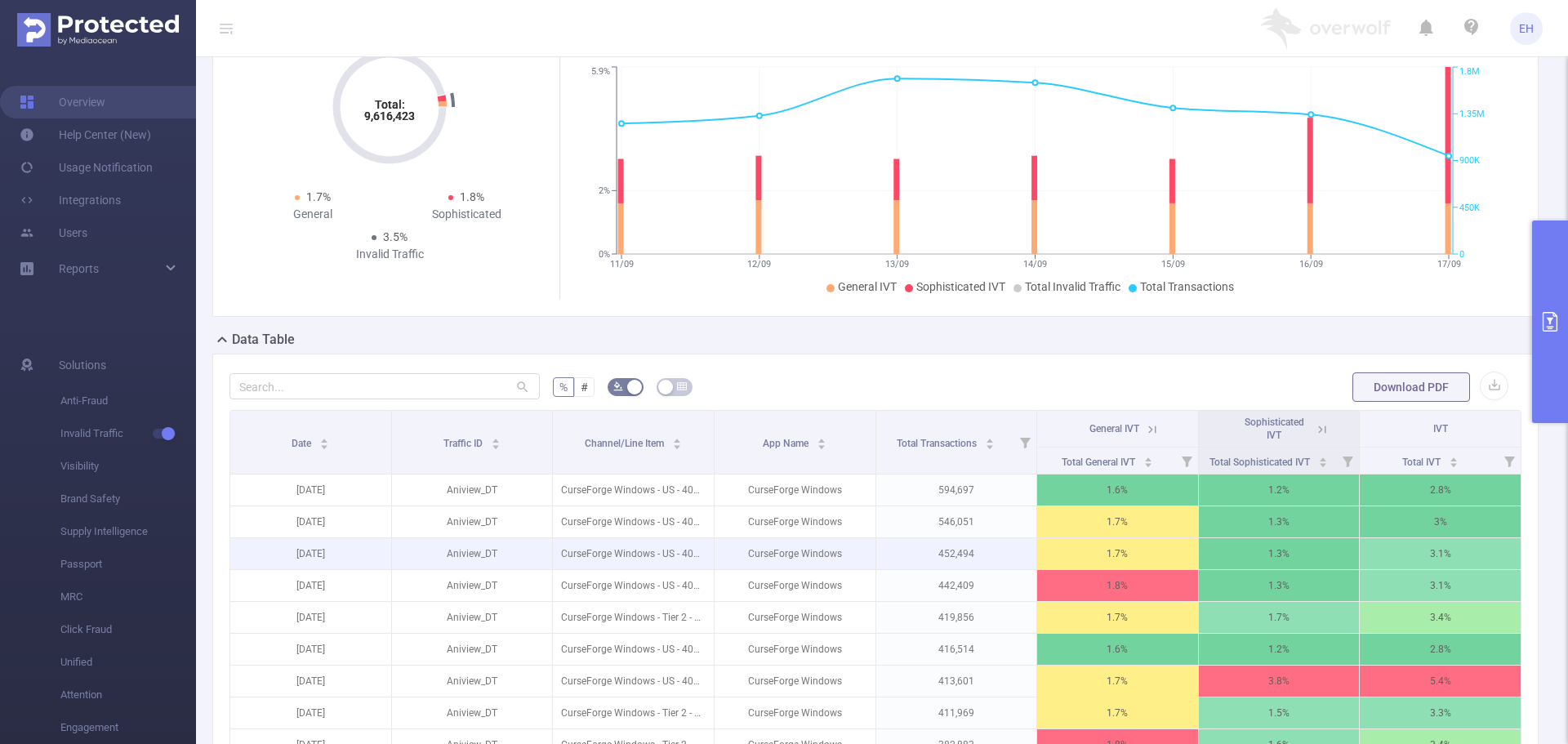
scroll to position [245, 0]
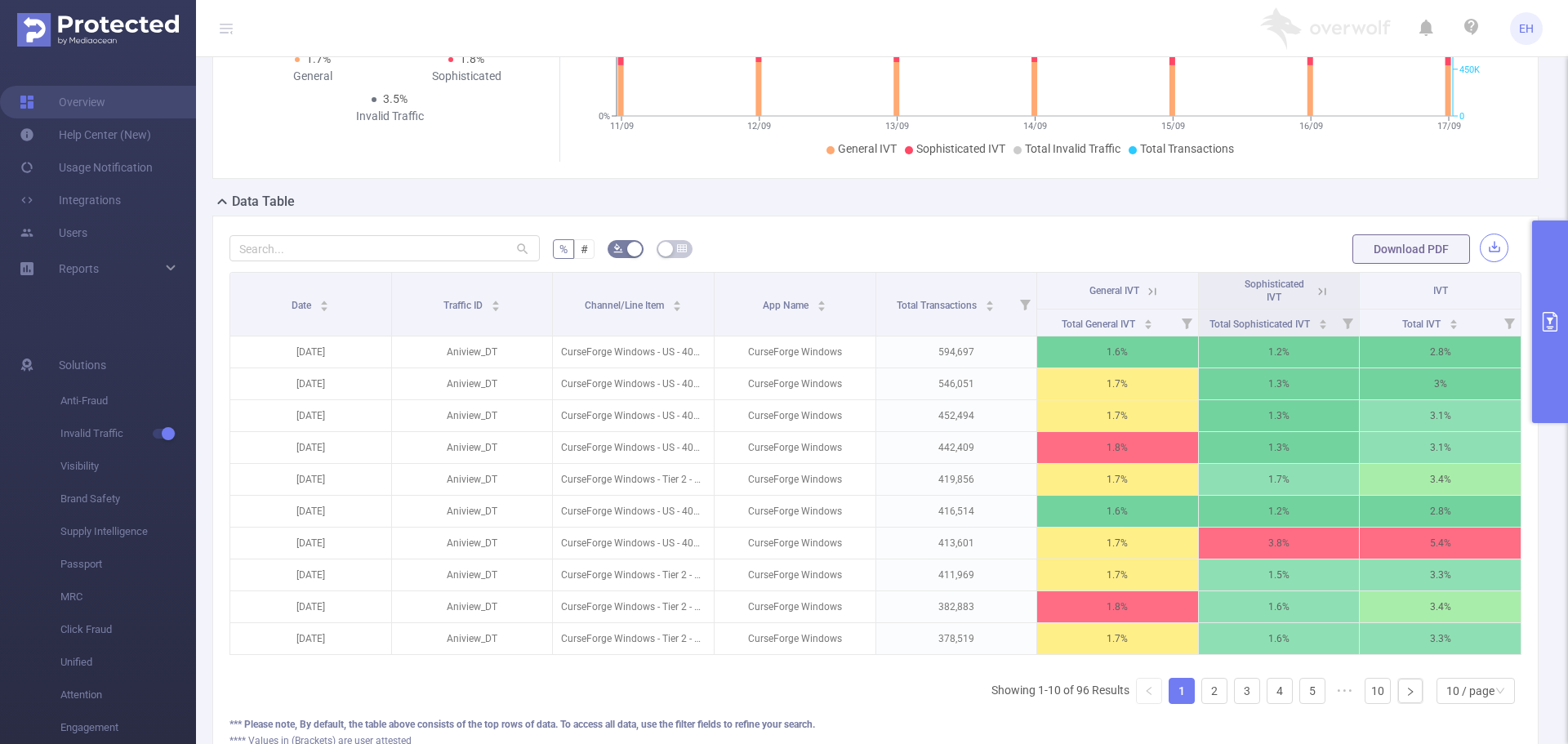
click at [1480, 247] on button "button" at bounding box center [1494, 248] width 29 height 29
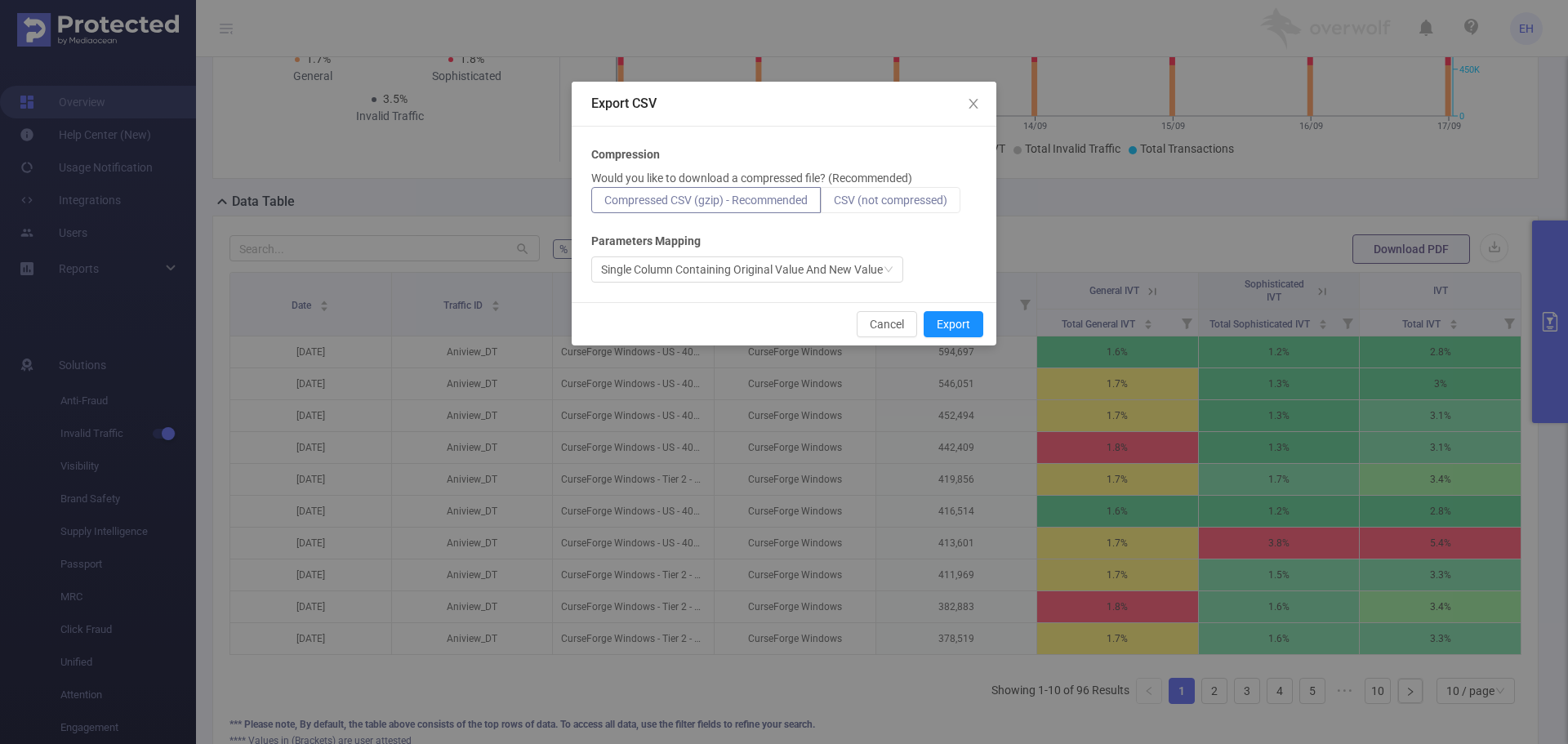
click at [866, 209] on label "CSV (not compressed)" at bounding box center [890, 200] width 139 height 26
click at [834, 204] on input "CSV (not compressed)" at bounding box center [834, 204] width 0 height 0
click at [794, 273] on div "Single Column Containing Original Value And New Value" at bounding box center [741, 269] width 282 height 24
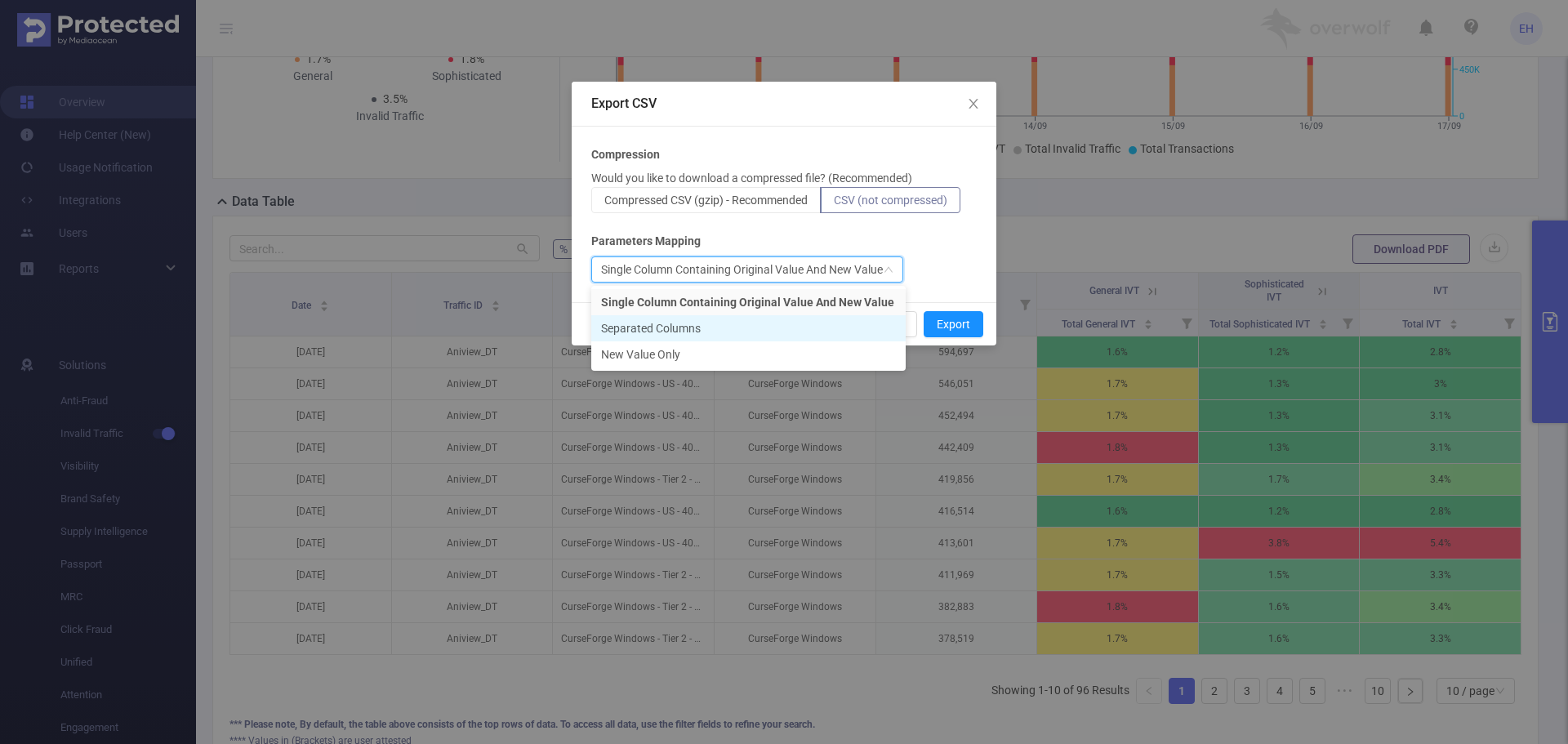
click at [770, 333] on li "Separated Columns" at bounding box center [748, 327] width 314 height 26
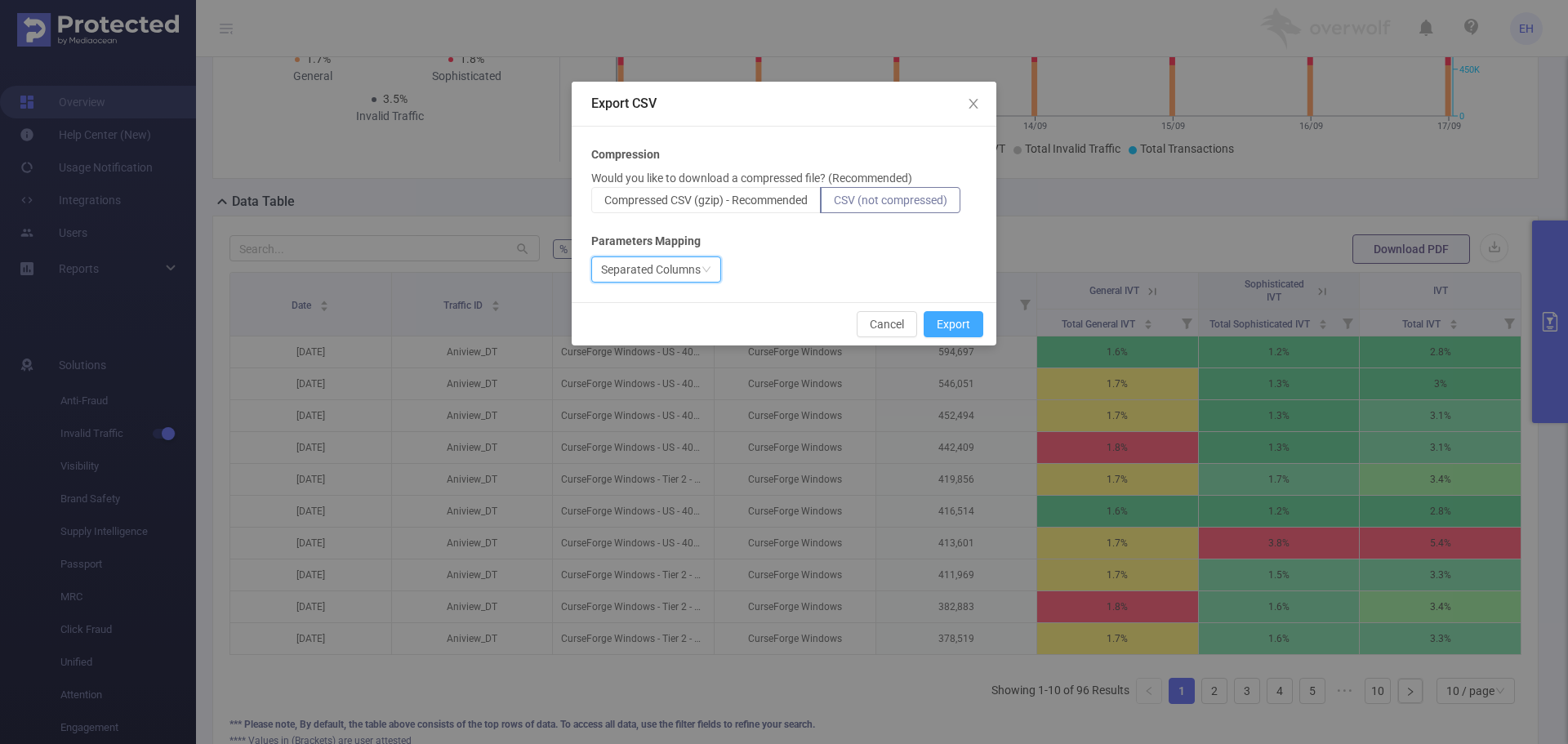
click at [961, 315] on button "Export" at bounding box center [954, 324] width 59 height 26
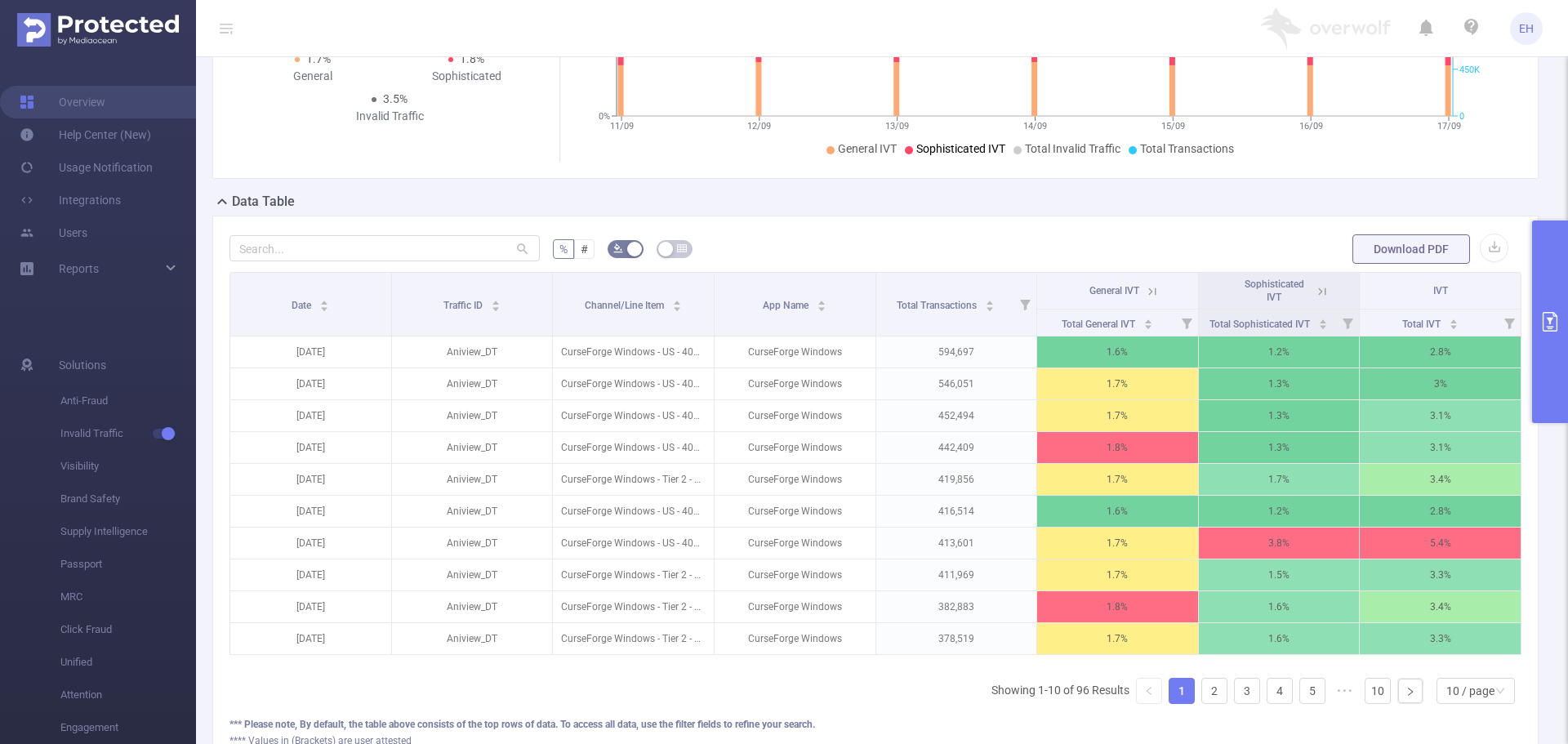
click at [1314, 289] on icon at bounding box center [1322, 291] width 14 height 14
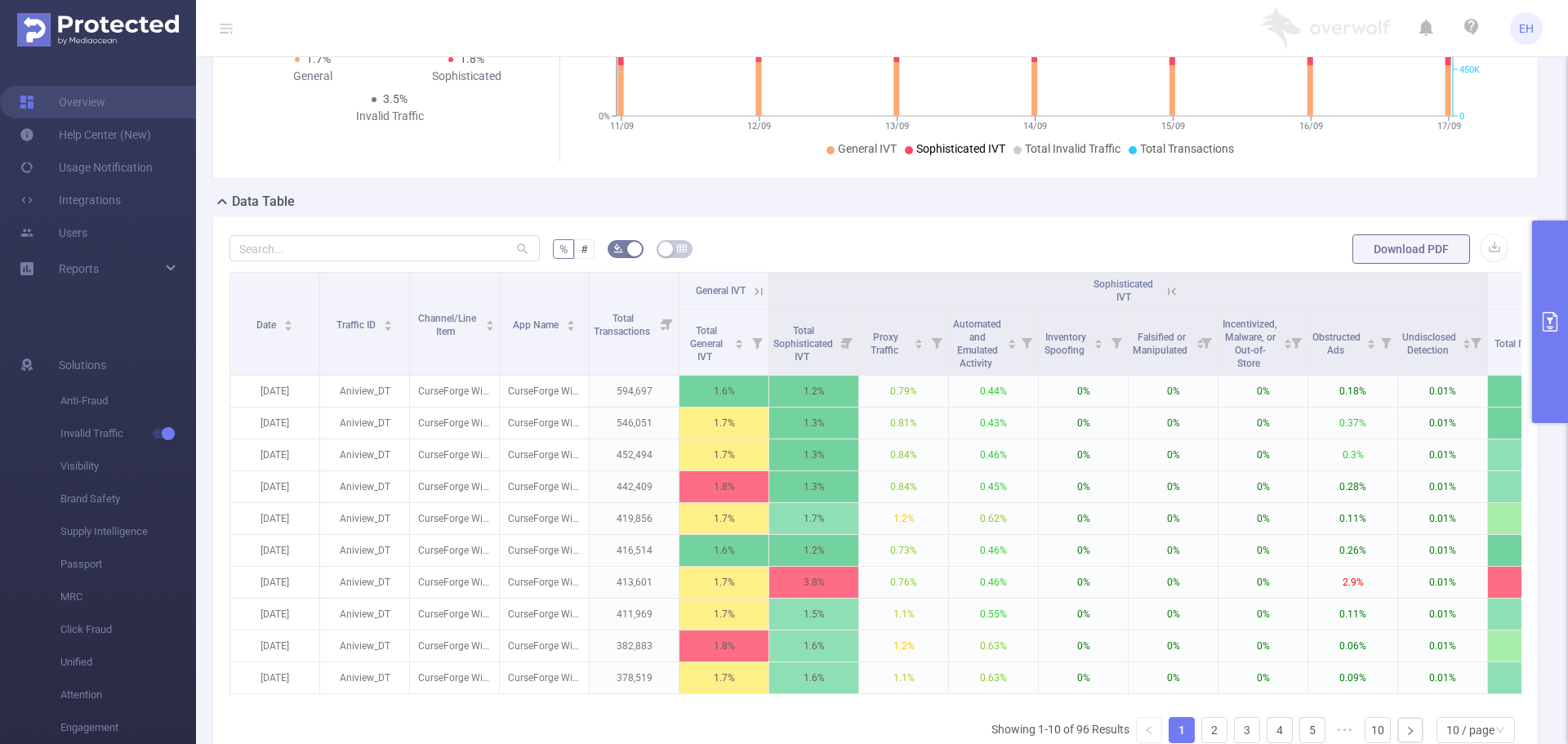
click at [1555, 310] on button "primary" at bounding box center [1550, 321] width 36 height 202
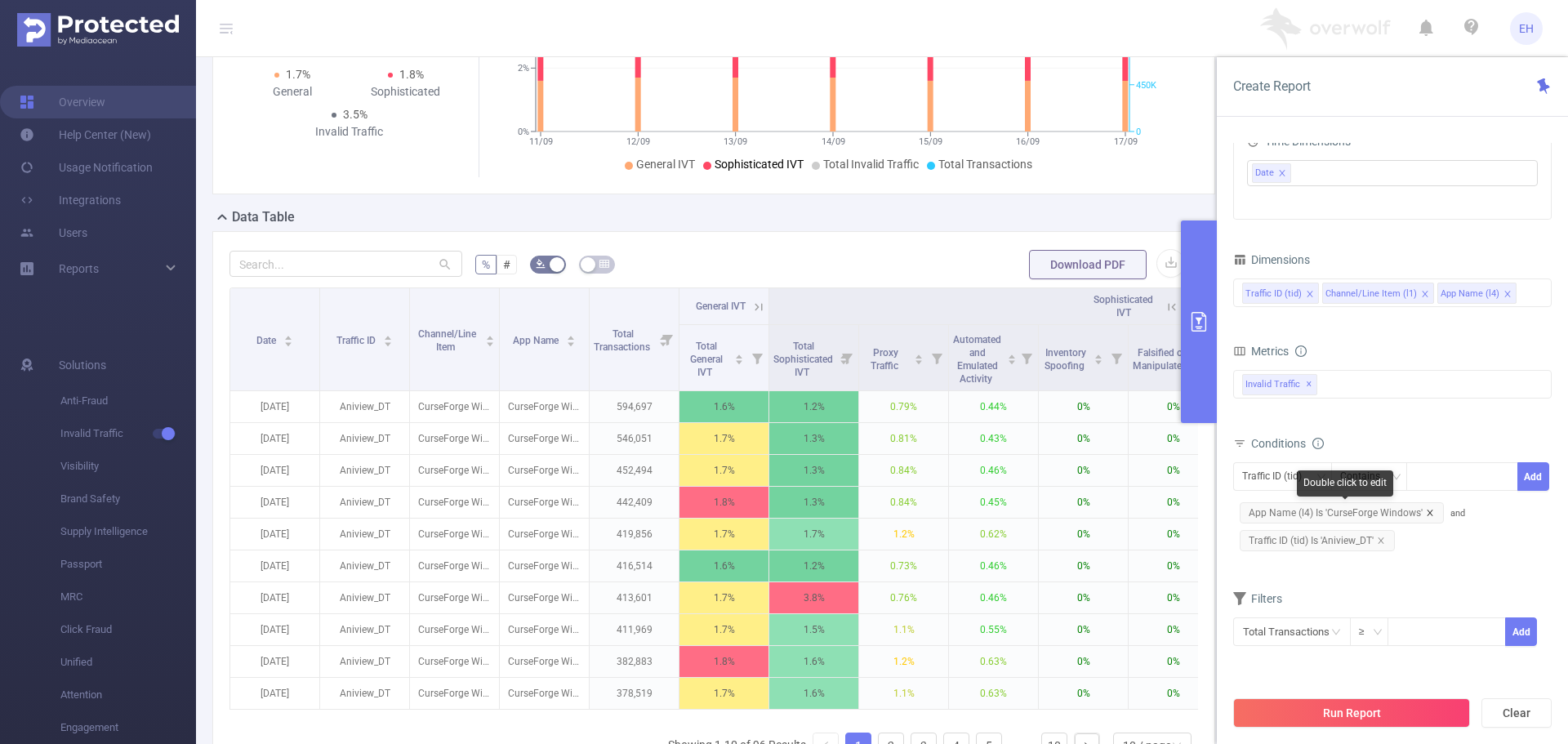
click at [1427, 510] on icon "icon: close" at bounding box center [1429, 512] width 8 height 8
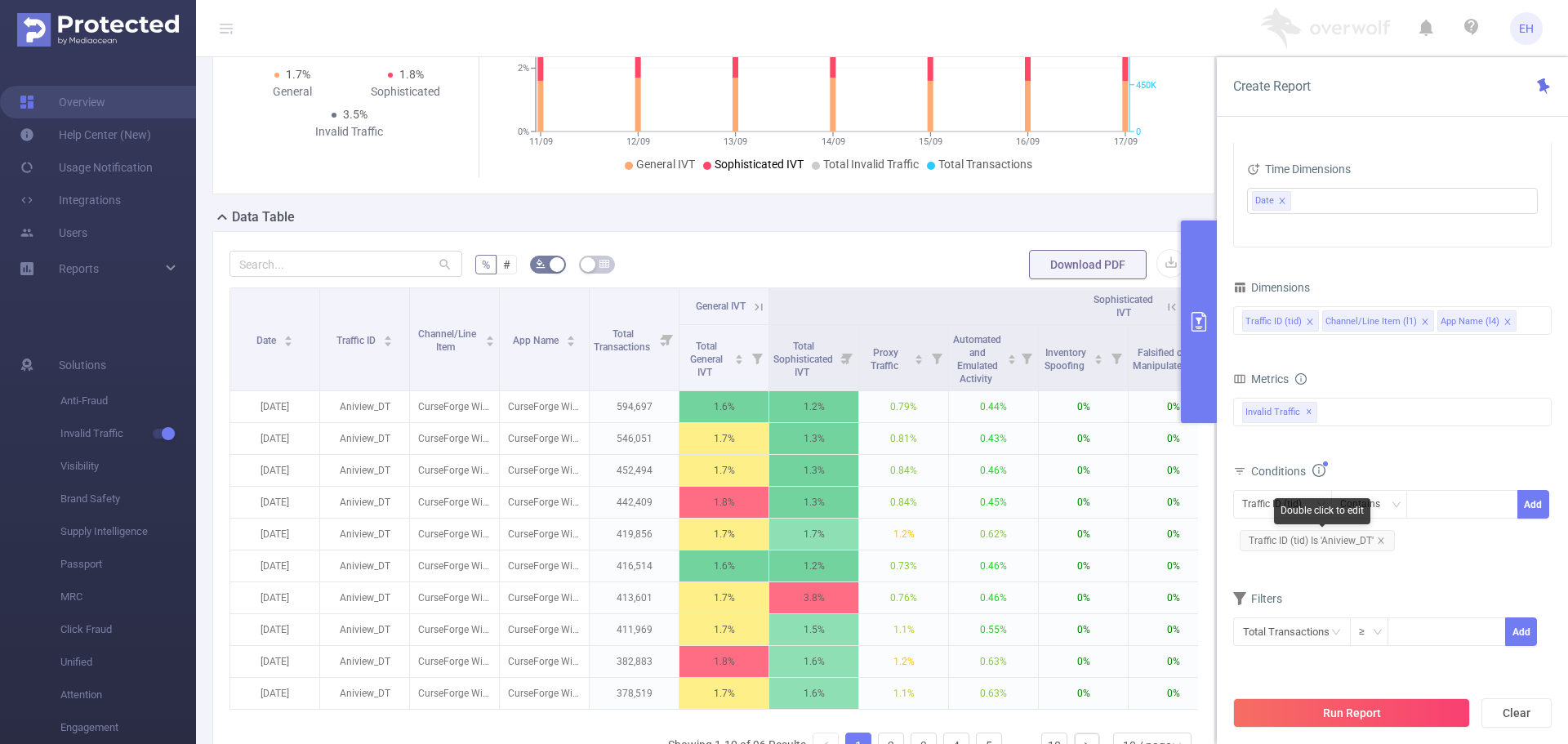
click at [1384, 539] on span "Traffic ID (tid) Is 'Aniview_DT'" at bounding box center [1317, 541] width 155 height 22
click at [1420, 323] on icon "icon: close" at bounding box center [1424, 321] width 8 height 8
click at [1417, 325] on div "Traffic ID (tid) App Name (l4)" at bounding box center [1393, 320] width 300 height 27
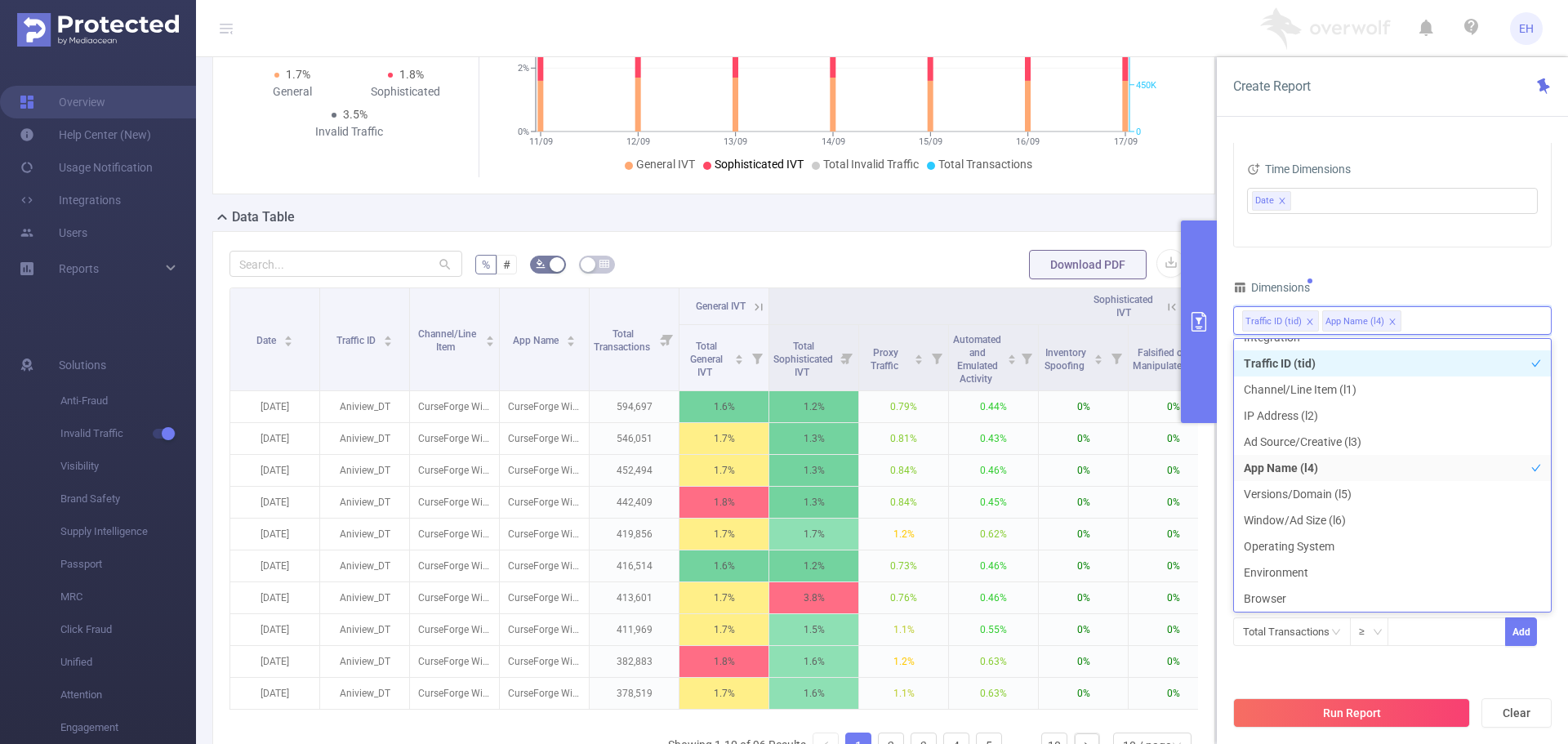
click at [1440, 272] on div "Time Range [DATE] 00:00 _ [DATE] 23:59 Advanced Time Properties Time Zone UTC+0…" at bounding box center [1393, 300] width 318 height 735
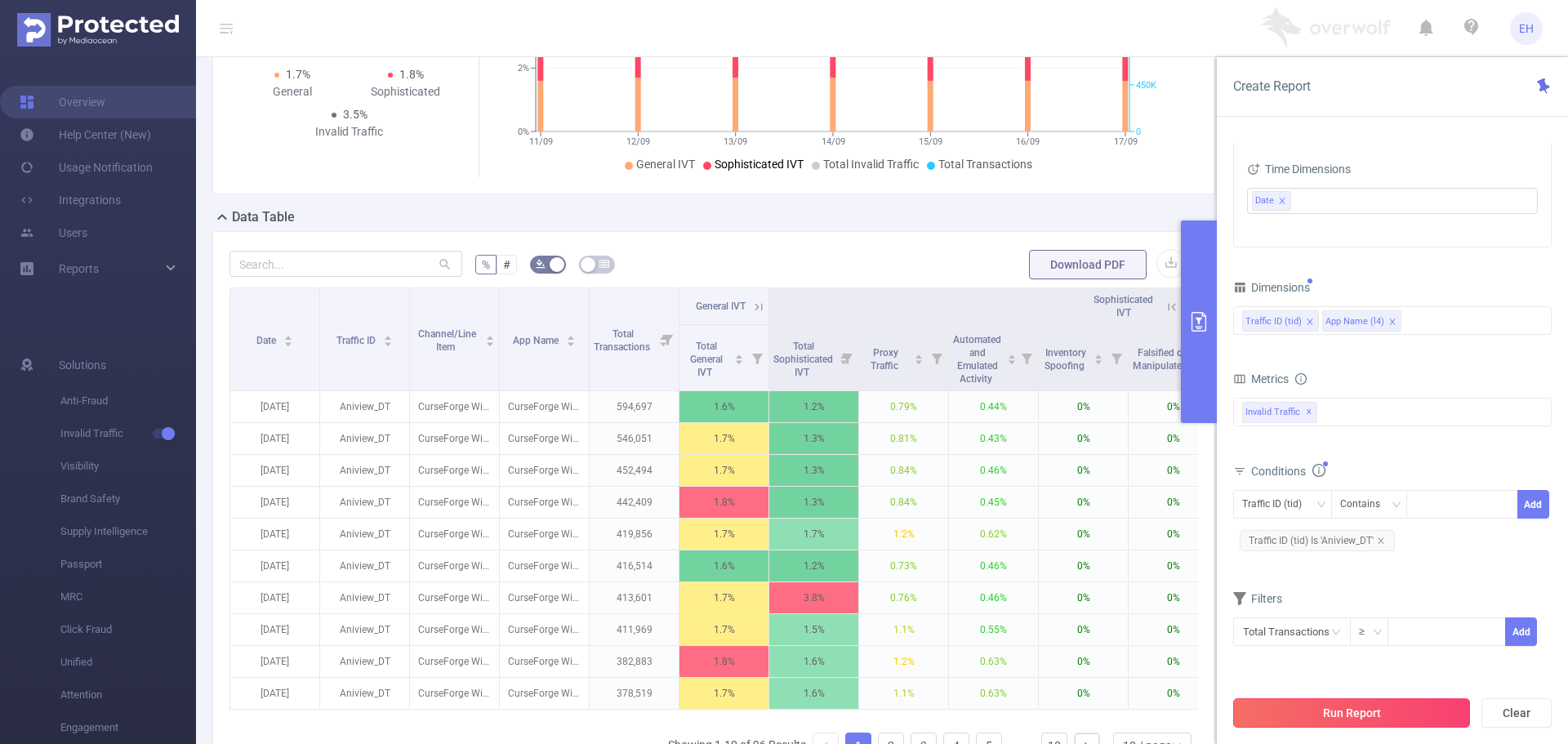
click at [1370, 713] on button "Run Report" at bounding box center [1351, 713] width 237 height 30
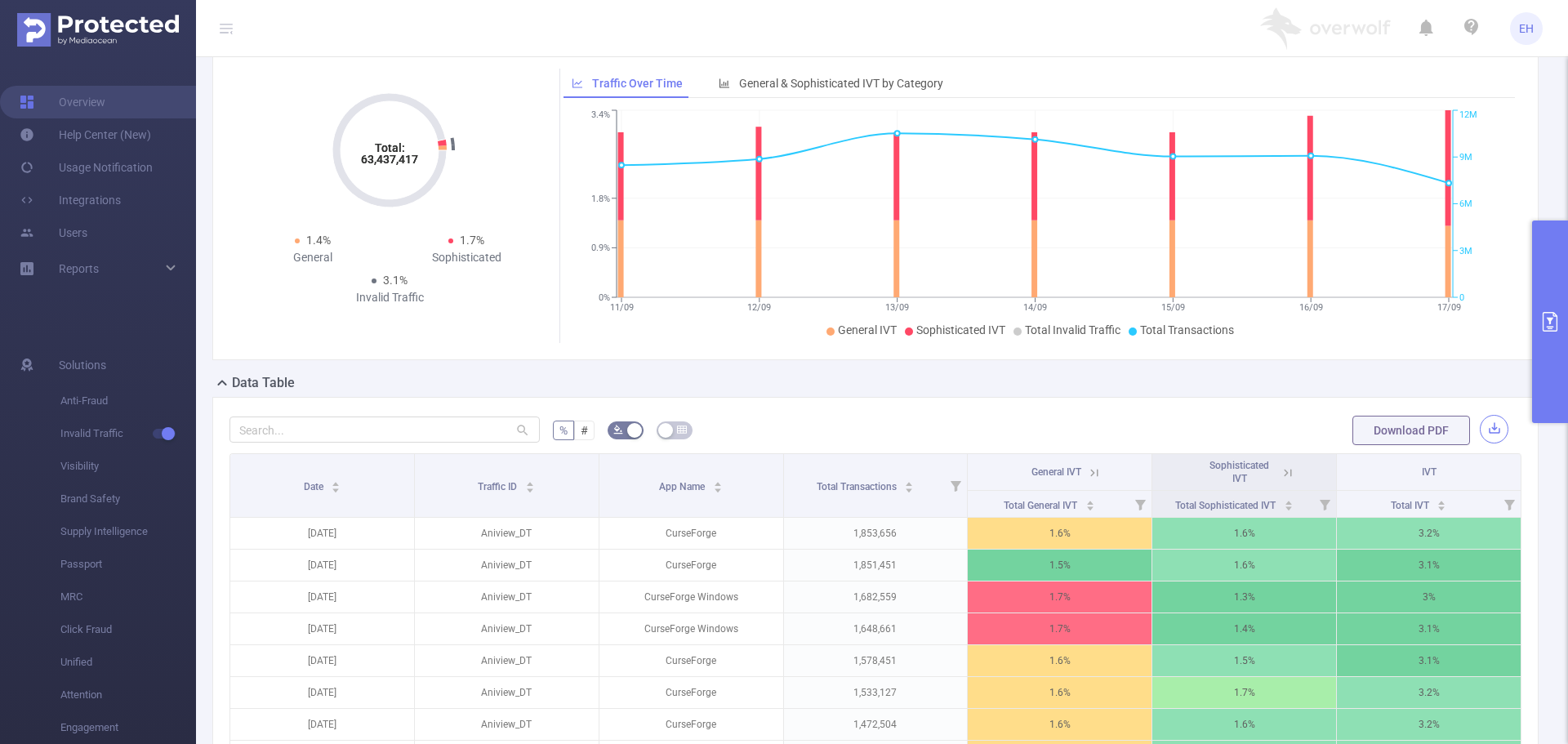
click at [1481, 434] on button "button" at bounding box center [1494, 429] width 29 height 29
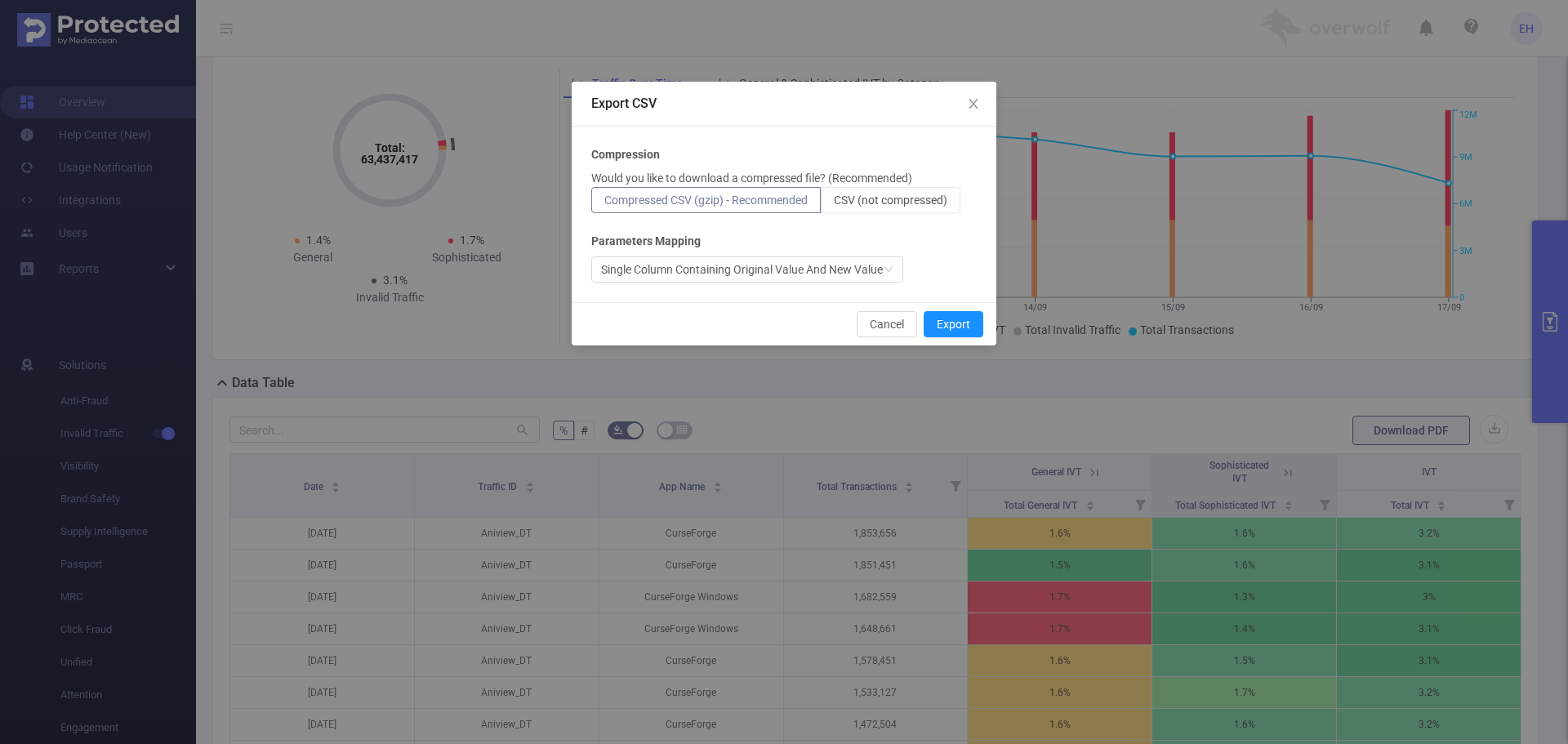
click at [892, 182] on p "Would you like to download a compressed file? (Recommended)" at bounding box center [751, 178] width 321 height 17
click at [892, 196] on span "CSV (not compressed)" at bounding box center [891, 200] width 113 height 13
click at [834, 204] on input "CSV (not compressed)" at bounding box center [834, 204] width 0 height 0
click at [829, 255] on div "Compression Would you like to download a compressed file? (Recommended) Compres…" at bounding box center [784, 214] width 385 height 137
click at [819, 277] on div "Single Column Containing Original Value And New Value" at bounding box center [741, 269] width 282 height 24
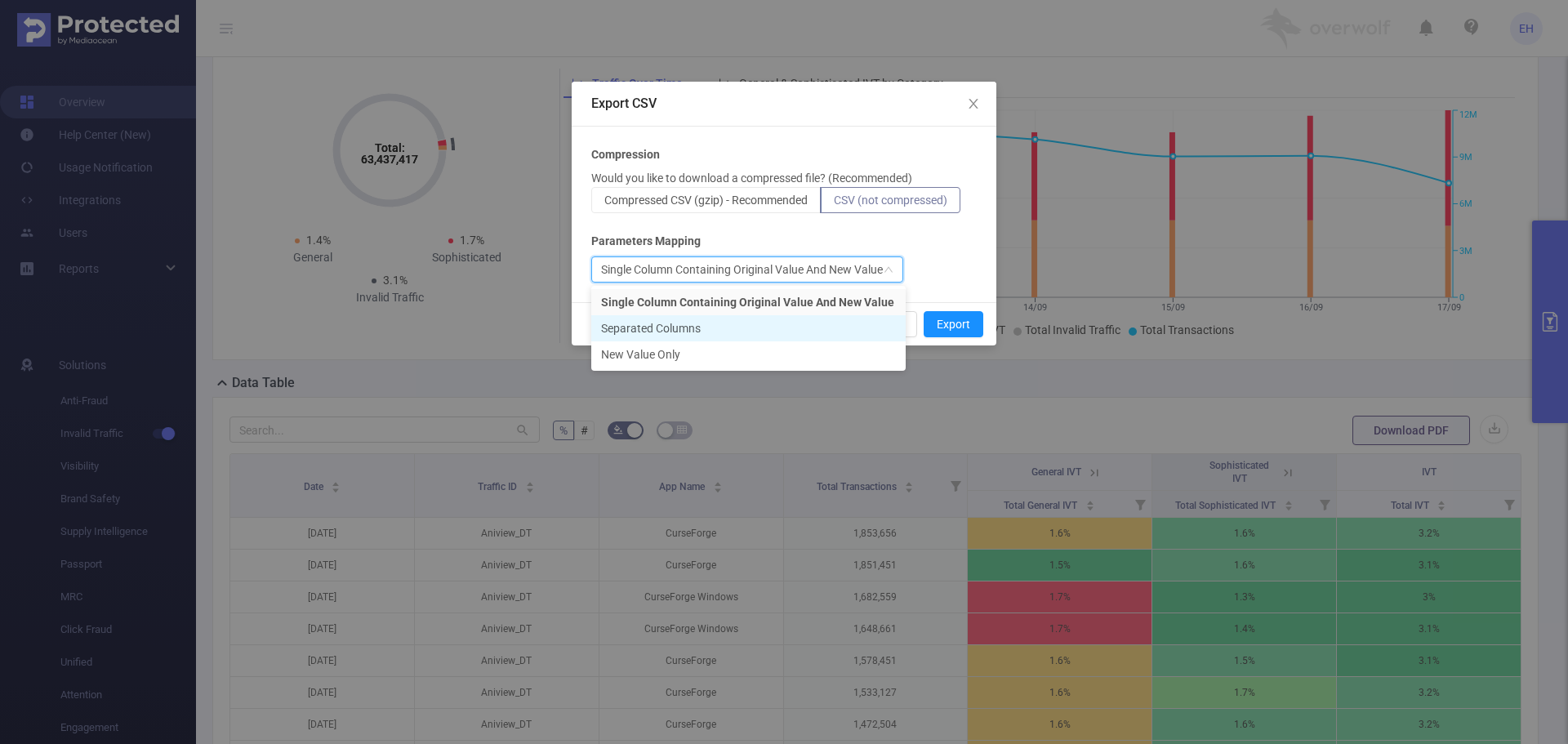
click at [697, 331] on li "Separated Columns" at bounding box center [748, 327] width 314 height 26
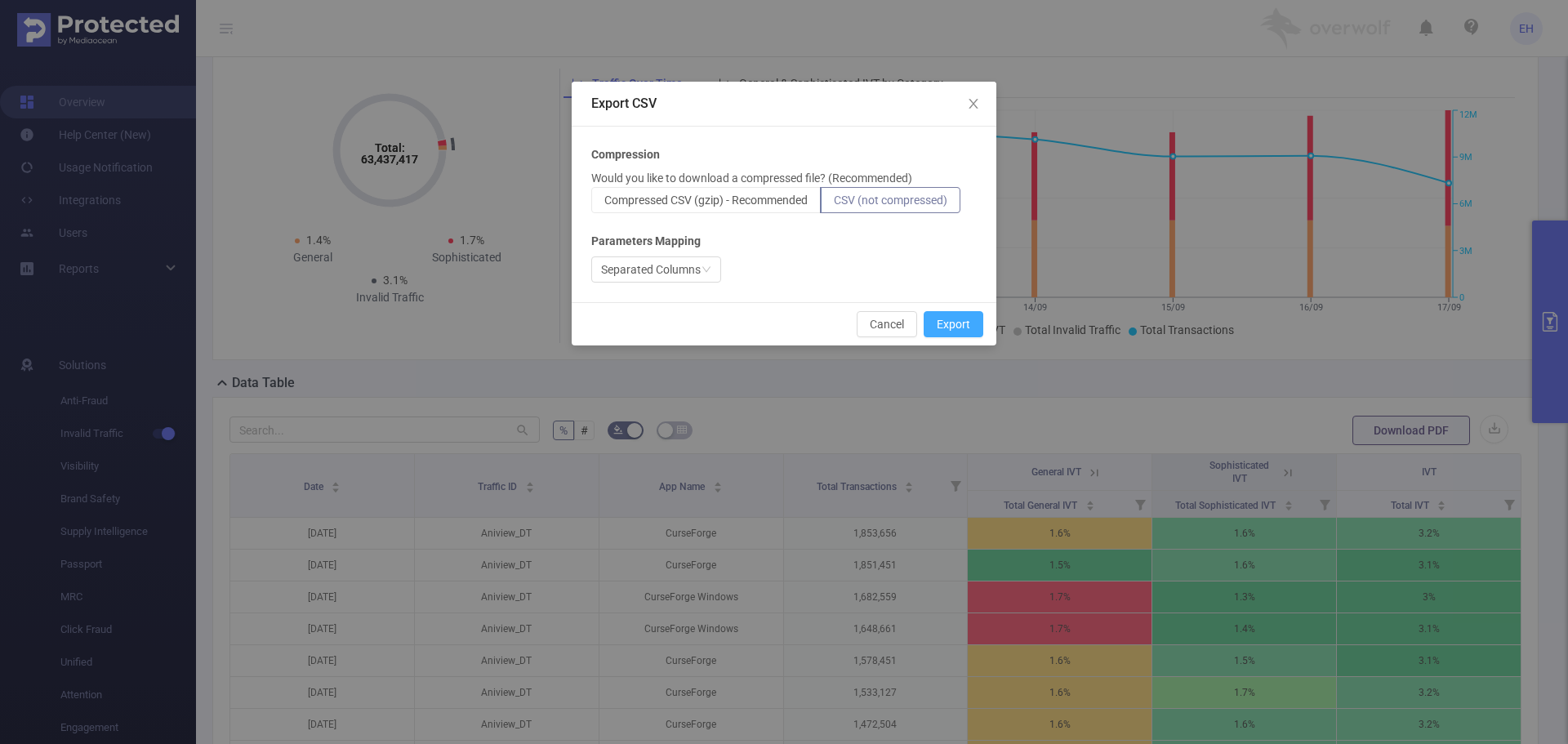
click at [946, 327] on button "Export" at bounding box center [954, 324] width 59 height 26
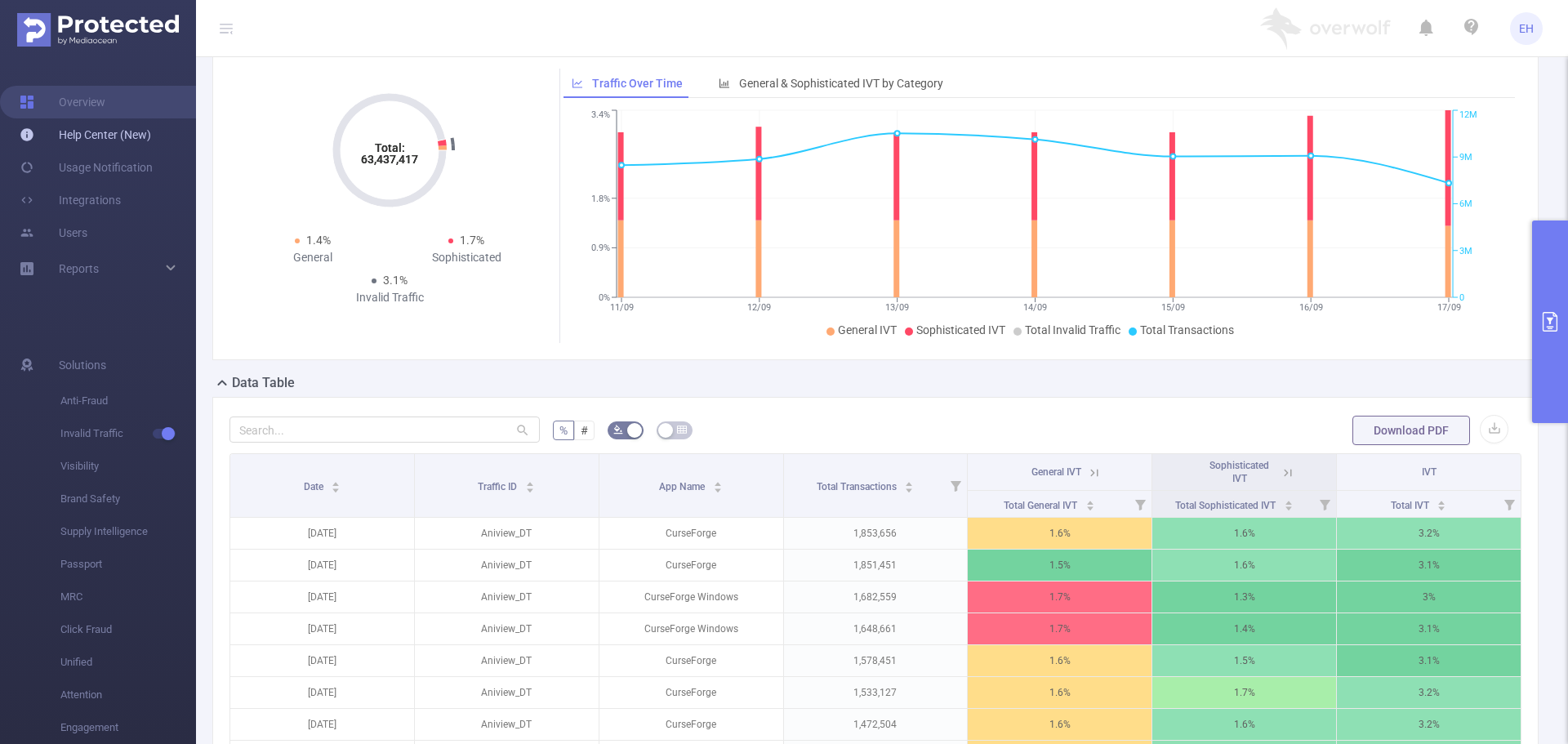
click at [113, 138] on link "Help Center (New)" at bounding box center [85, 135] width 131 height 32
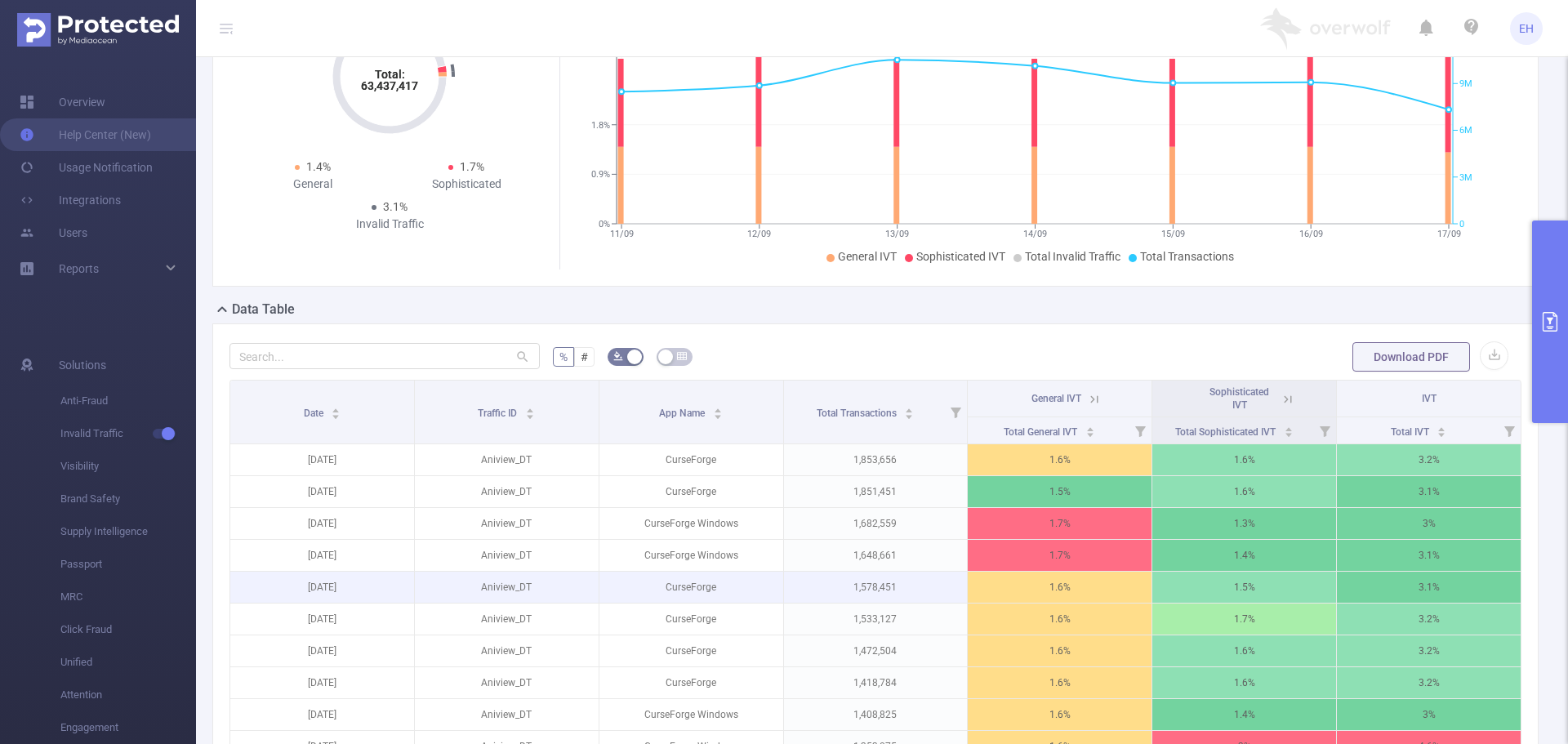
scroll to position [164, 0]
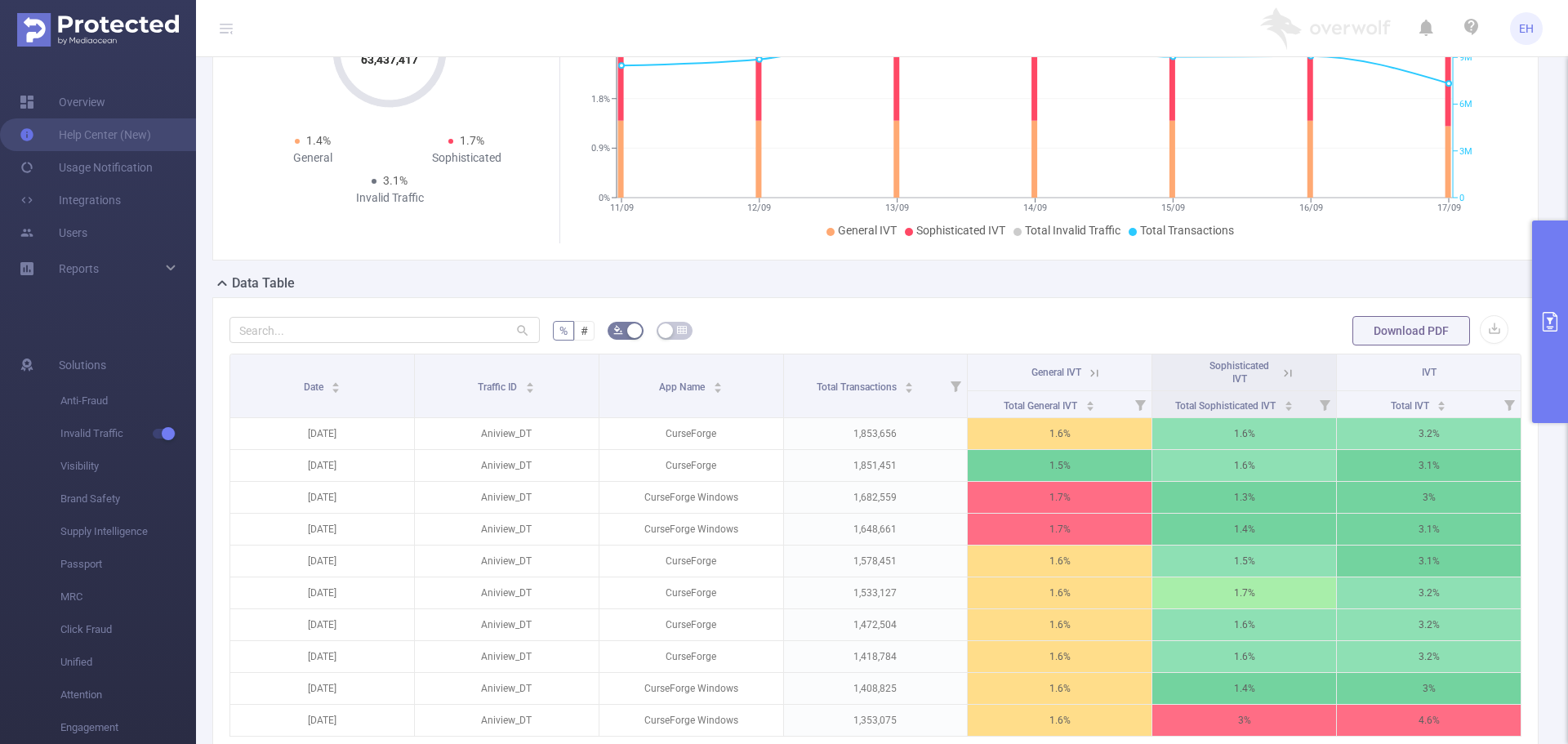
click at [1542, 300] on button "primary" at bounding box center [1550, 321] width 36 height 202
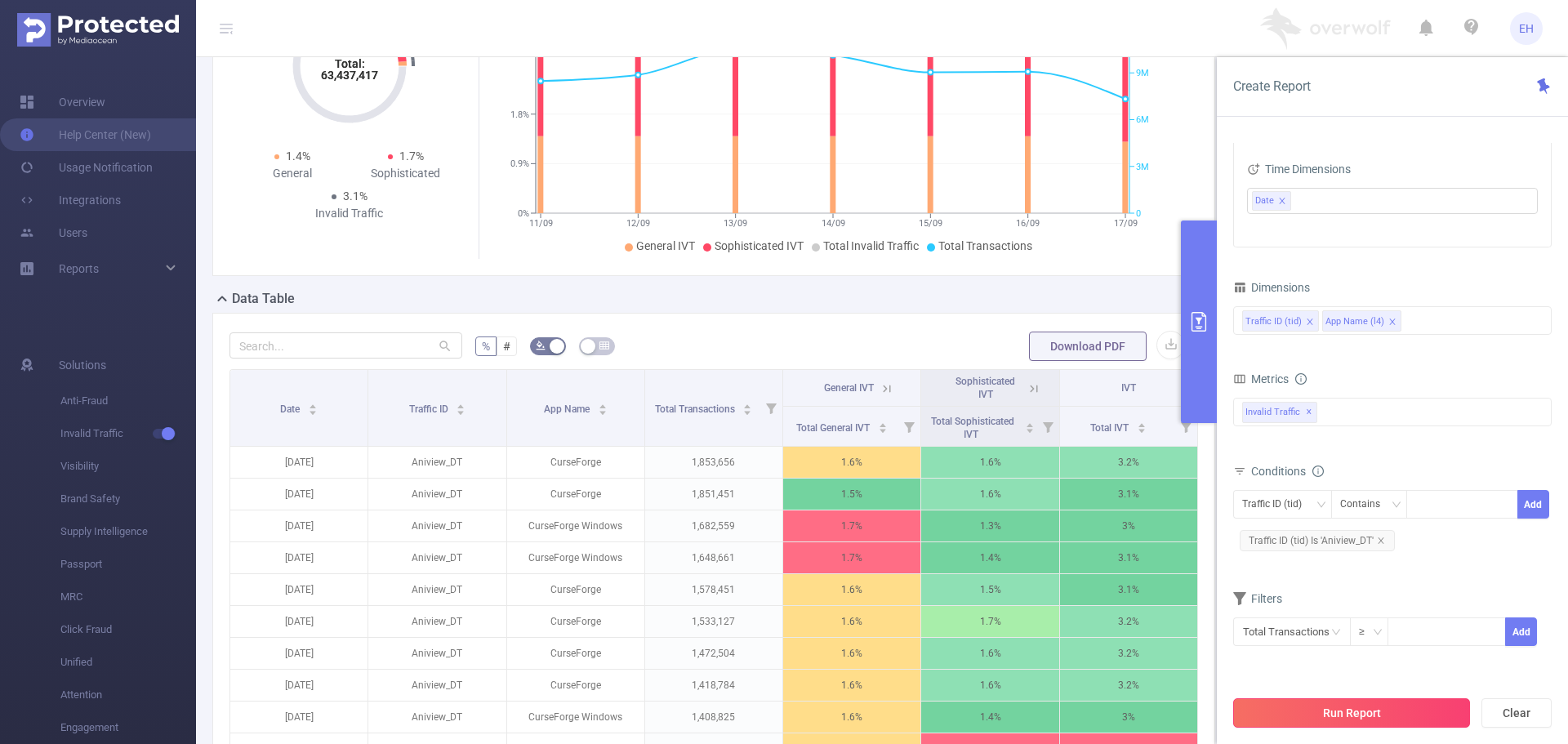
click at [1338, 707] on button "Run Report" at bounding box center [1351, 713] width 237 height 30
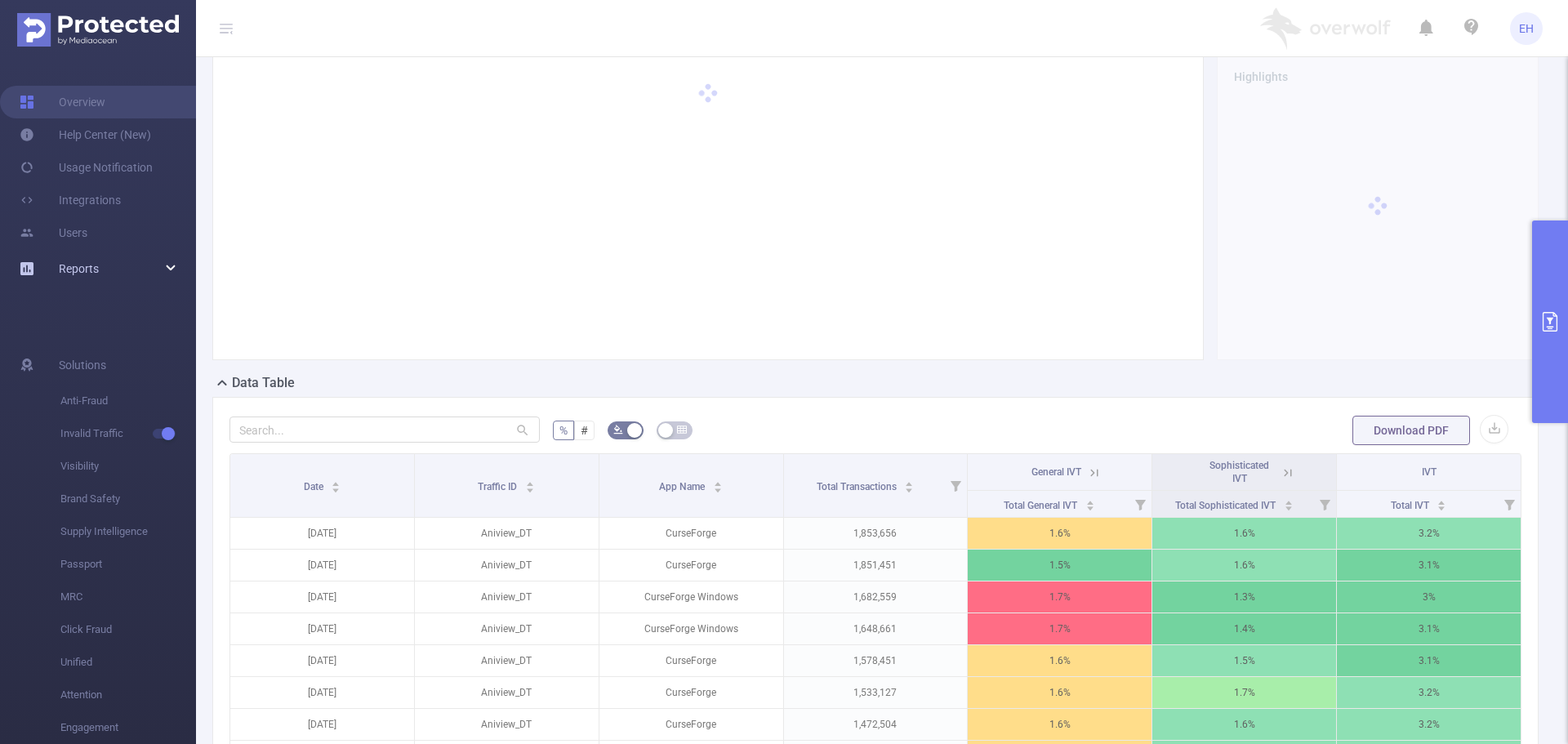
click at [164, 261] on div "Reports" at bounding box center [98, 268] width 196 height 32
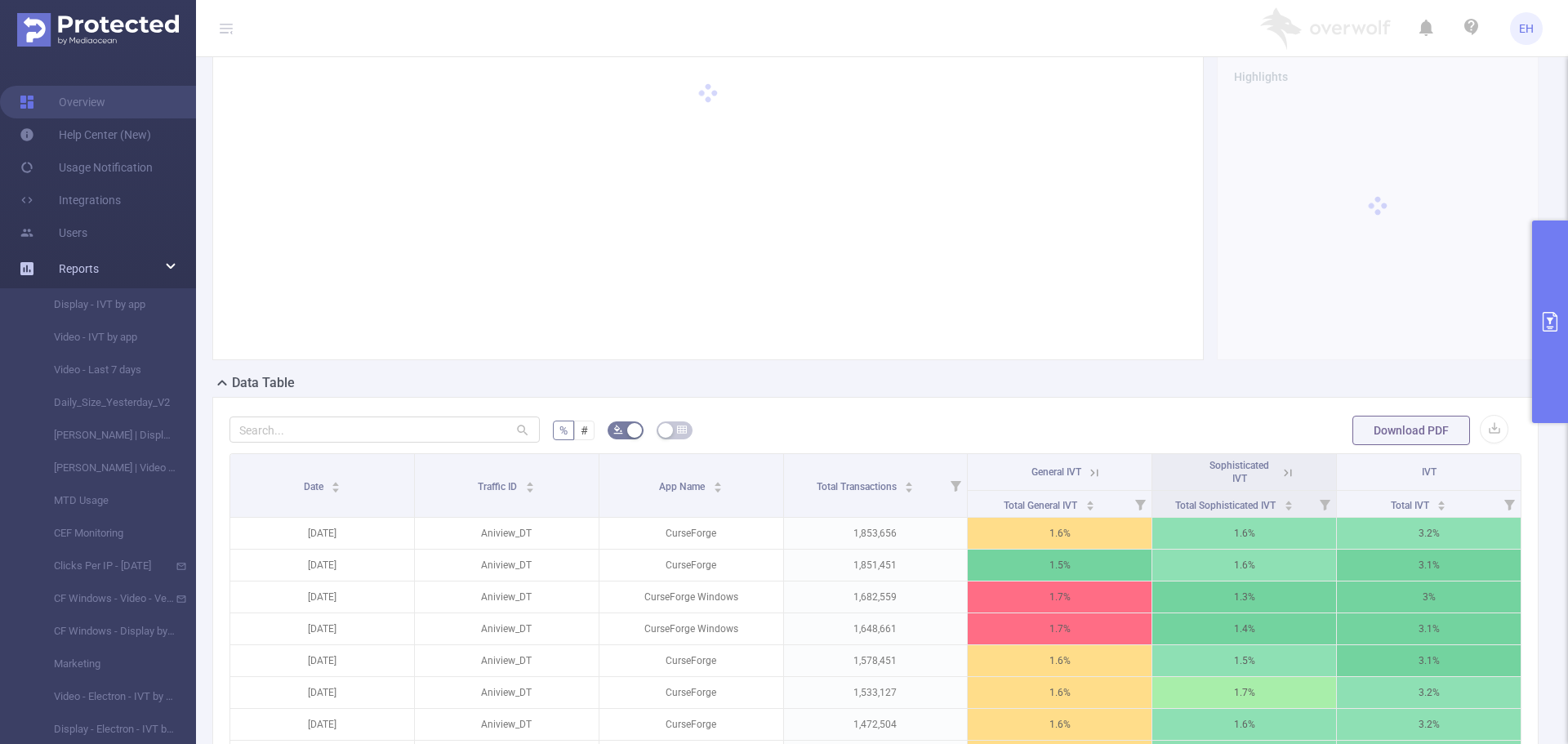
click at [164, 261] on div "Reports" at bounding box center [98, 268] width 196 height 32
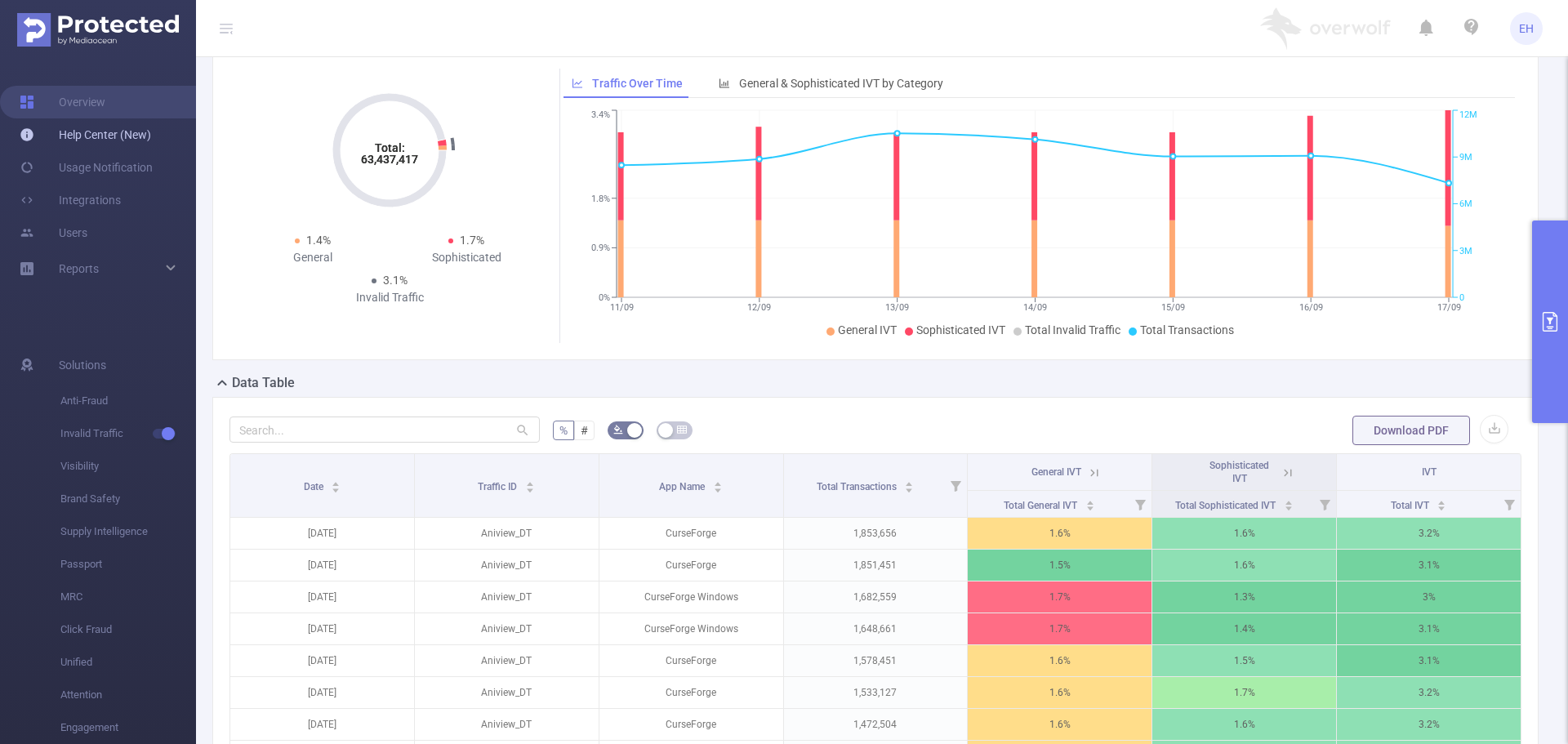
click at [124, 133] on link "Help Center (New)" at bounding box center [85, 135] width 131 height 32
click at [220, 22] on icon at bounding box center [226, 29] width 13 height 13
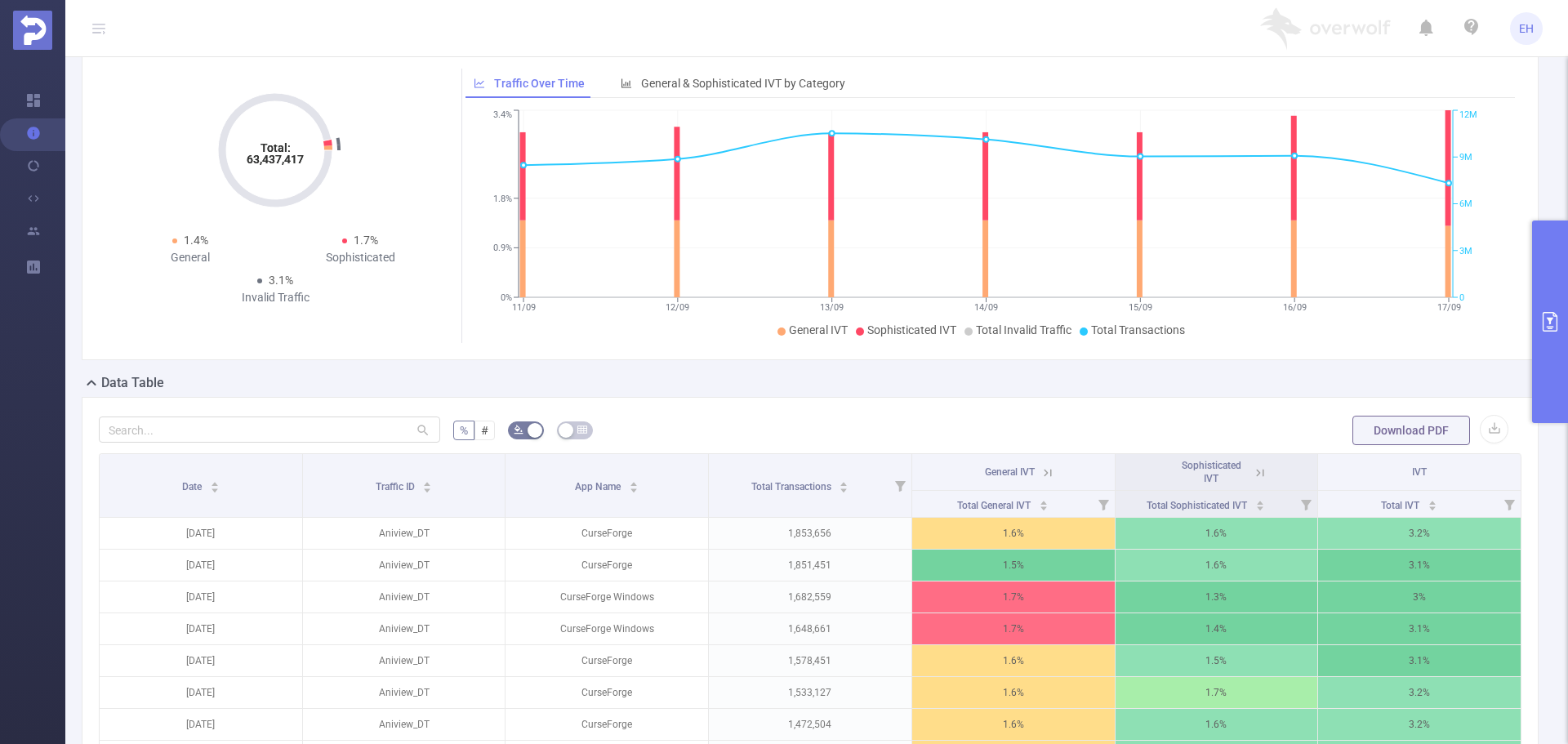
click at [96, 18] on icon at bounding box center [99, 28] width 20 height 57
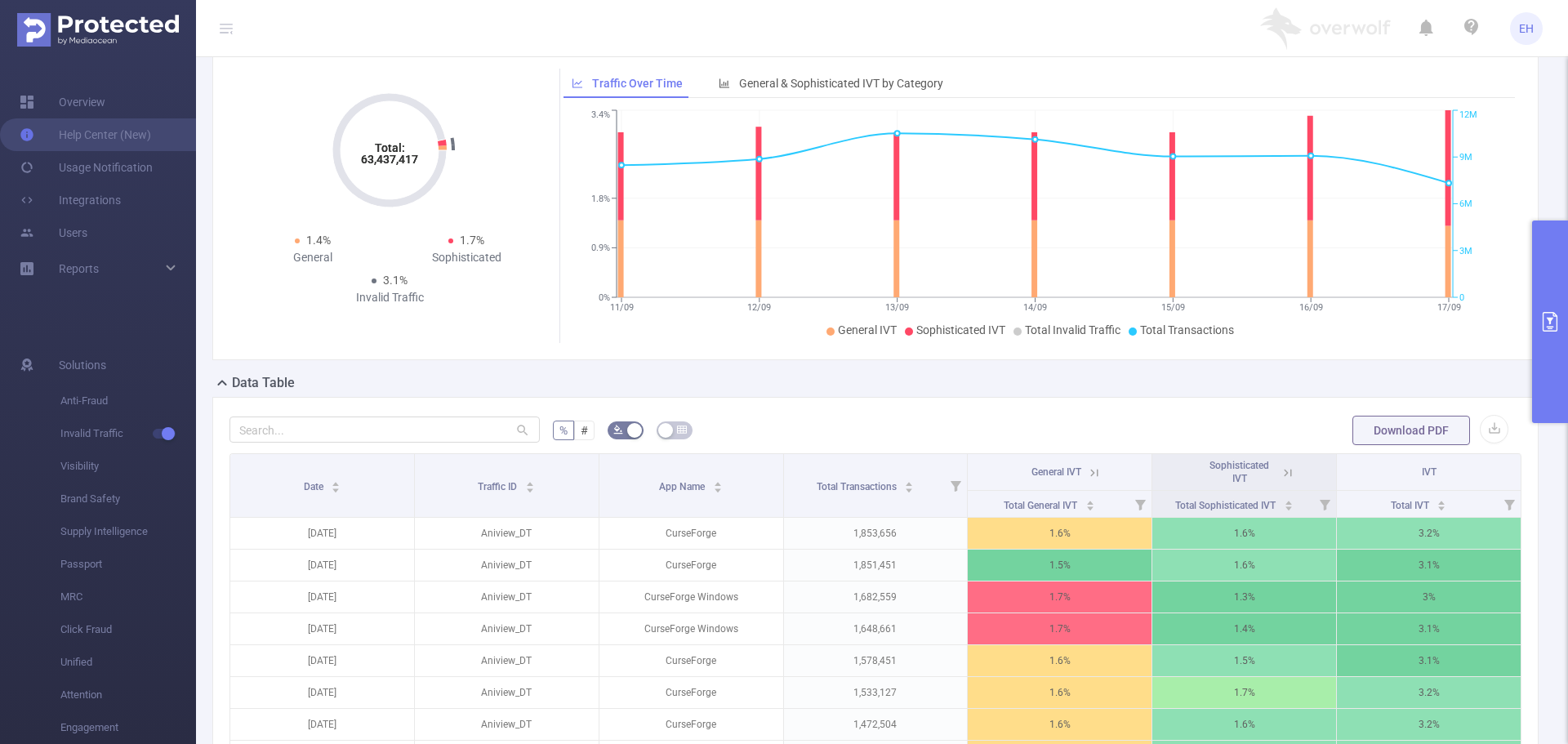
click at [1465, 22] on icon at bounding box center [1472, 27] width 20 height 20
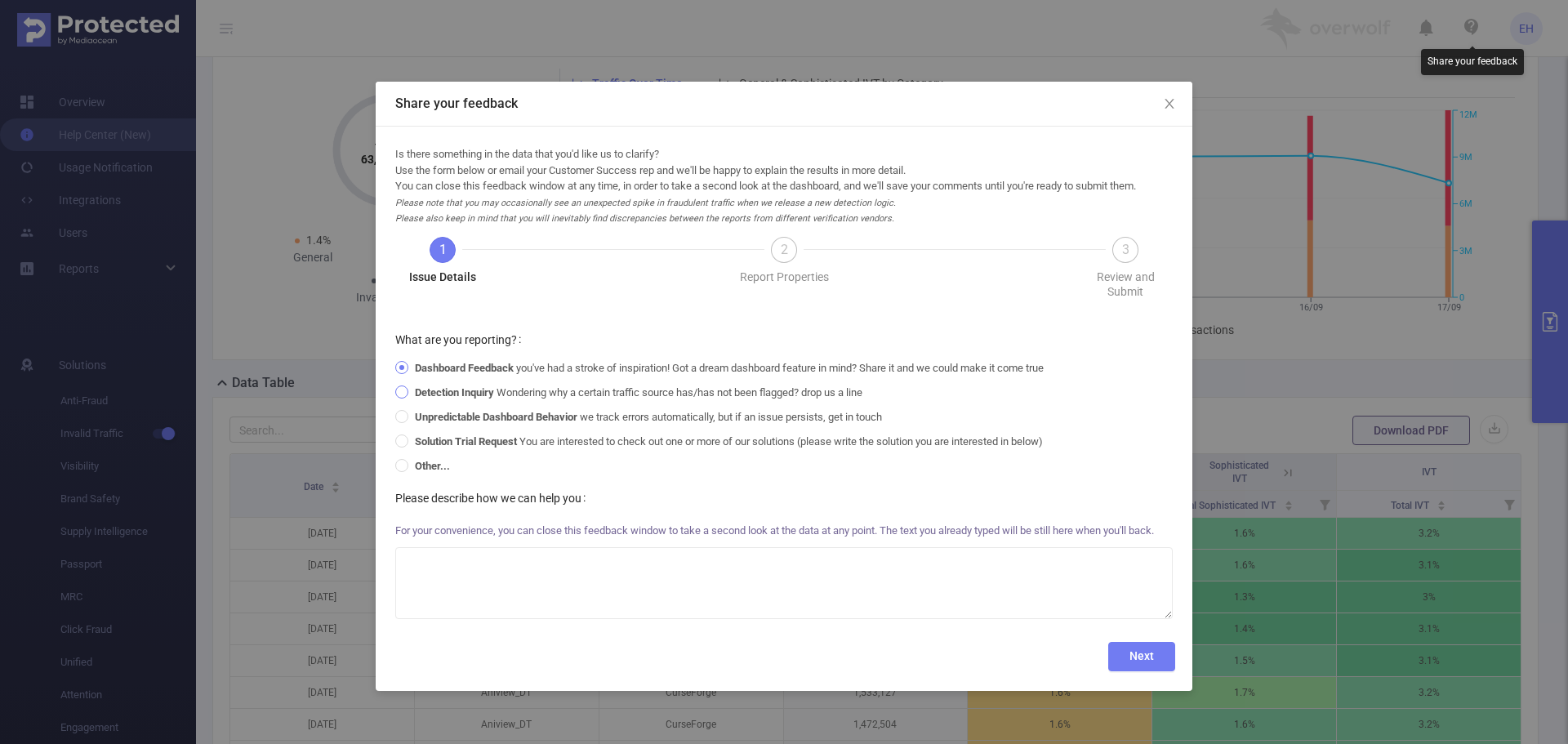
click at [683, 390] on span "Detection Inquiry Wondering why a certain traffic source has/has not been flagg…" at bounding box center [639, 392] width 461 height 13
click at [407, 390] on input "Detection Inquiry Wondering why a certain traffic source has/has not been flagg…" at bounding box center [400, 390] width 12 height 12
radio input "true"
radio input "false"
click at [515, 572] on textarea at bounding box center [784, 583] width 777 height 72
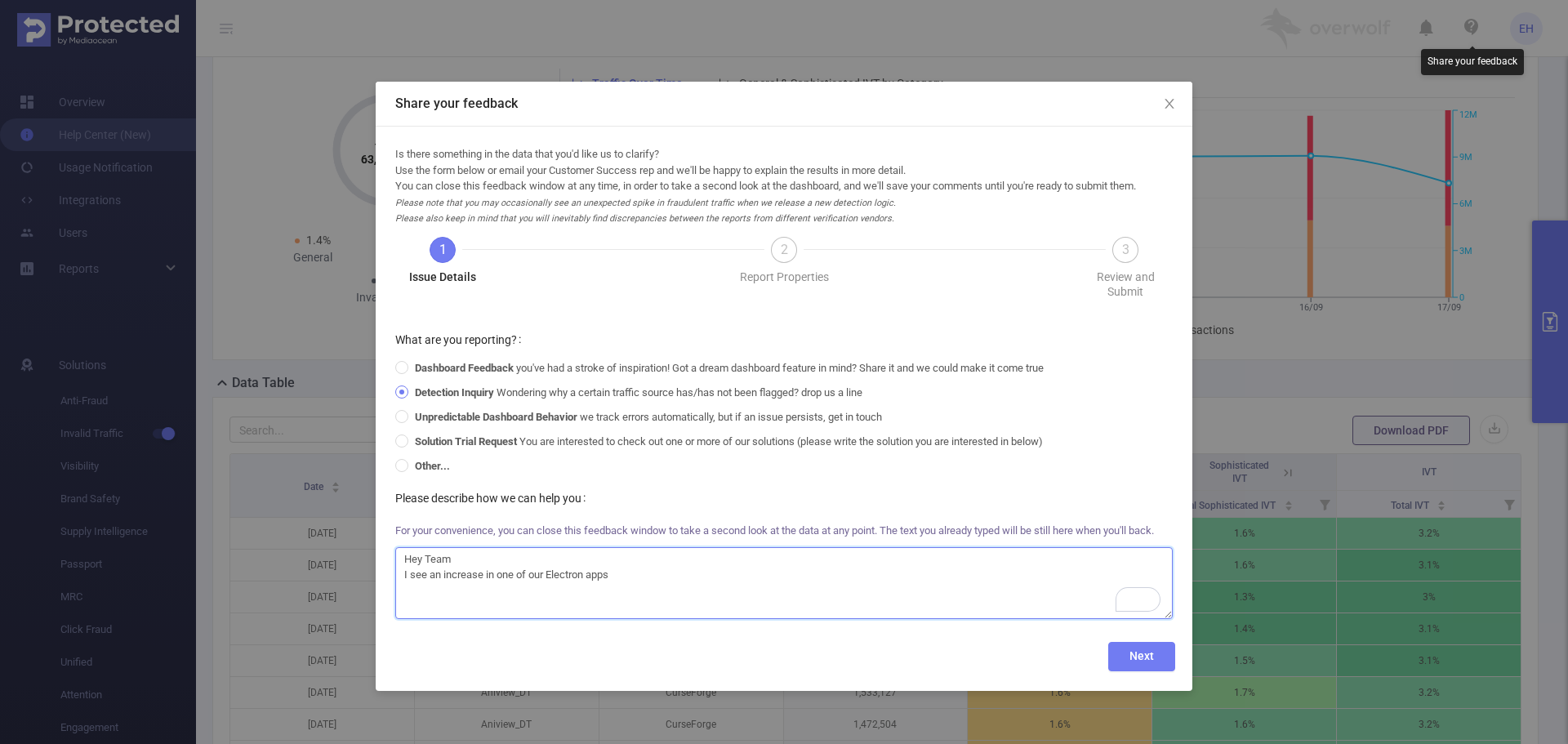
click at [696, 579] on textarea "Hey Team I see an increase in one of our Electron apps" at bounding box center [784, 583] width 777 height 72
click at [569, 599] on textarea "Hey Team I see an increase in one of our Electron apps Since 16/9 The IVT type …" at bounding box center [784, 583] width 777 height 72
paste textarea "sivt_obstructed_ads"
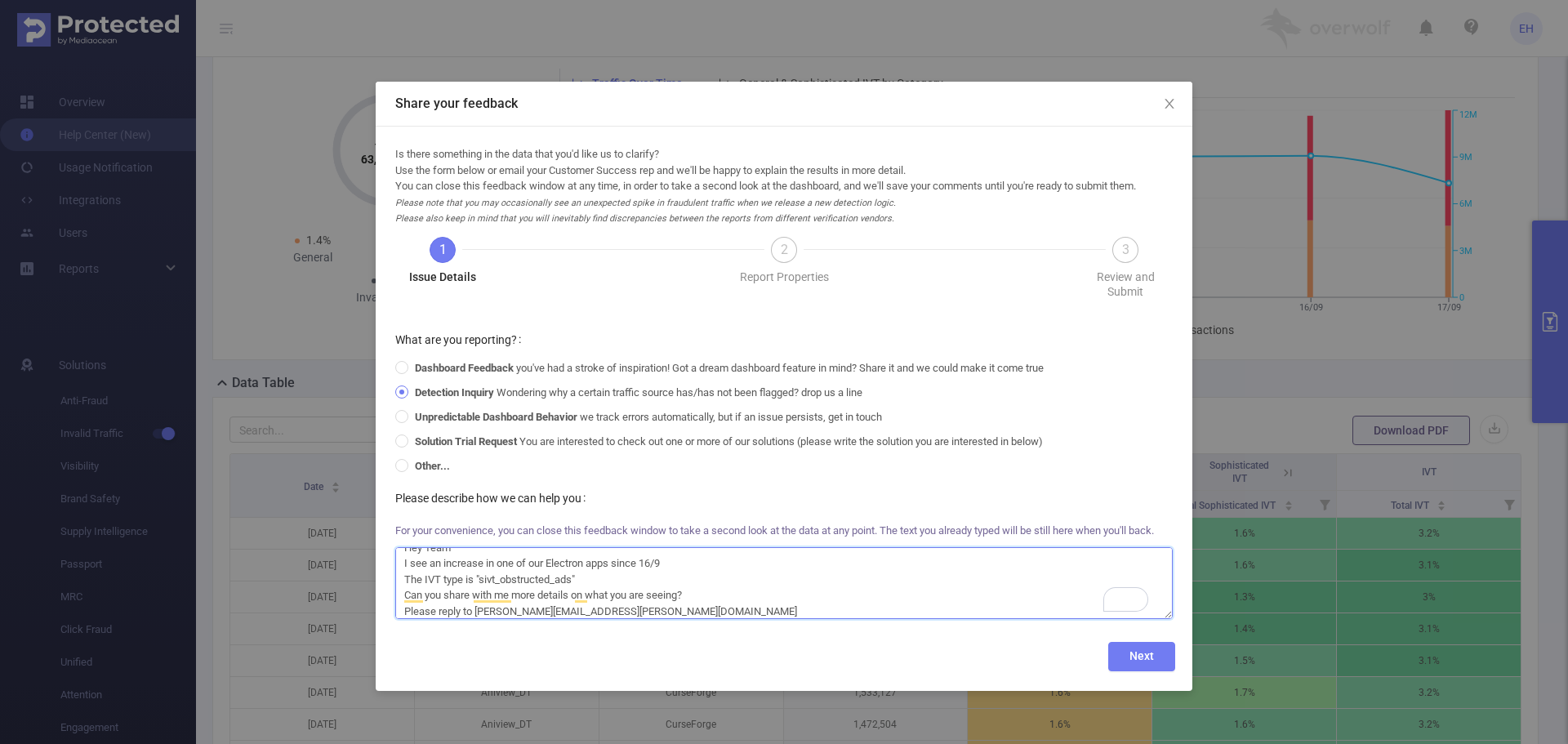
scroll to position [15, 0]
click at [665, 592] on textarea "Hey Team I see an increase in one of our Electron apps since 16/9 The IVT type …" at bounding box center [784, 583] width 777 height 72
type textarea "Hey Team I see an increase in one of our Electron apps since 16/9 The IVT type …"
click at [1140, 655] on button "Next" at bounding box center [1142, 656] width 67 height 30
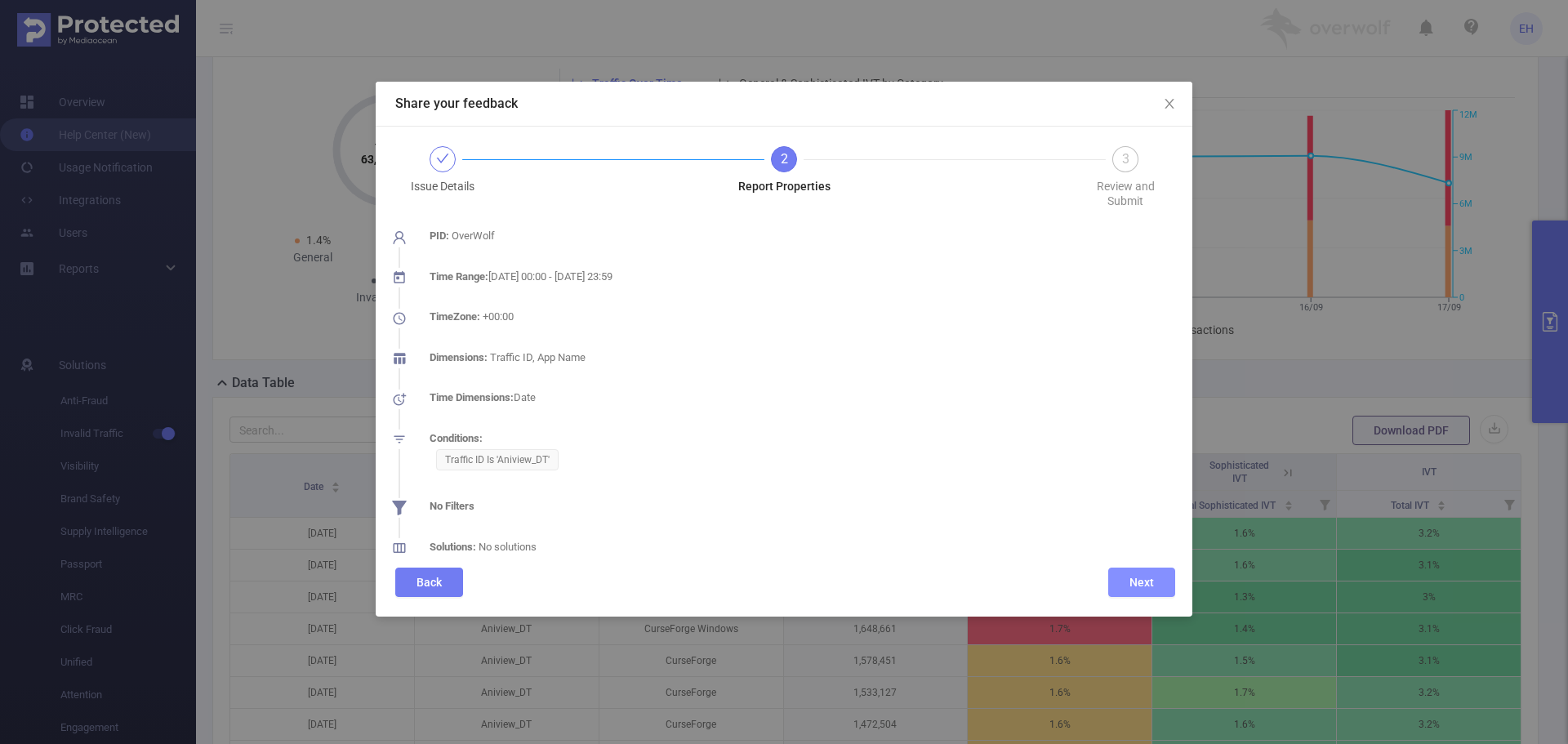
click at [1144, 579] on button "Next" at bounding box center [1142, 582] width 67 height 30
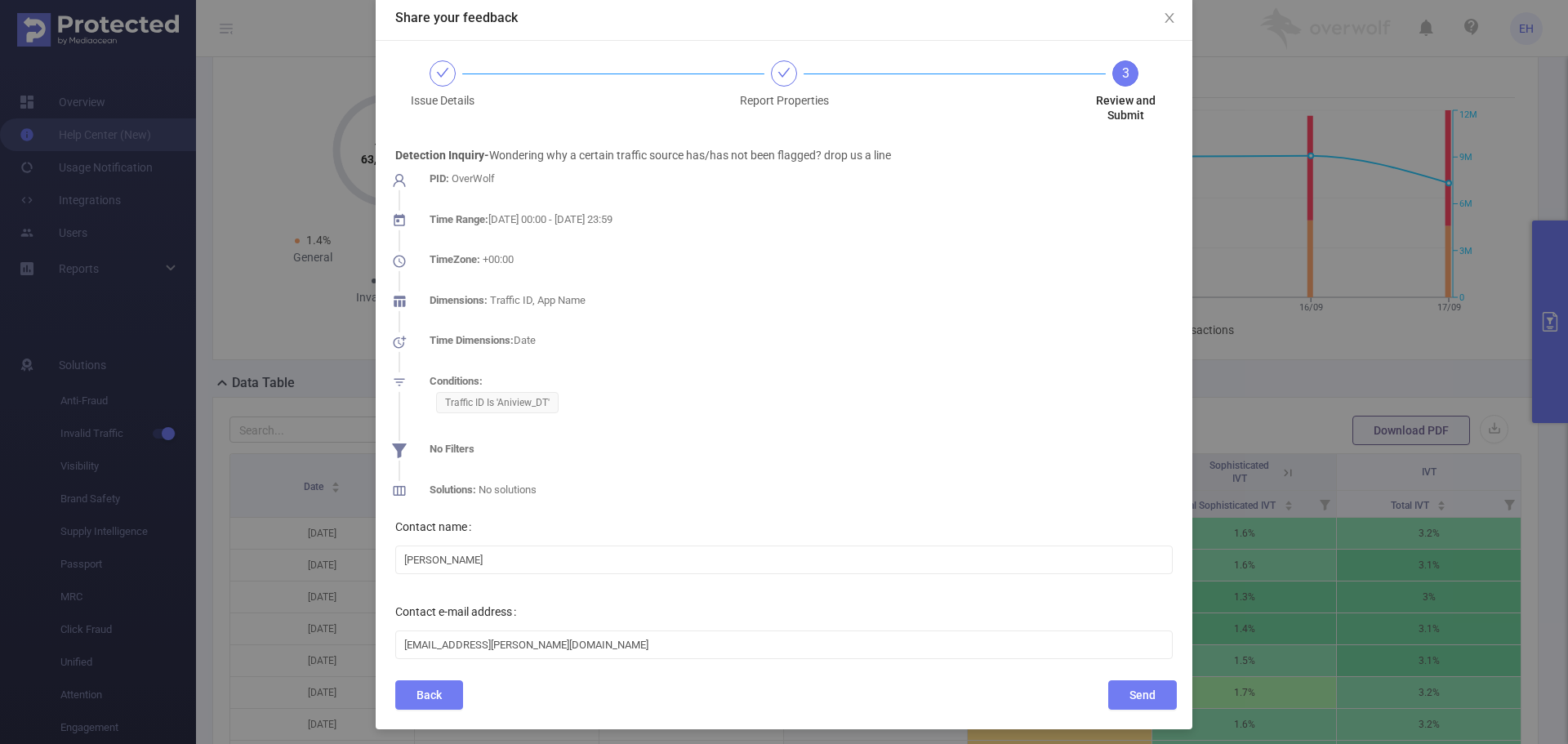
scroll to position [91, 0]
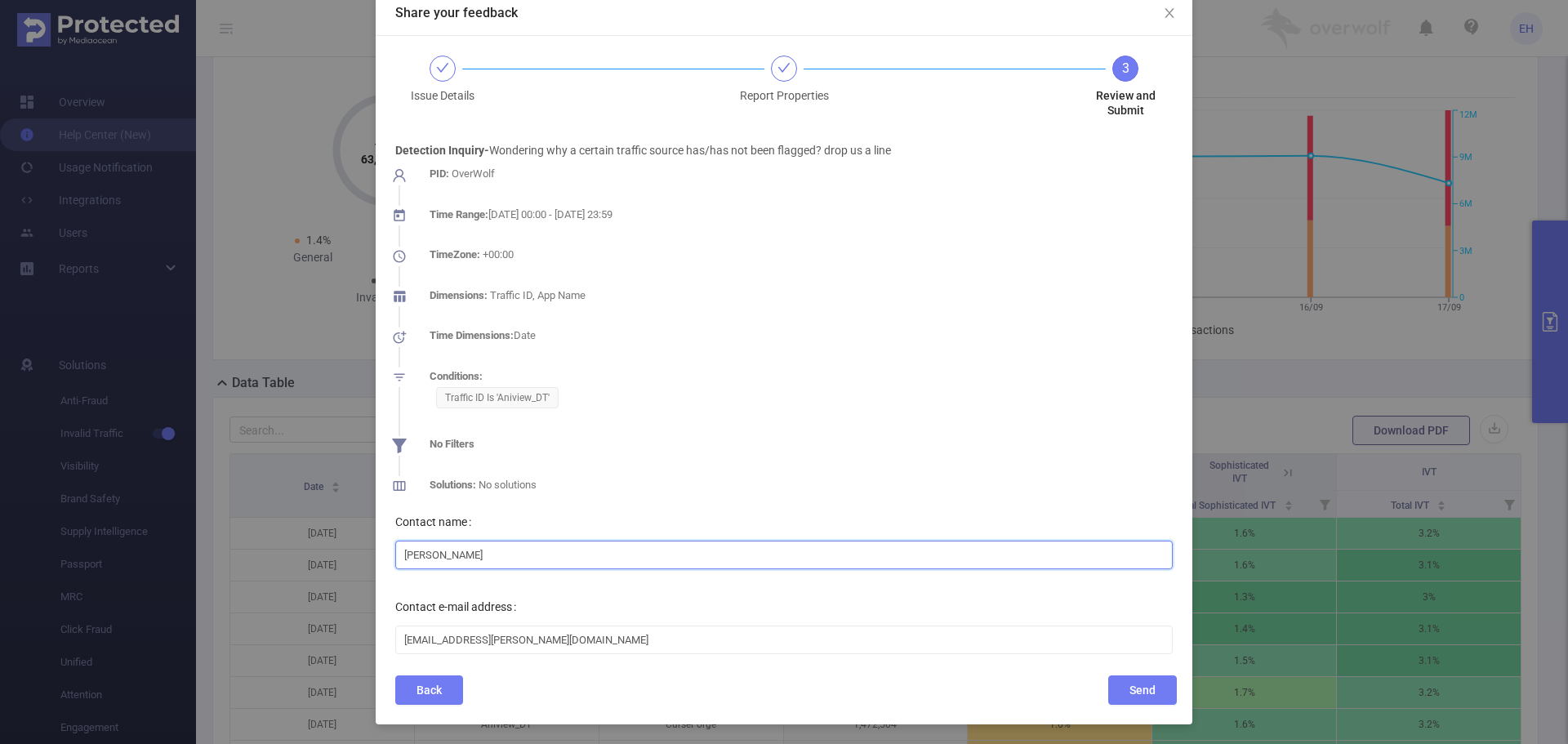
click at [522, 551] on input "[PERSON_NAME]" at bounding box center [784, 555] width 777 height 29
type input "[PERSON_NAME]"
drag, startPoint x: 451, startPoint y: 641, endPoint x: 351, endPoint y: 641, distance: 100.0
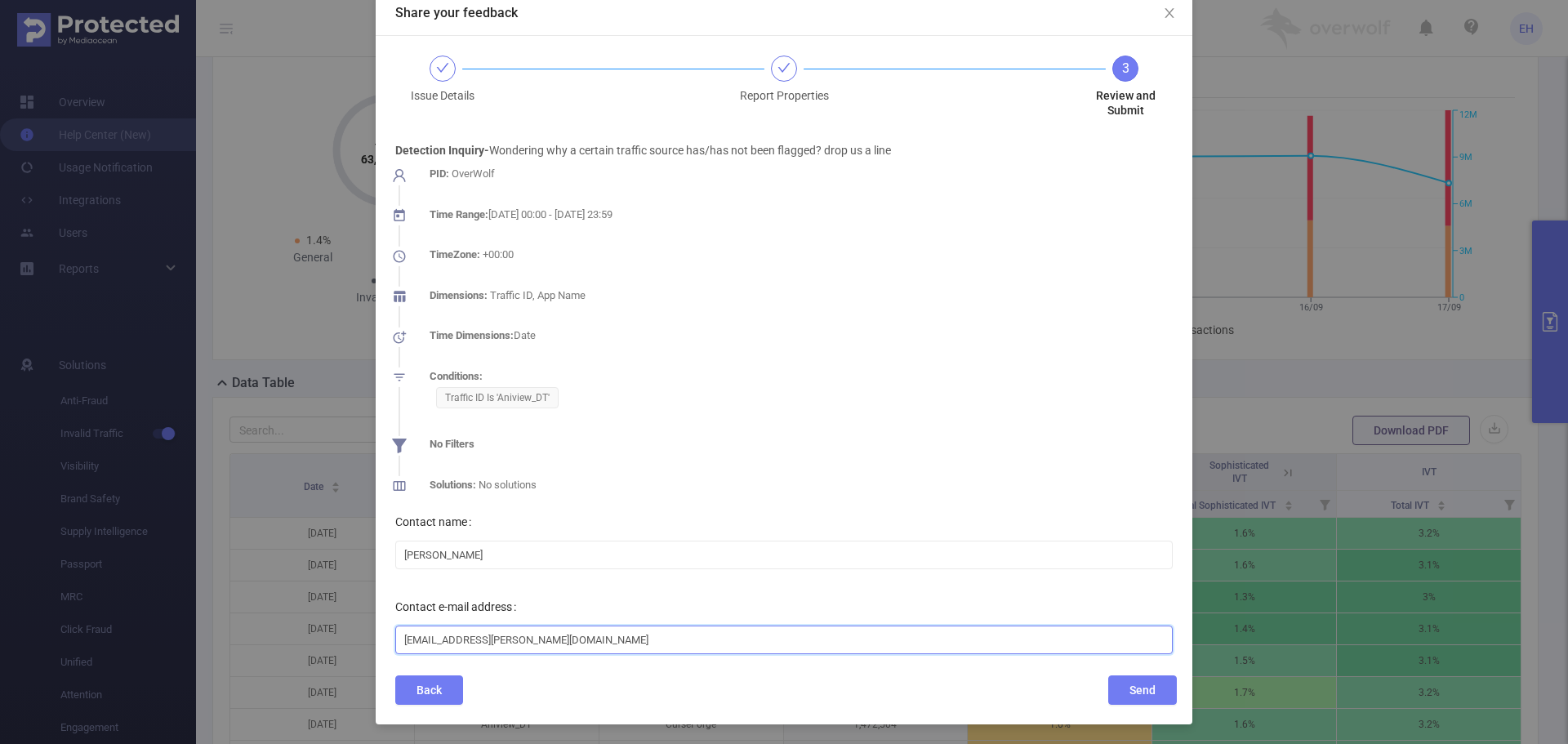
click at [351, 641] on div "Share your feedback Issue Details Report Properties 3 Review and Submit Detecti…" at bounding box center [784, 372] width 1568 height 744
type input "[EMAIL_ADDRESS][PERSON_NAME][DOMAIN_NAME]"
click at [1133, 695] on button "Send" at bounding box center [1142, 690] width 68 height 30
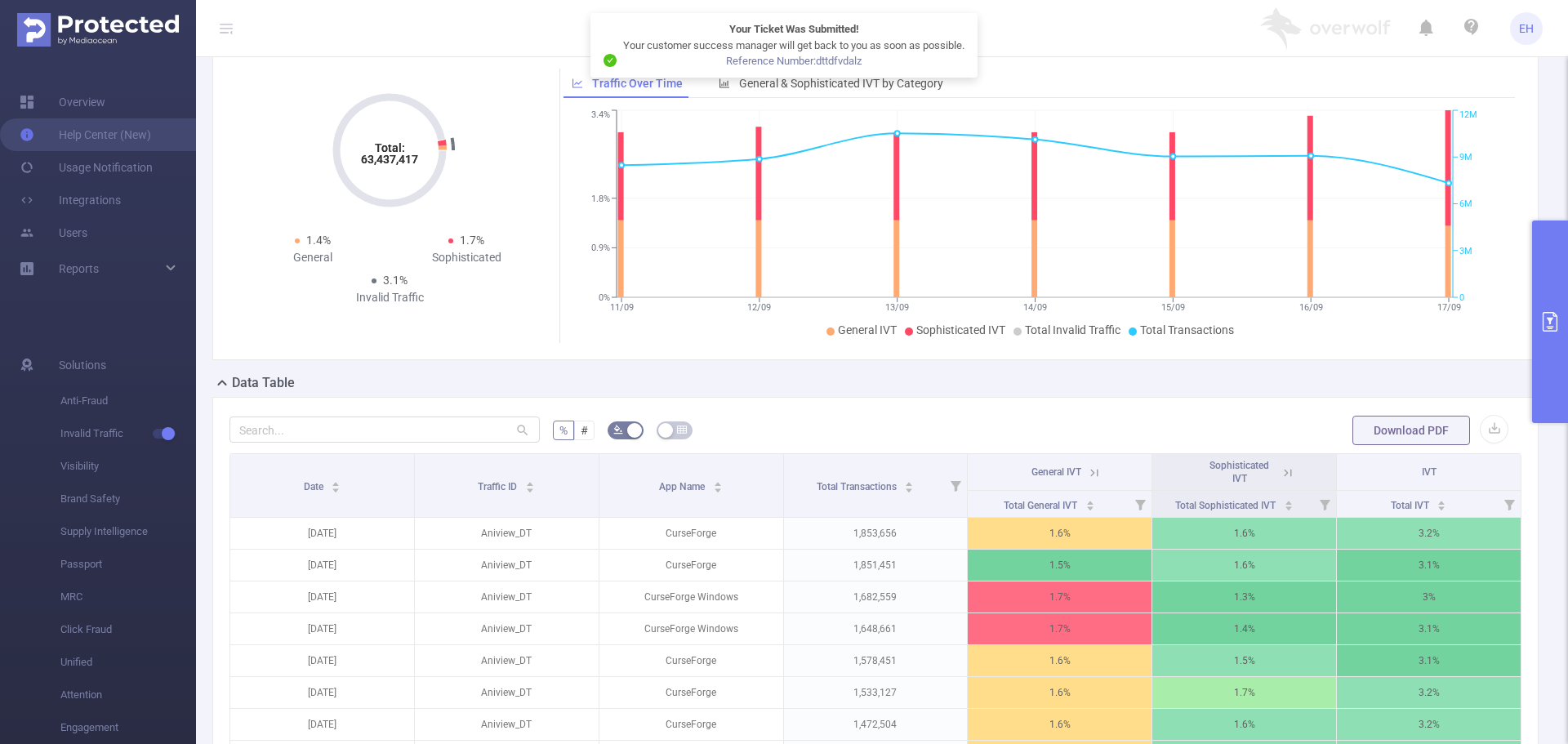
scroll to position [9, 0]
